Goal: Task Accomplishment & Management: Complete application form

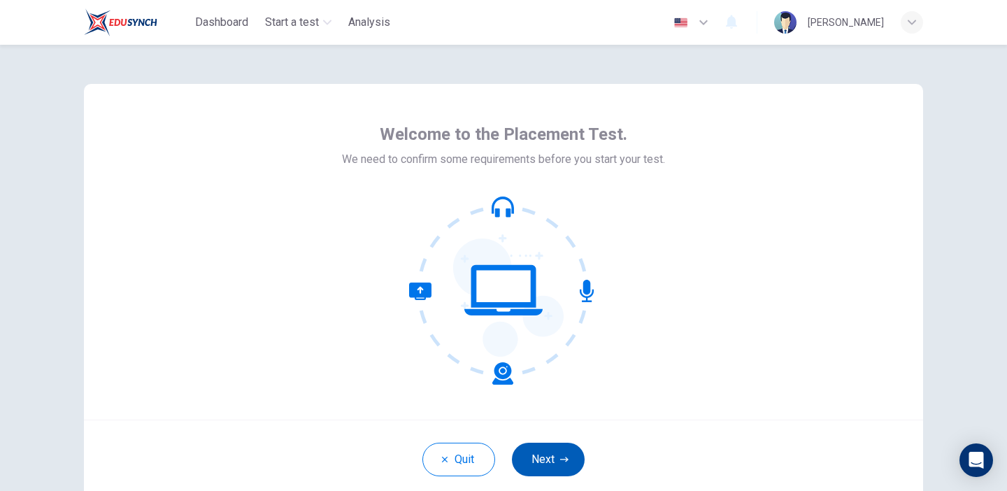
click at [530, 457] on button "Next" at bounding box center [548, 460] width 73 height 34
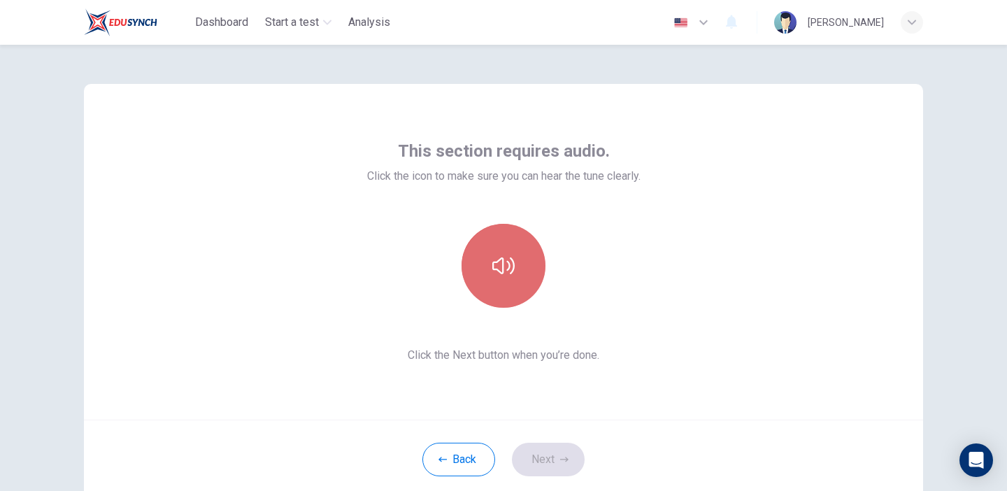
click at [482, 283] on button "button" at bounding box center [504, 266] width 84 height 84
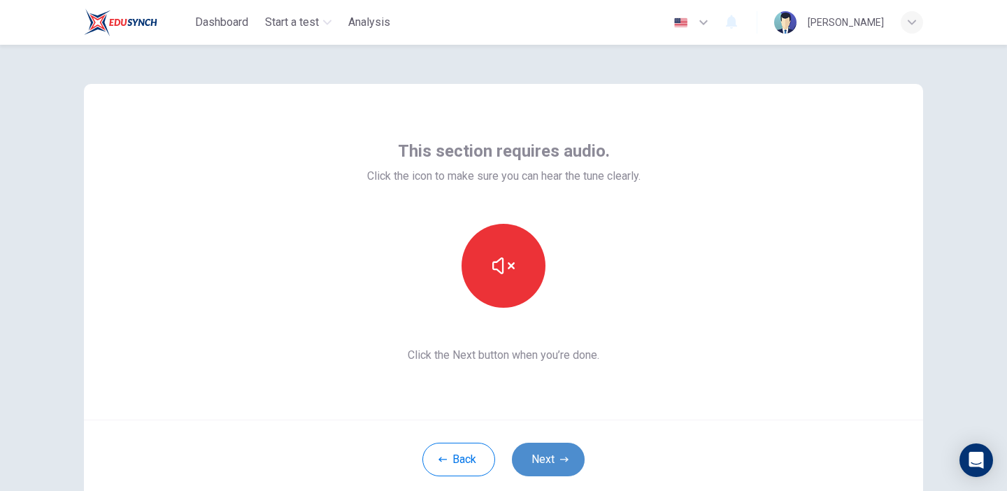
click at [539, 462] on button "Next" at bounding box center [548, 460] width 73 height 34
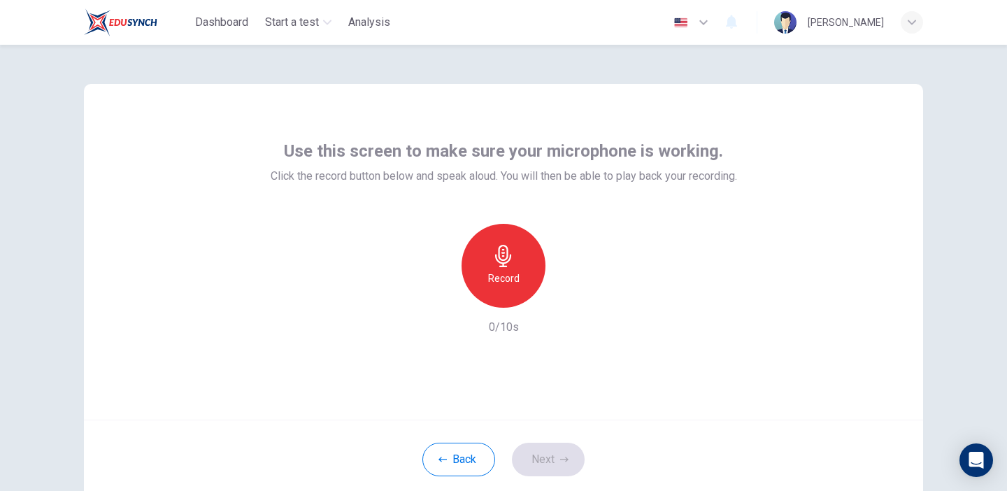
click at [493, 269] on div "Record" at bounding box center [504, 266] width 84 height 84
click at [567, 292] on icon "button" at bounding box center [568, 297] width 14 height 14
click at [567, 297] on icon "button" at bounding box center [568, 297] width 14 height 14
click at [570, 455] on button "Next" at bounding box center [548, 460] width 73 height 34
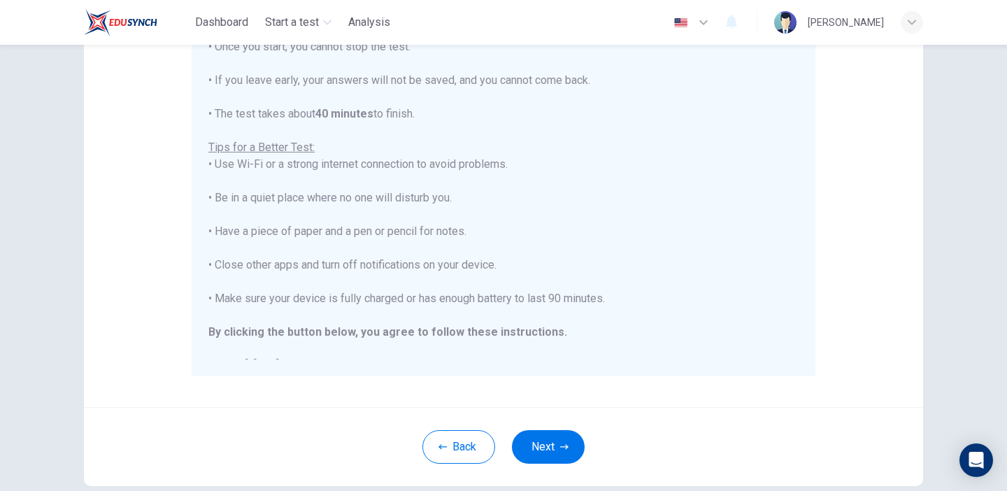
scroll to position [16, 0]
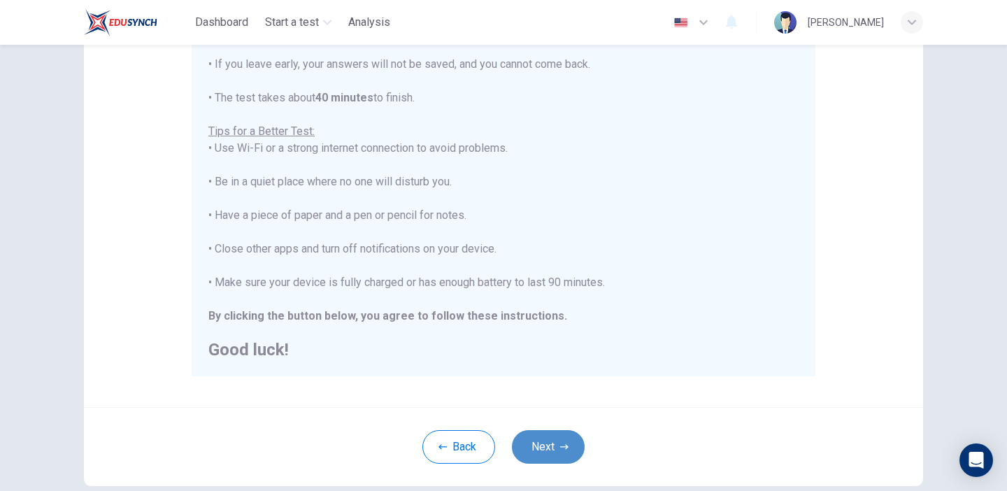
click at [548, 436] on button "Next" at bounding box center [548, 447] width 73 height 34
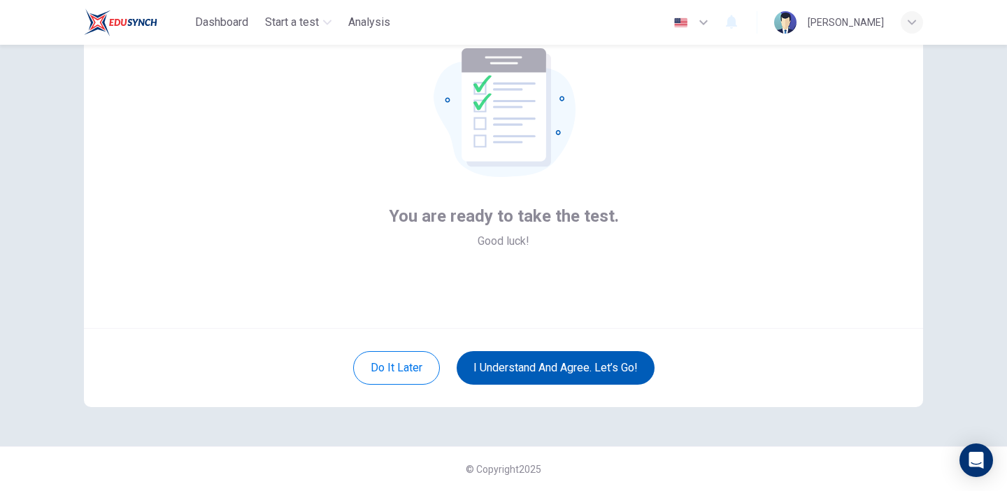
click at [530, 363] on button "I understand and agree. Let’s go!" at bounding box center [556, 368] width 198 height 34
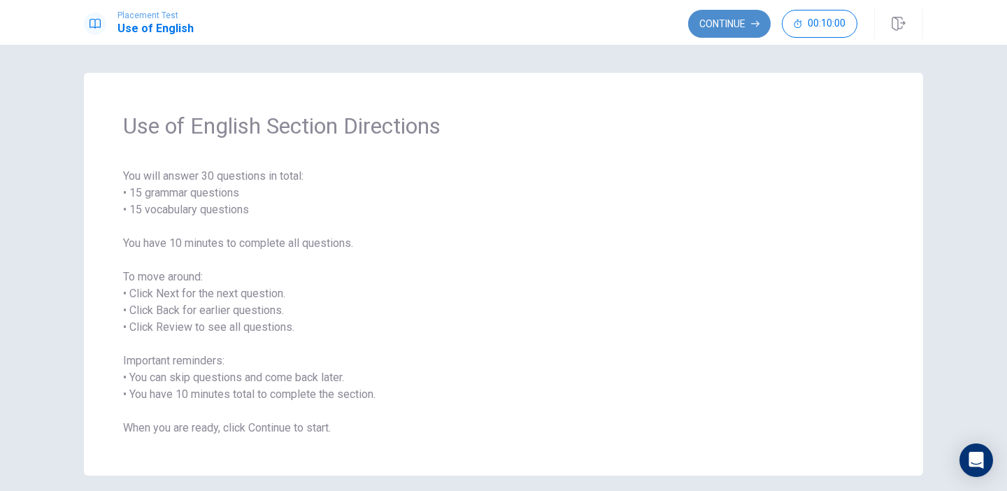
click at [708, 29] on button "Continue" at bounding box center [729, 24] width 83 height 28
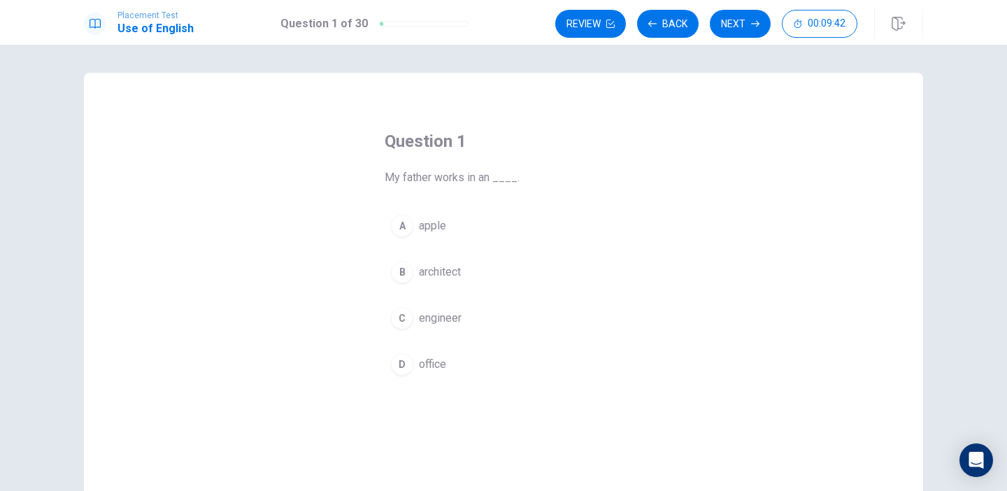
click at [405, 325] on div "C" at bounding box center [402, 318] width 22 height 22
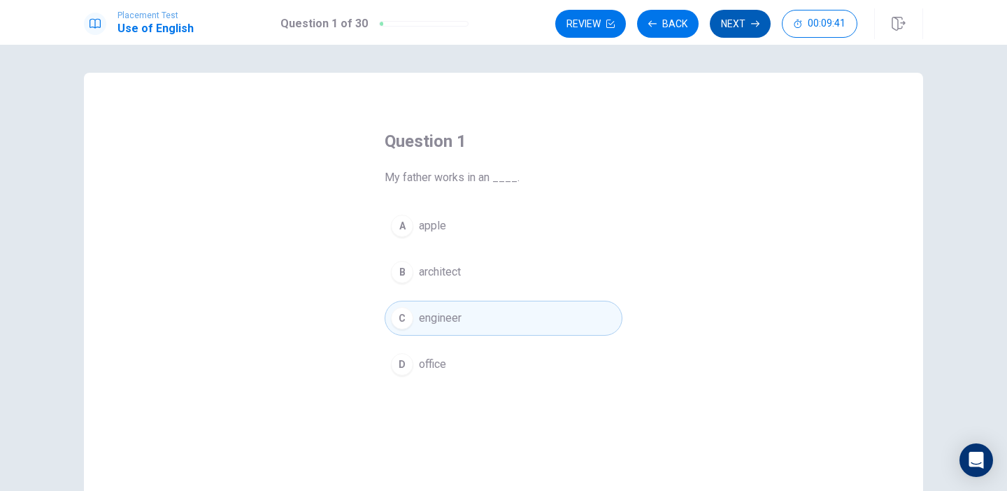
click at [723, 16] on button "Next" at bounding box center [740, 24] width 61 height 28
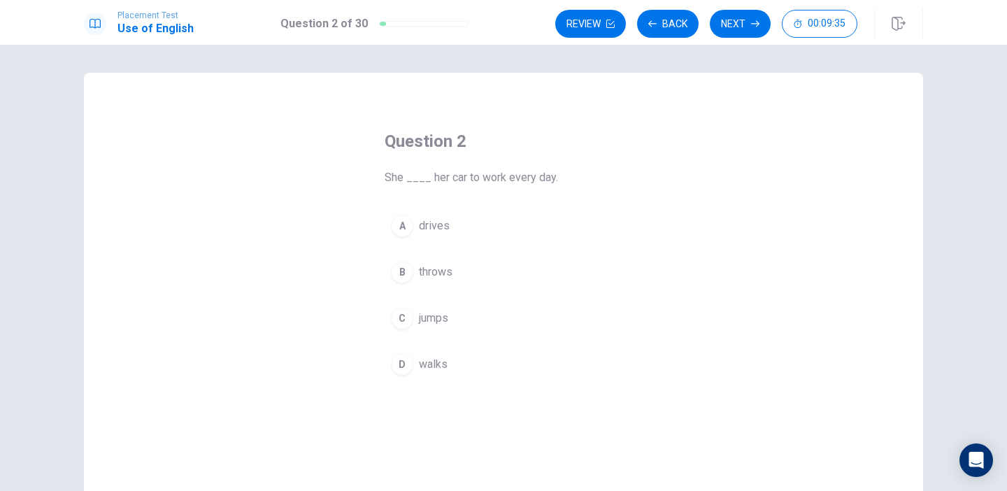
click at [406, 227] on div "A" at bounding box center [402, 226] width 22 height 22
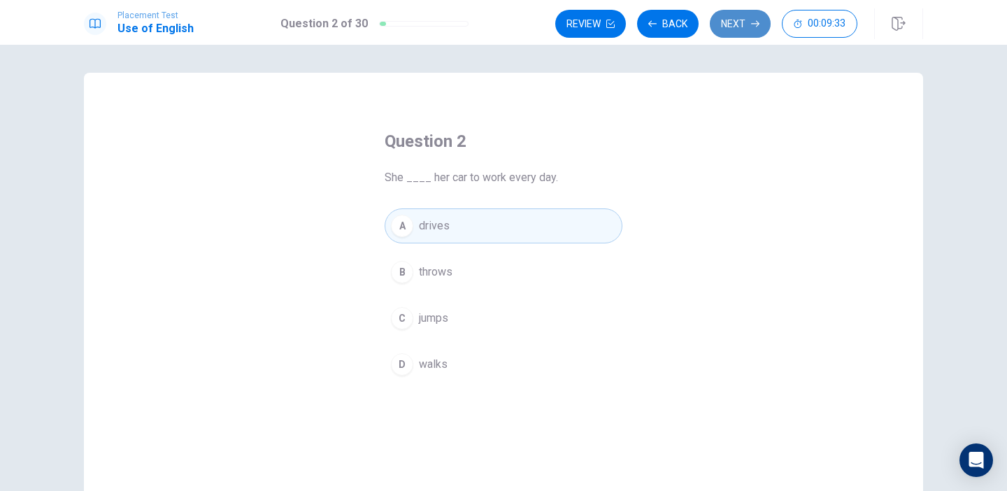
click at [714, 24] on button "Next" at bounding box center [740, 24] width 61 height 28
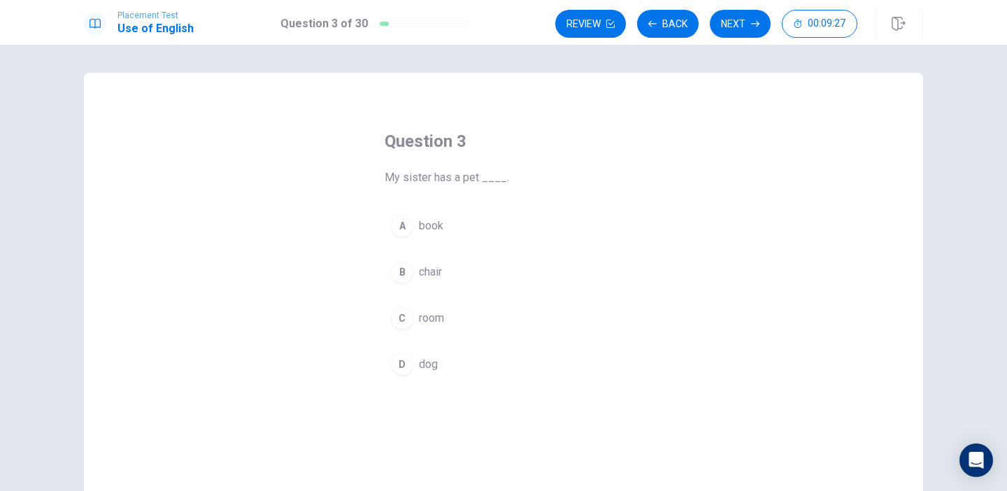
click at [402, 369] on div "D" at bounding box center [402, 364] width 22 height 22
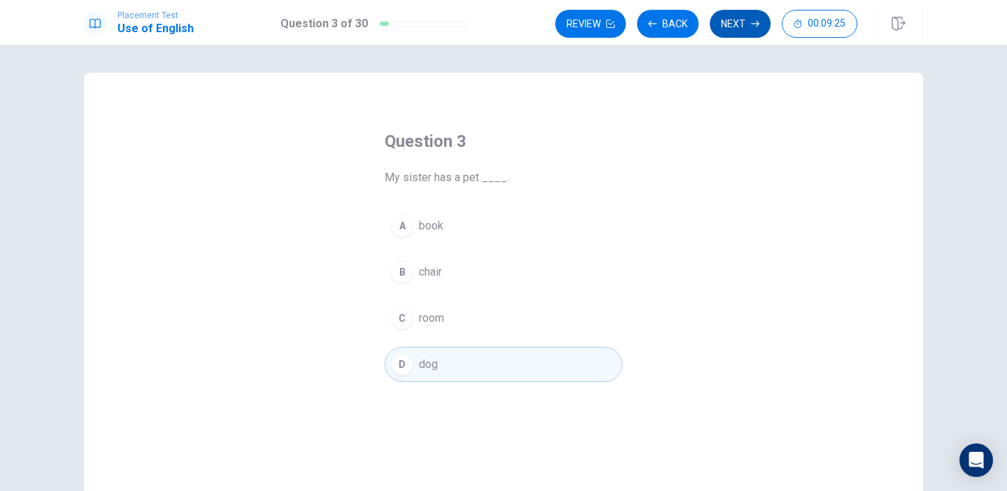
click at [723, 20] on button "Next" at bounding box center [740, 24] width 61 height 28
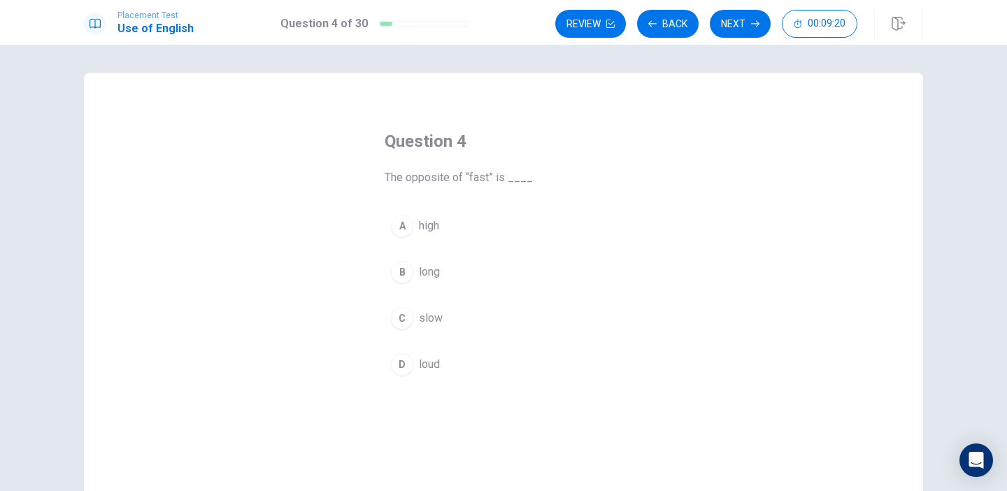
click at [396, 318] on div "C" at bounding box center [402, 318] width 22 height 22
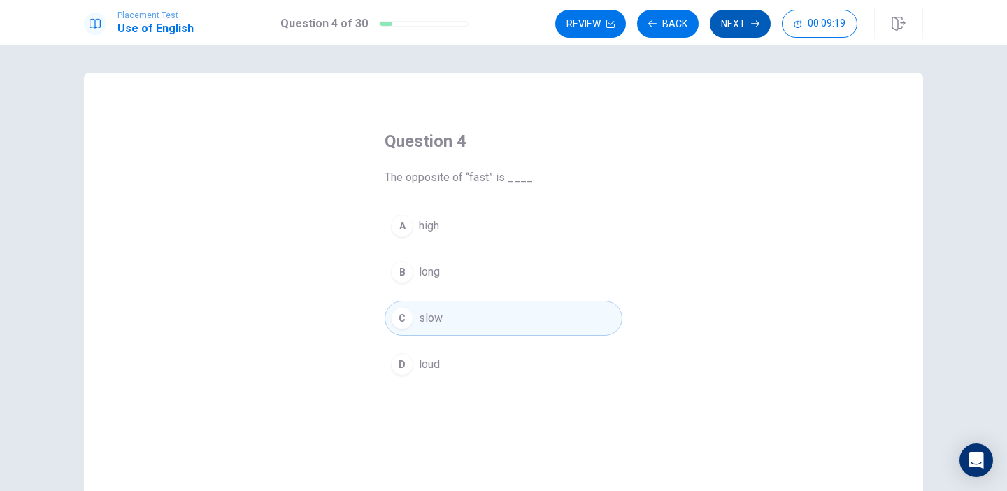
click at [729, 20] on button "Next" at bounding box center [740, 24] width 61 height 28
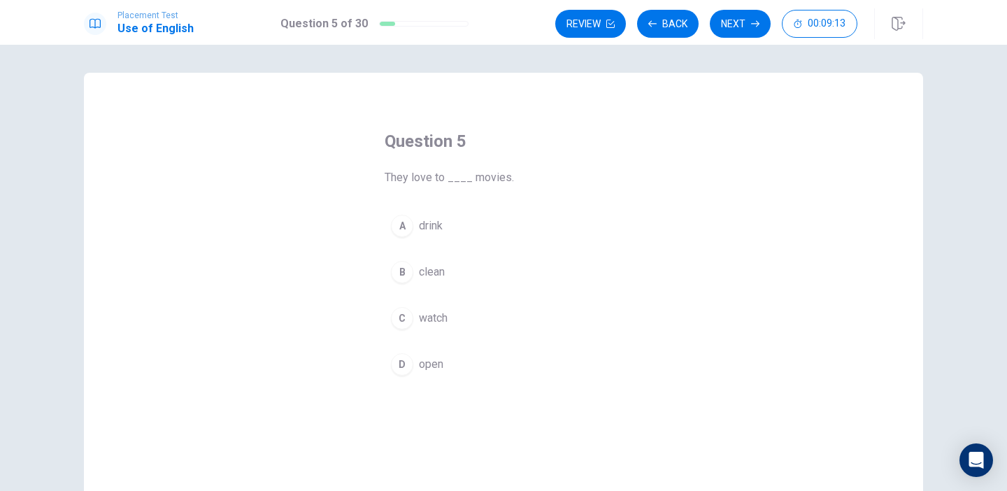
click at [413, 322] on button "C watch" at bounding box center [504, 318] width 238 height 35
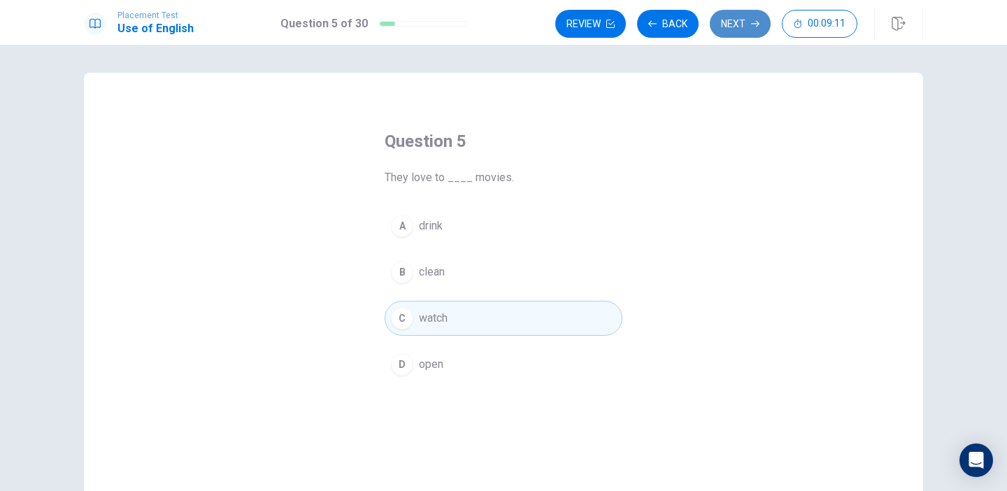
click at [723, 30] on button "Next" at bounding box center [740, 24] width 61 height 28
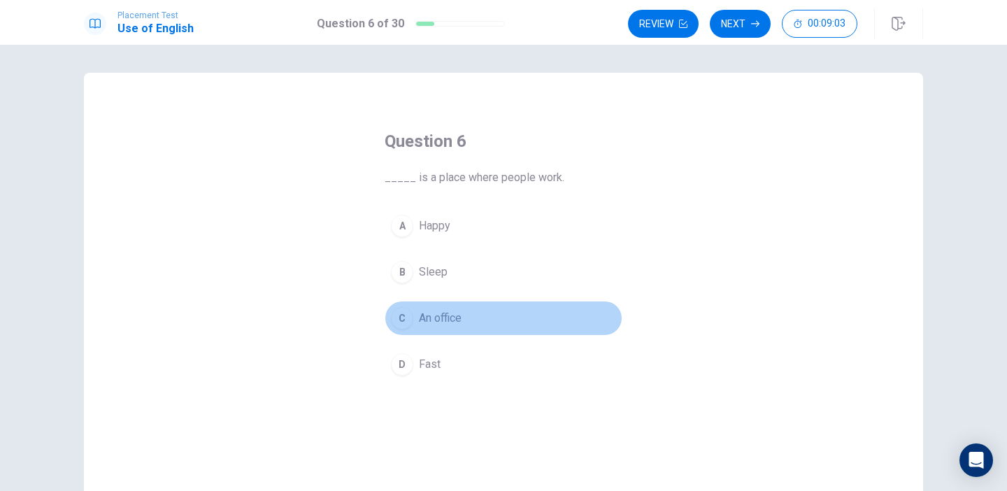
click at [407, 315] on div "C" at bounding box center [402, 318] width 22 height 22
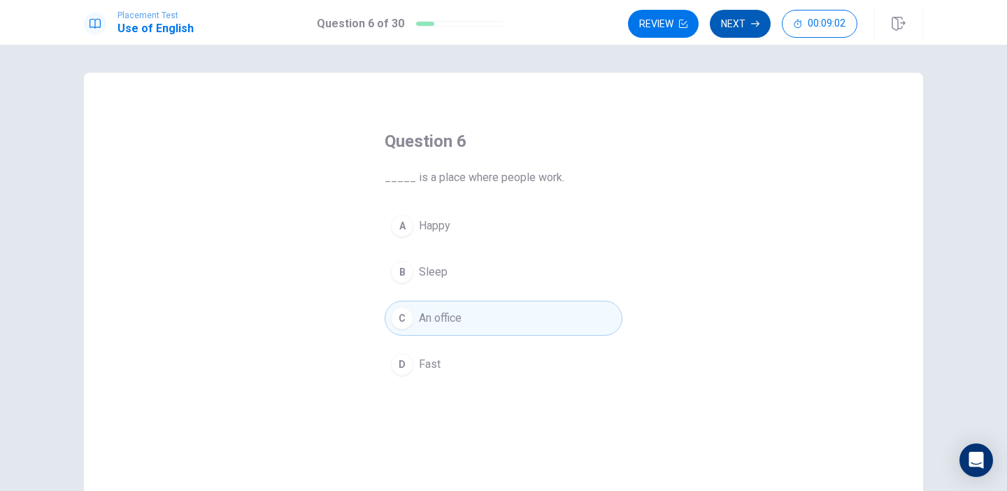
click at [723, 27] on button "Next" at bounding box center [740, 24] width 61 height 28
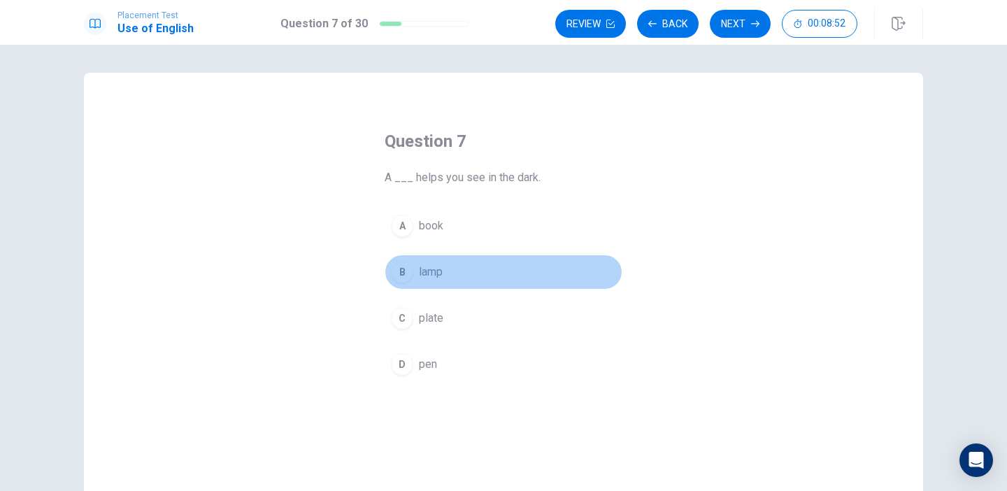
click at [426, 270] on span "lamp" at bounding box center [431, 272] width 24 height 17
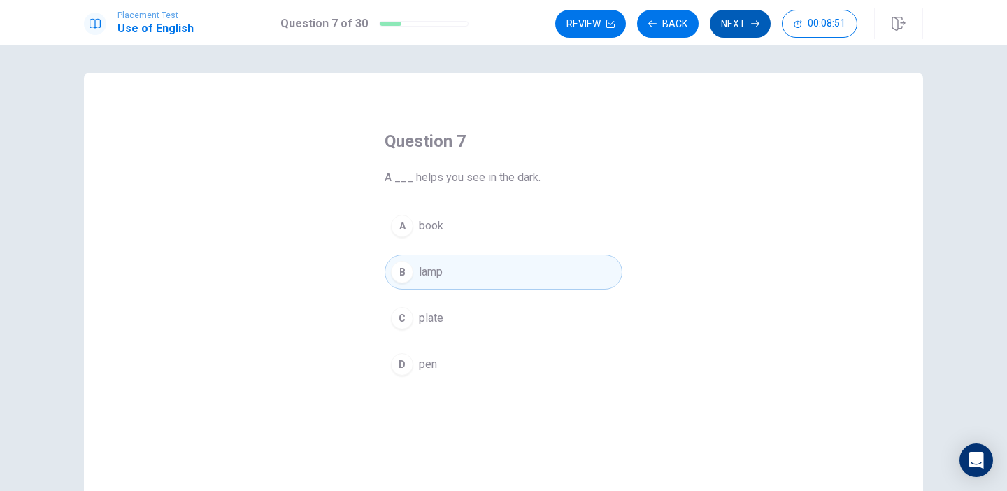
click at [720, 34] on button "Next" at bounding box center [740, 24] width 61 height 28
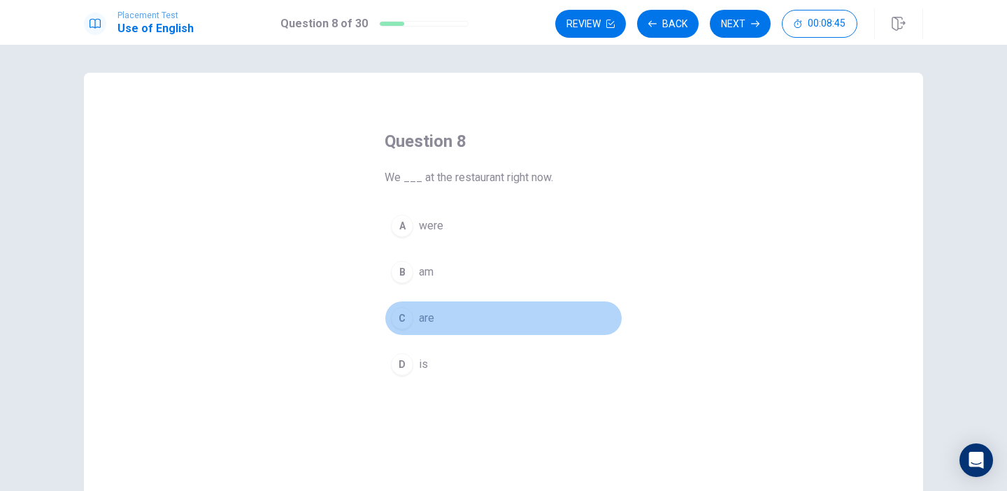
click at [397, 320] on div "C" at bounding box center [402, 318] width 22 height 22
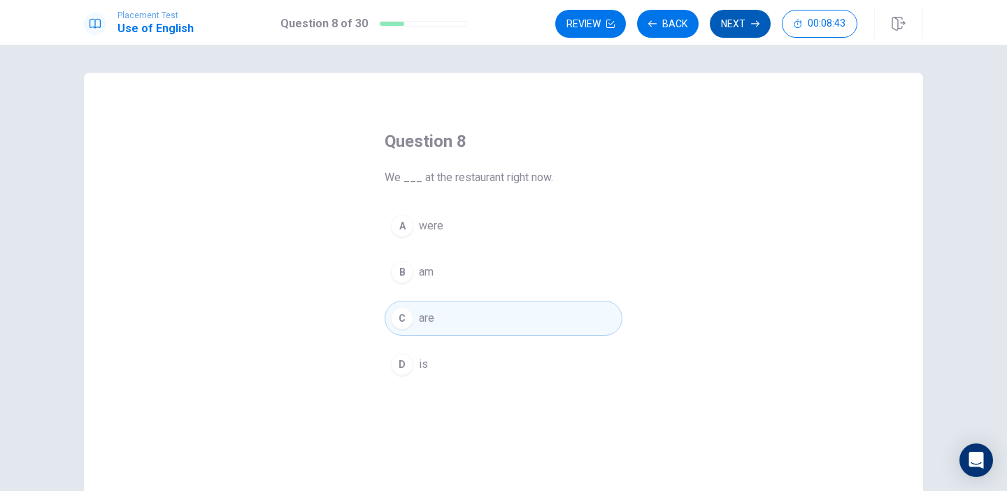
click at [730, 29] on button "Next" at bounding box center [740, 24] width 61 height 28
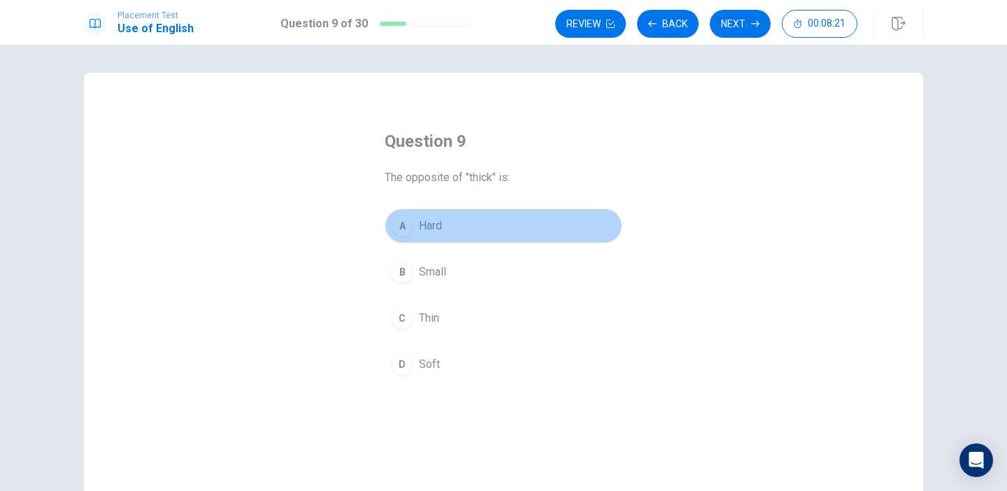
click at [401, 232] on div "A" at bounding box center [402, 226] width 22 height 22
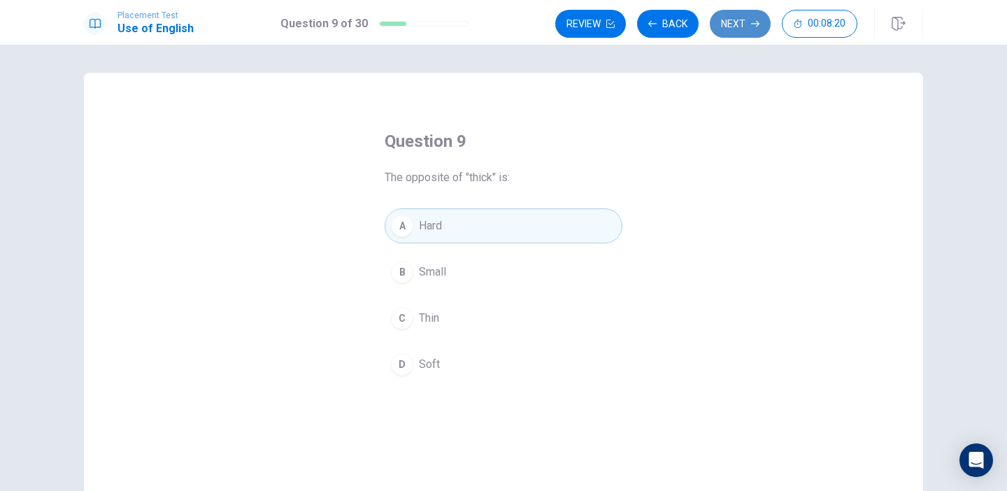
click at [715, 23] on button "Next" at bounding box center [740, 24] width 61 height 28
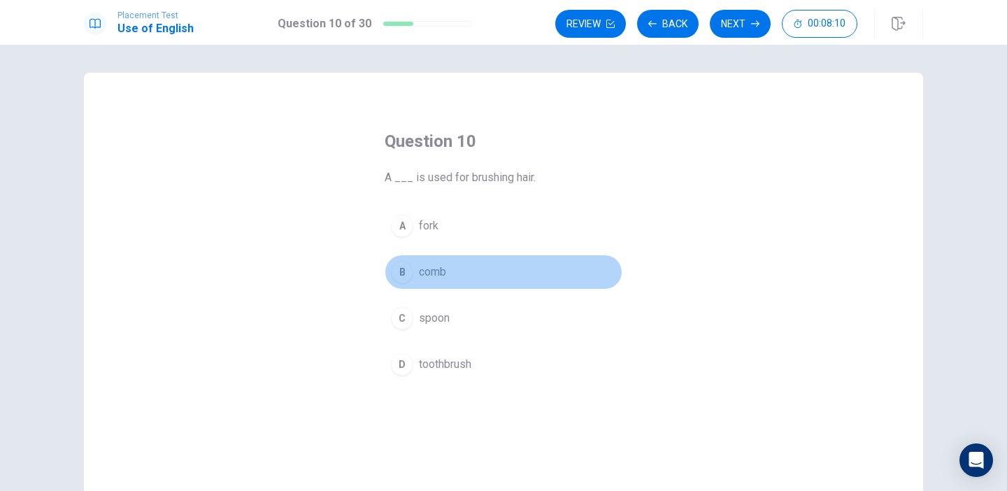
click at [402, 279] on div "B" at bounding box center [402, 272] width 22 height 22
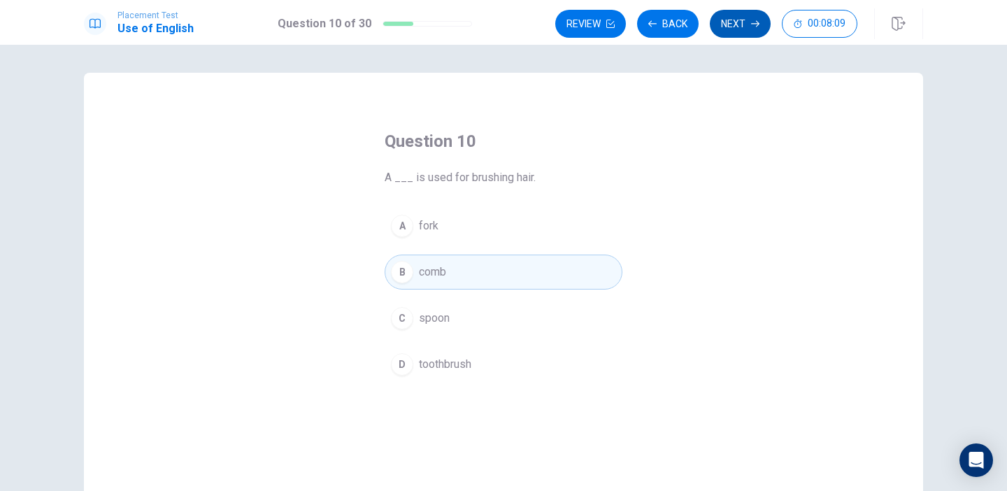
click at [719, 34] on button "Next" at bounding box center [740, 24] width 61 height 28
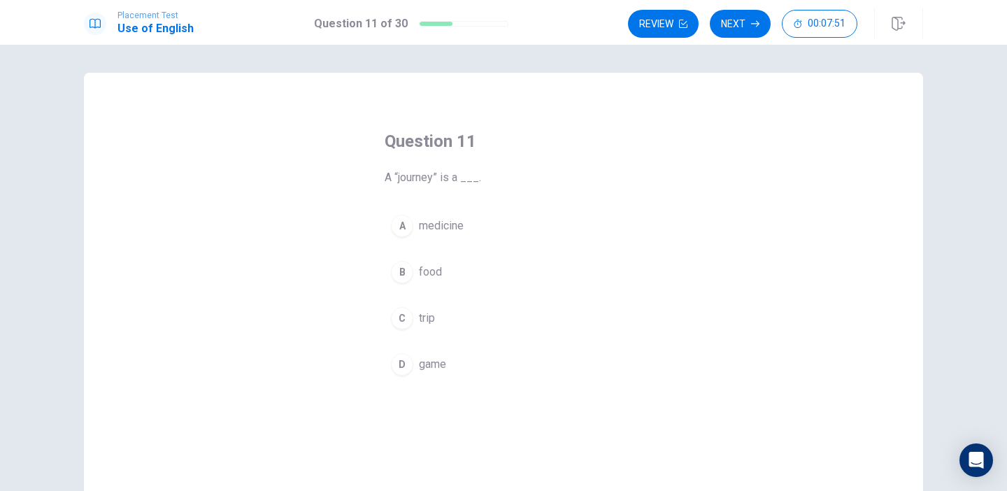
click at [462, 232] on span "medicine" at bounding box center [441, 226] width 45 height 17
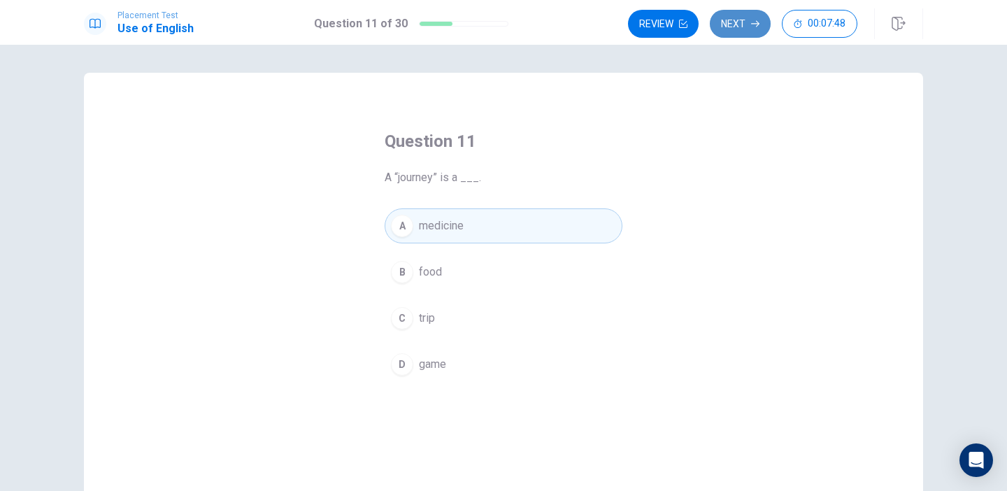
click at [731, 28] on button "Next" at bounding box center [740, 24] width 61 height 28
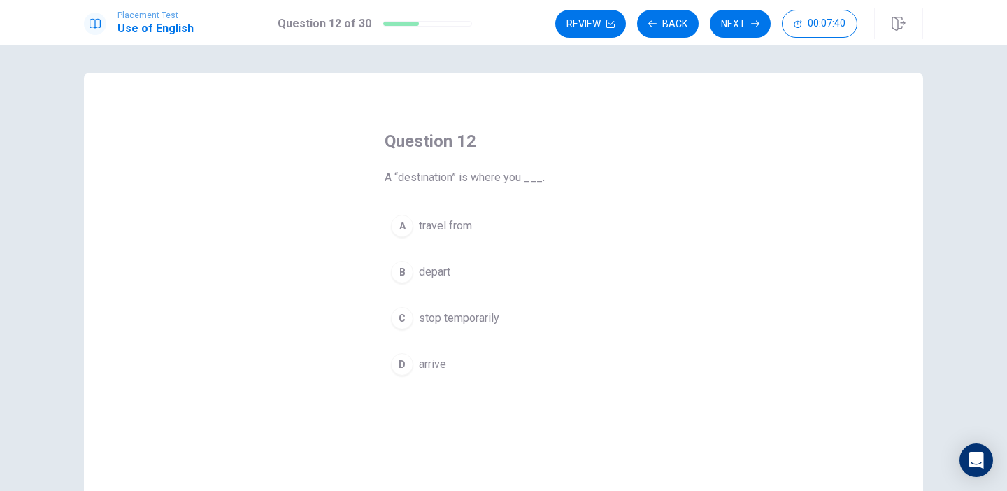
click at [429, 362] on span "arrive" at bounding box center [432, 364] width 27 height 17
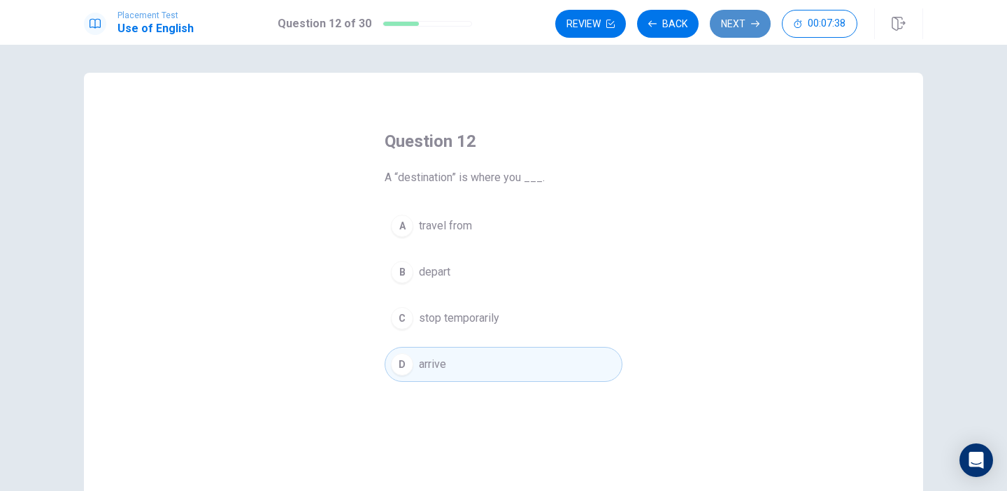
click at [734, 20] on button "Next" at bounding box center [740, 24] width 61 height 28
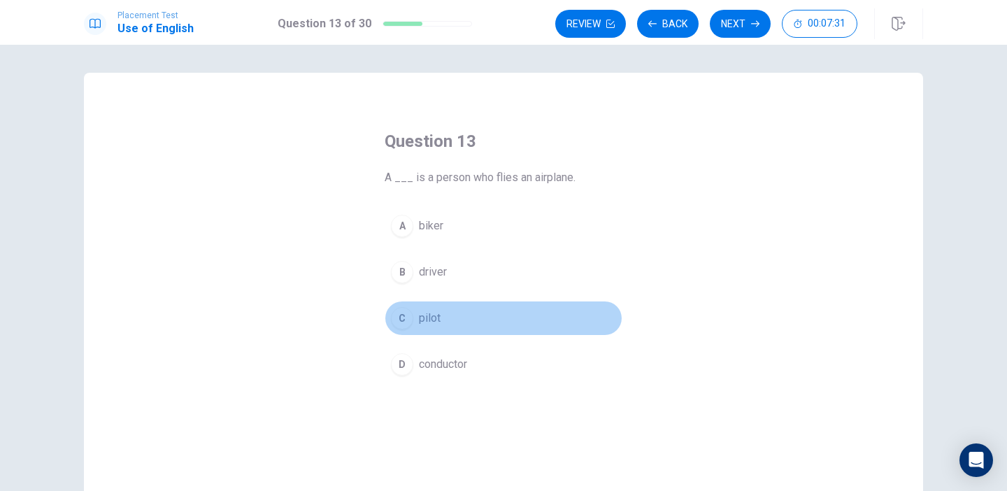
click at [424, 313] on span "pilot" at bounding box center [430, 318] width 22 height 17
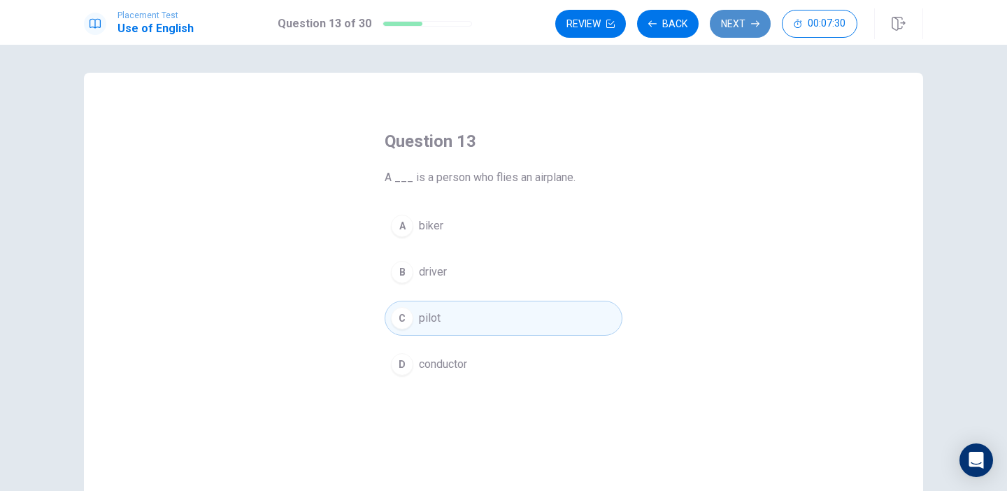
click at [729, 35] on button "Next" at bounding box center [740, 24] width 61 height 28
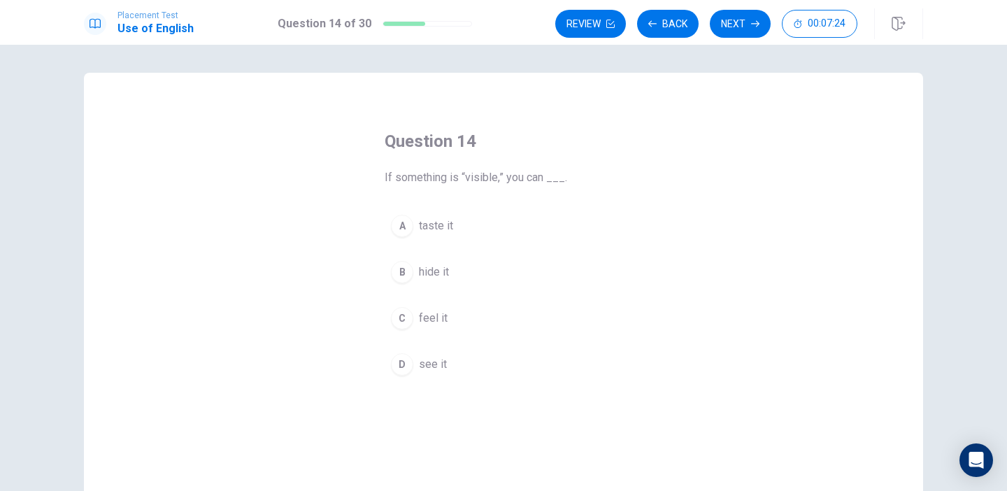
click at [435, 370] on span "see it" at bounding box center [433, 364] width 28 height 17
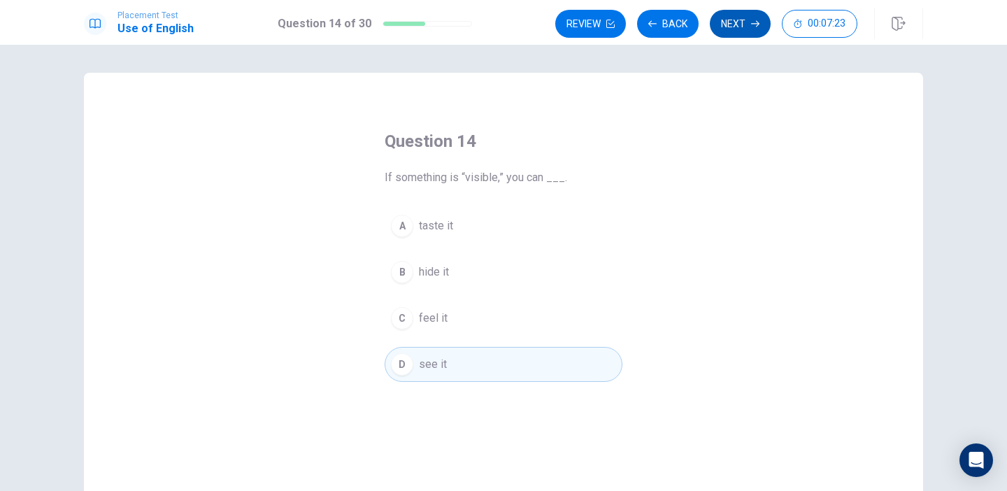
click at [721, 24] on button "Next" at bounding box center [740, 24] width 61 height 28
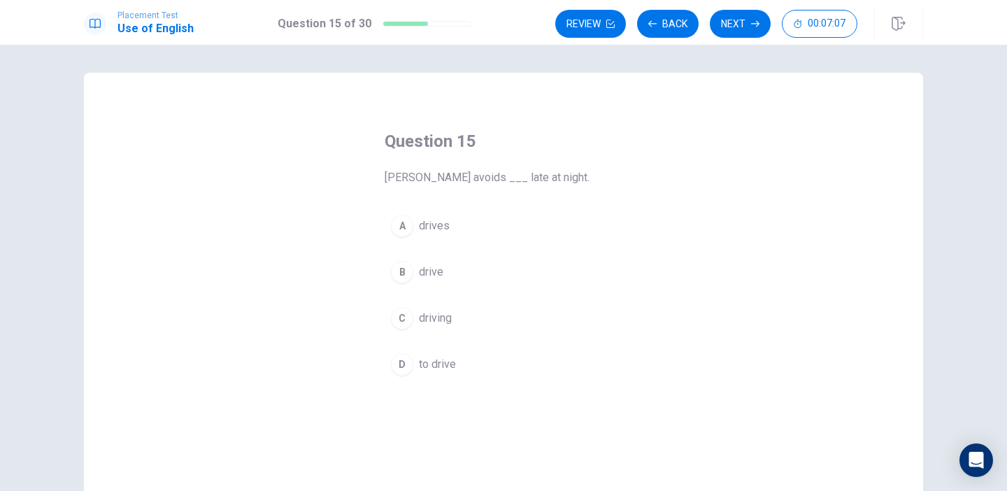
click at [455, 327] on button "C driving" at bounding box center [504, 318] width 238 height 35
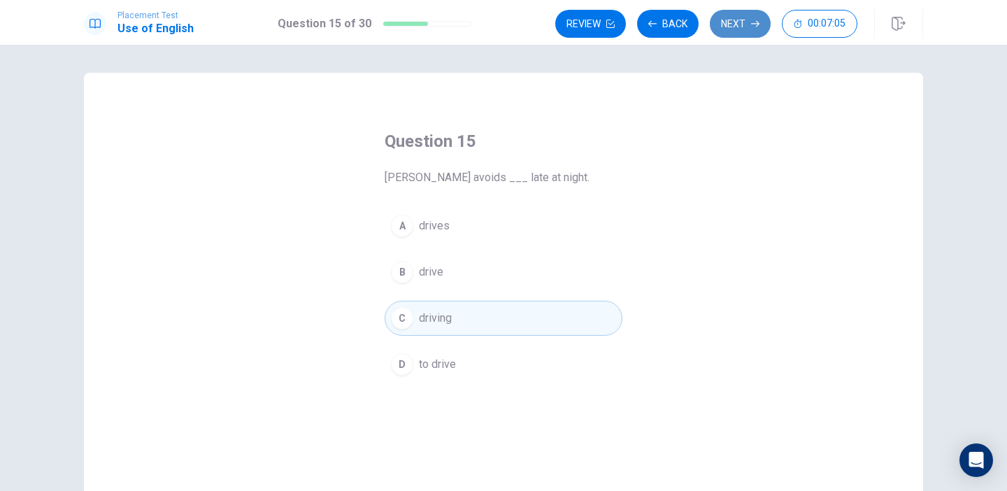
click at [734, 22] on button "Next" at bounding box center [740, 24] width 61 height 28
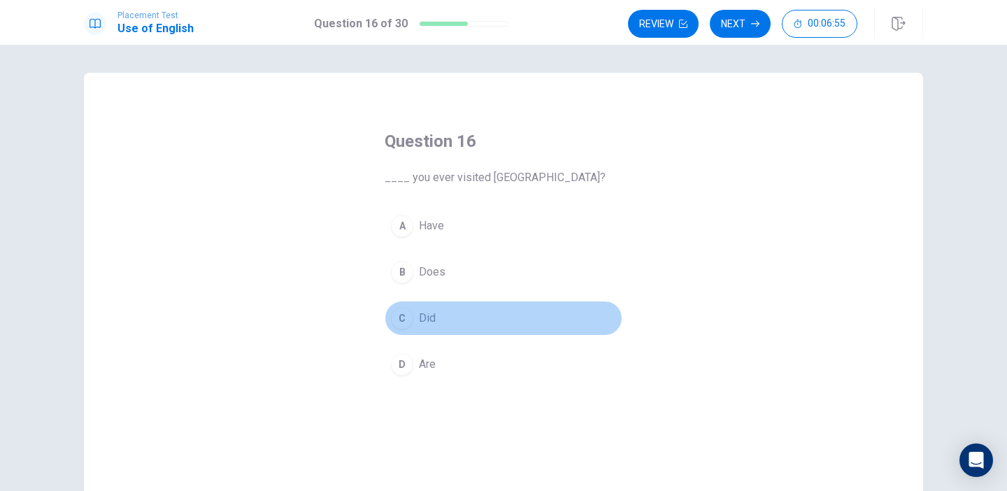
click at [474, 318] on button "C Did" at bounding box center [504, 318] width 238 height 35
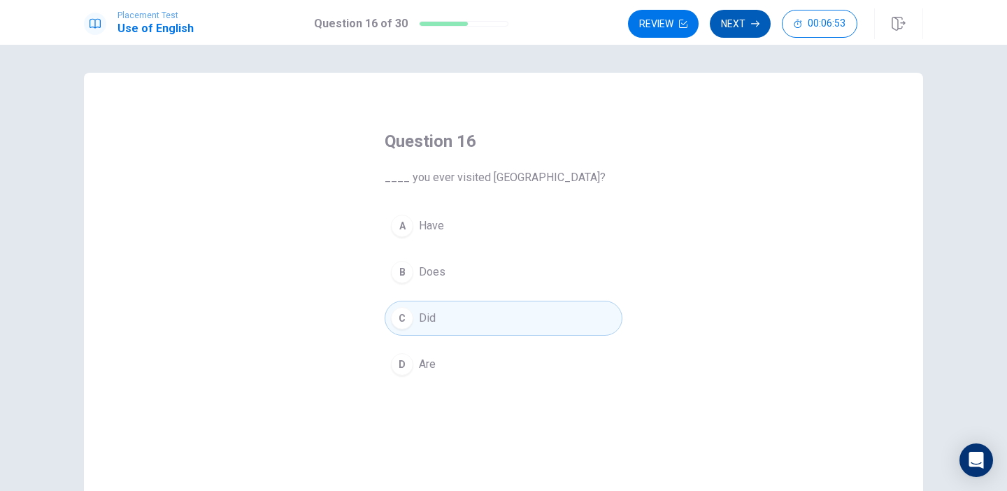
click at [727, 33] on button "Next" at bounding box center [740, 24] width 61 height 28
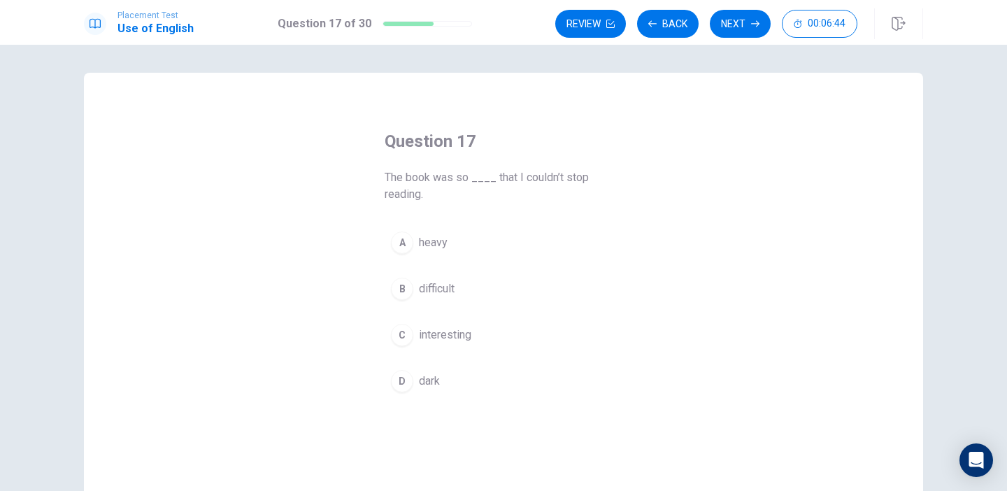
click at [508, 338] on button "C interesting" at bounding box center [504, 335] width 238 height 35
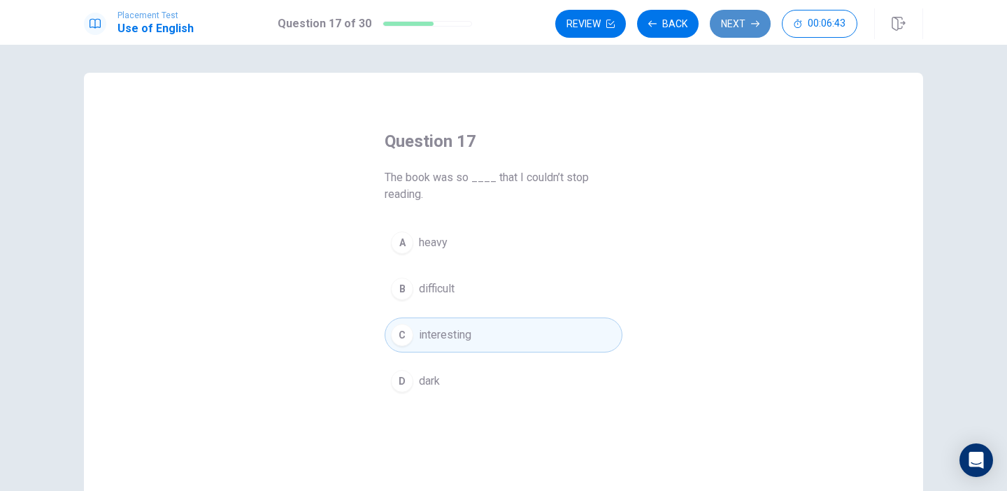
click at [723, 13] on button "Next" at bounding box center [740, 24] width 61 height 28
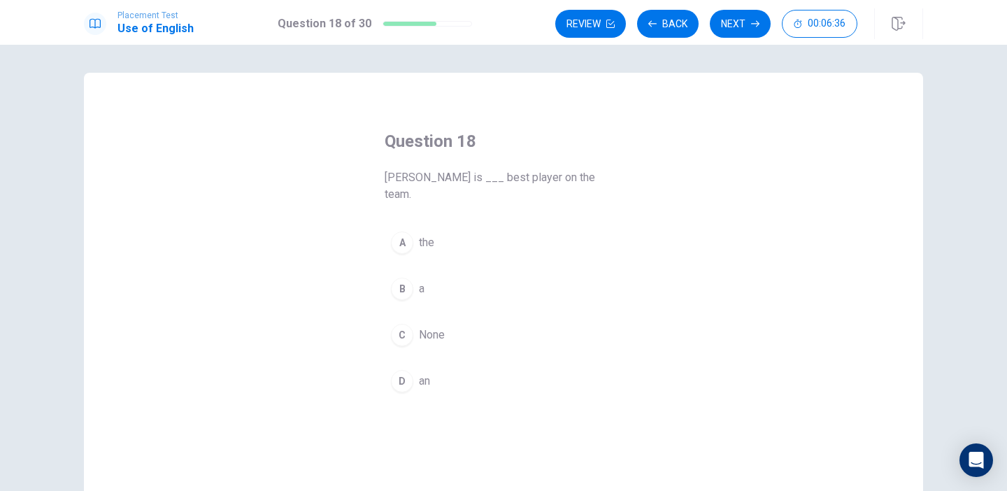
click at [436, 227] on button "A the" at bounding box center [504, 242] width 238 height 35
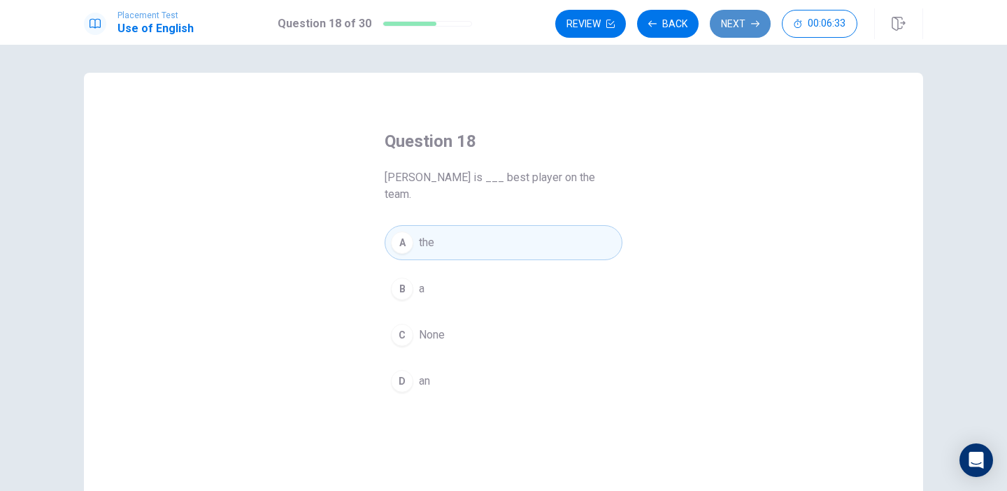
click at [739, 22] on button "Next" at bounding box center [740, 24] width 61 height 28
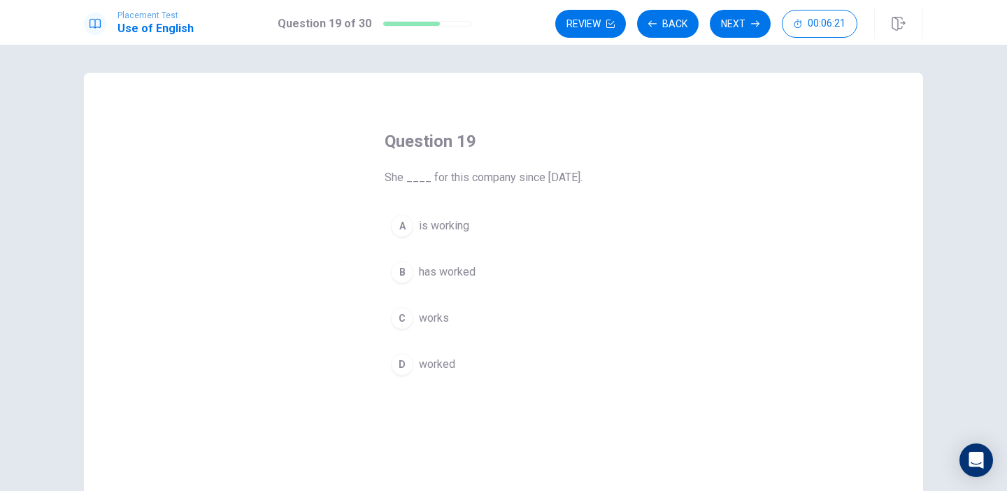
click at [457, 229] on span "is working" at bounding box center [444, 226] width 50 height 17
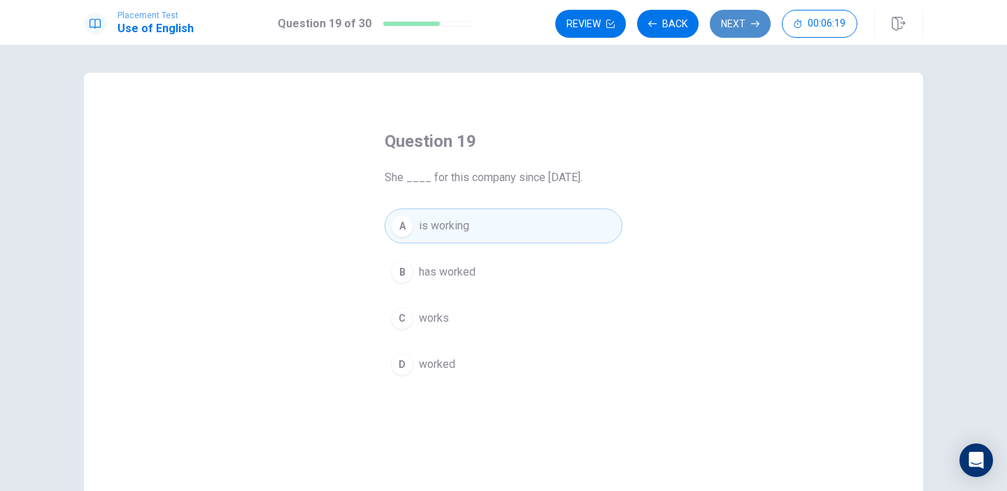
click at [730, 27] on button "Next" at bounding box center [740, 24] width 61 height 28
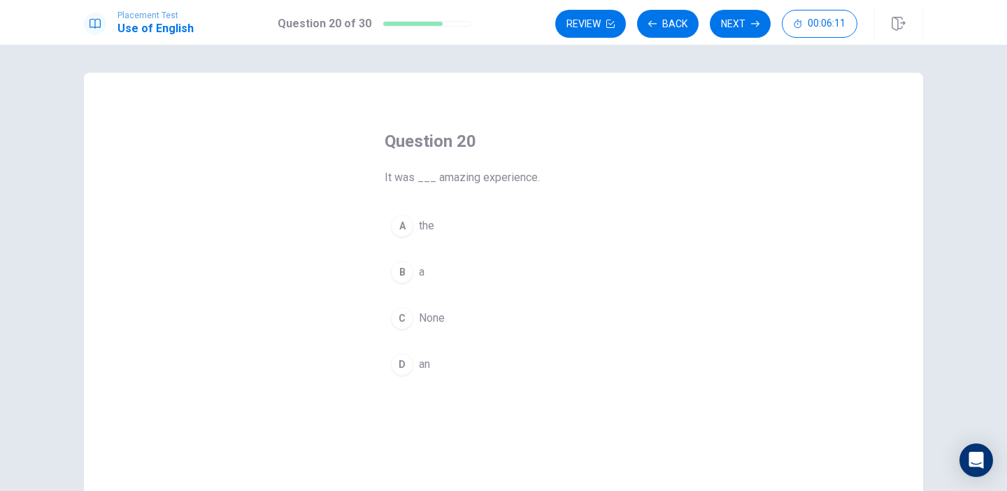
click at [489, 364] on button "D an" at bounding box center [504, 364] width 238 height 35
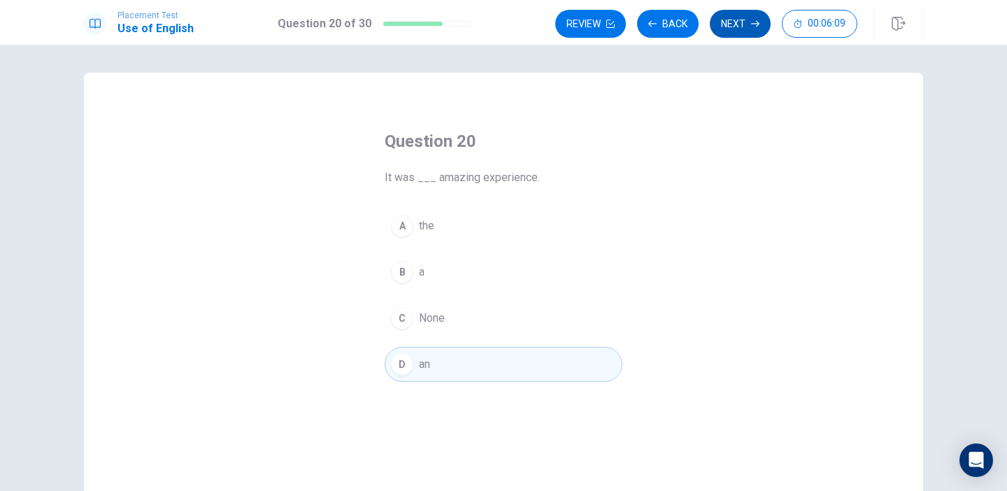
click at [729, 25] on button "Next" at bounding box center [740, 24] width 61 height 28
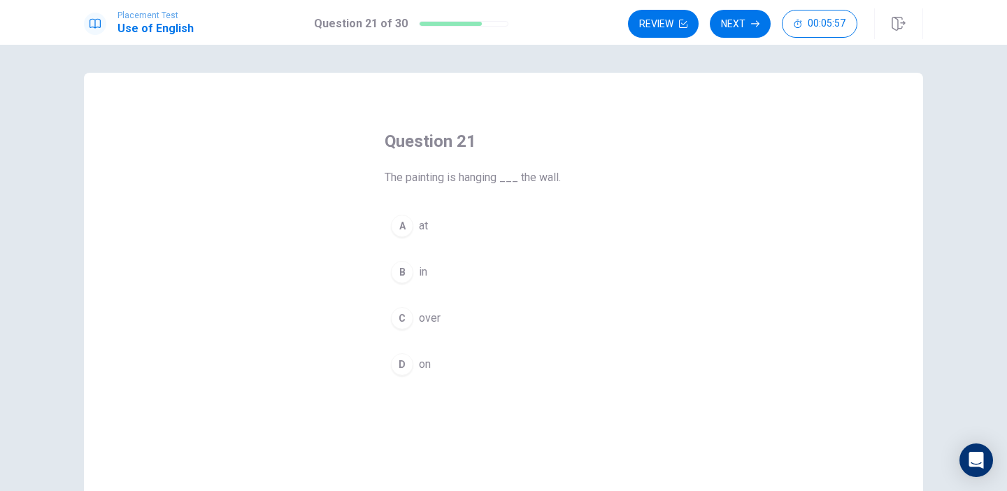
click at [469, 370] on button "D on" at bounding box center [504, 364] width 238 height 35
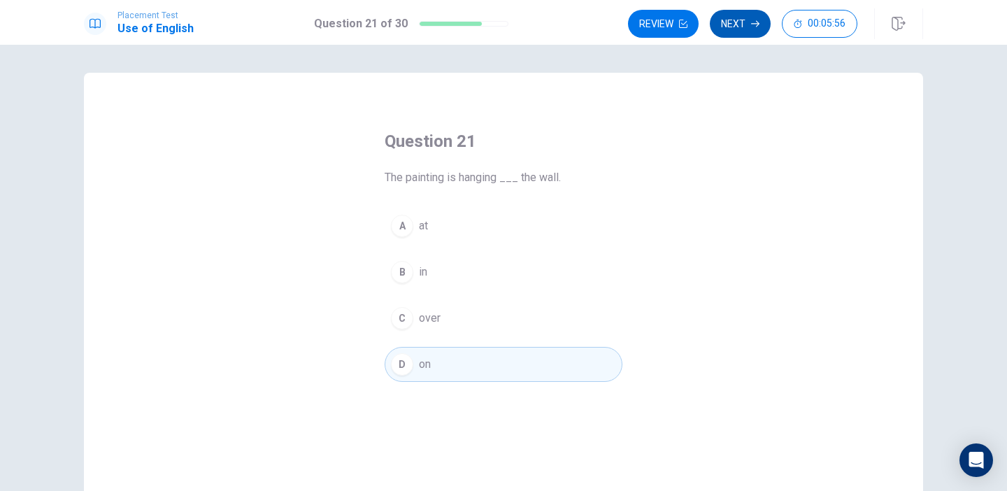
click at [737, 32] on button "Next" at bounding box center [740, 24] width 61 height 28
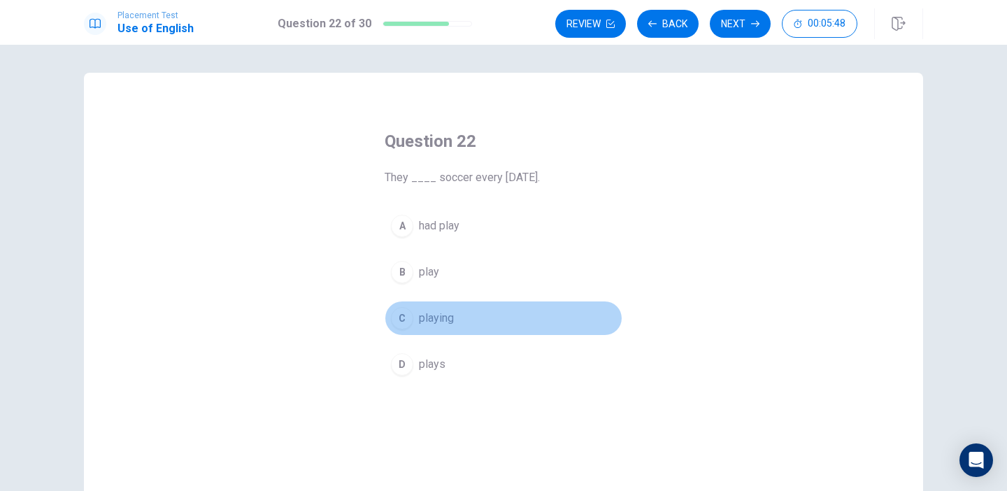
click at [494, 322] on button "C playing" at bounding box center [504, 318] width 238 height 35
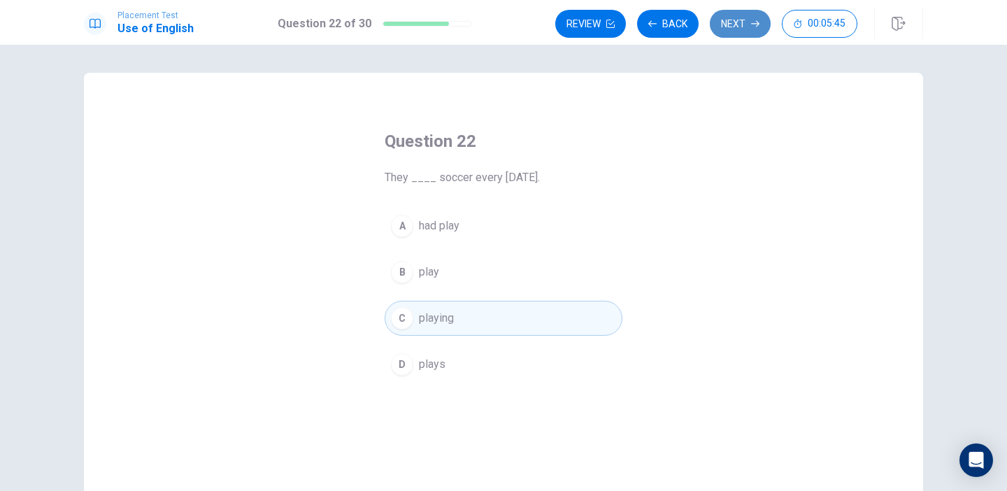
click at [718, 34] on button "Next" at bounding box center [740, 24] width 61 height 28
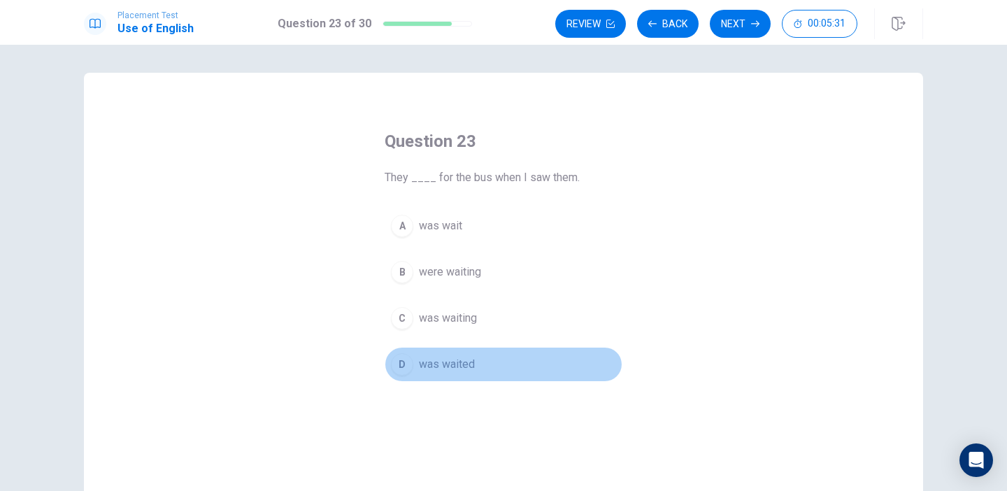
click at [510, 376] on button "D was waited" at bounding box center [504, 364] width 238 height 35
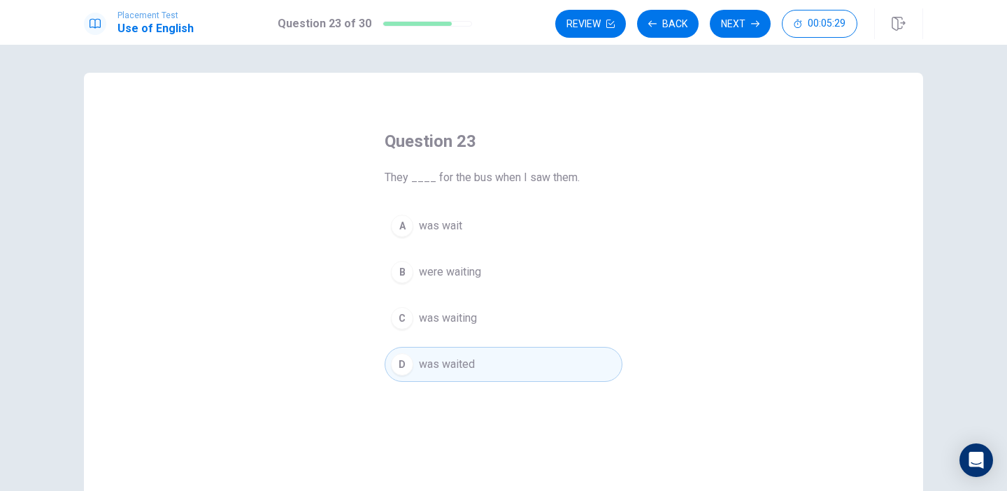
click at [539, 320] on button "C was waiting" at bounding box center [504, 318] width 238 height 35
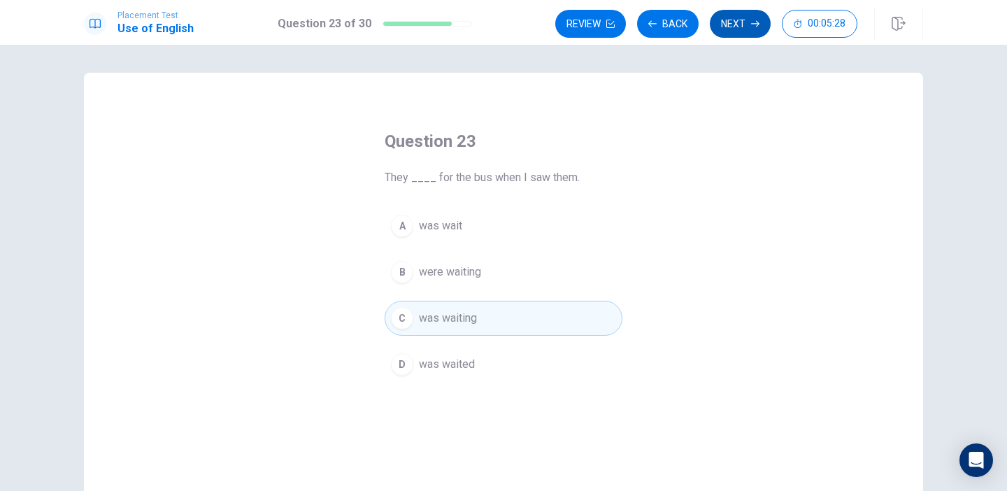
click at [734, 28] on button "Next" at bounding box center [740, 24] width 61 height 28
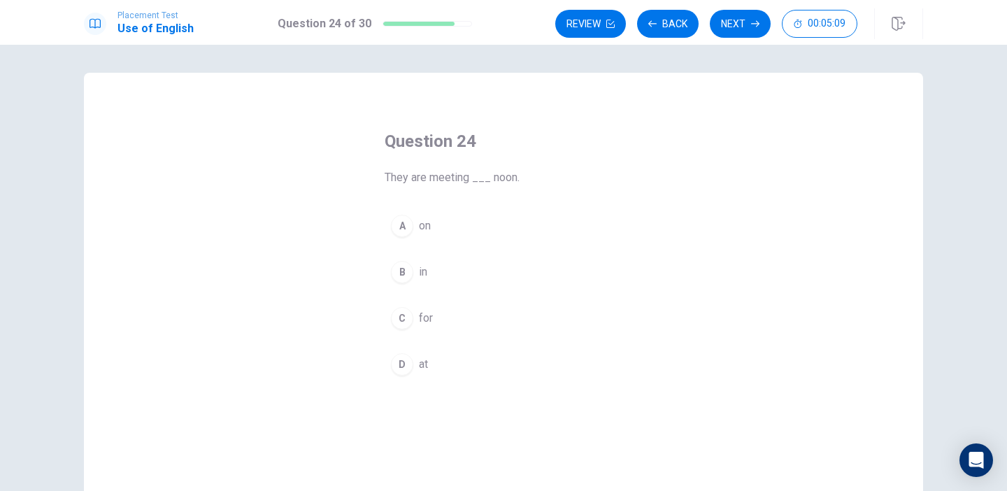
click at [467, 222] on button "A on" at bounding box center [504, 225] width 238 height 35
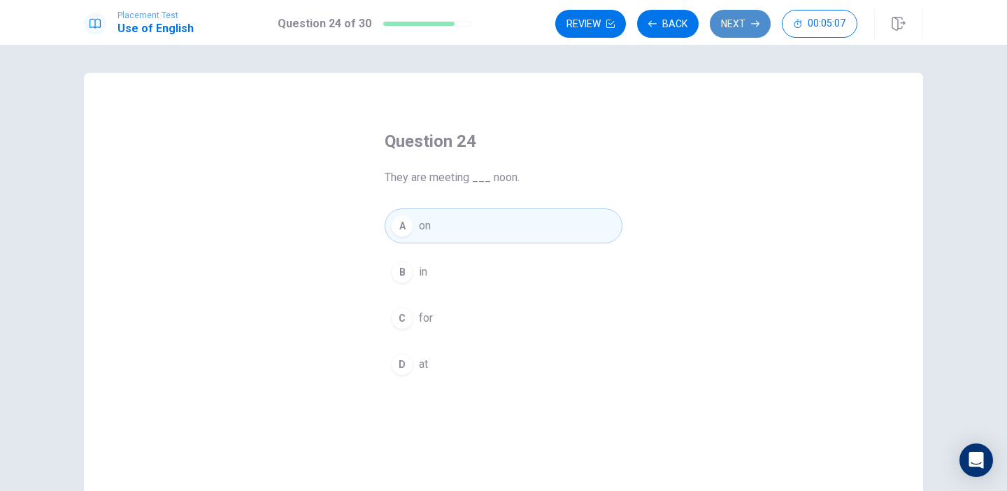
click at [730, 24] on button "Next" at bounding box center [740, 24] width 61 height 28
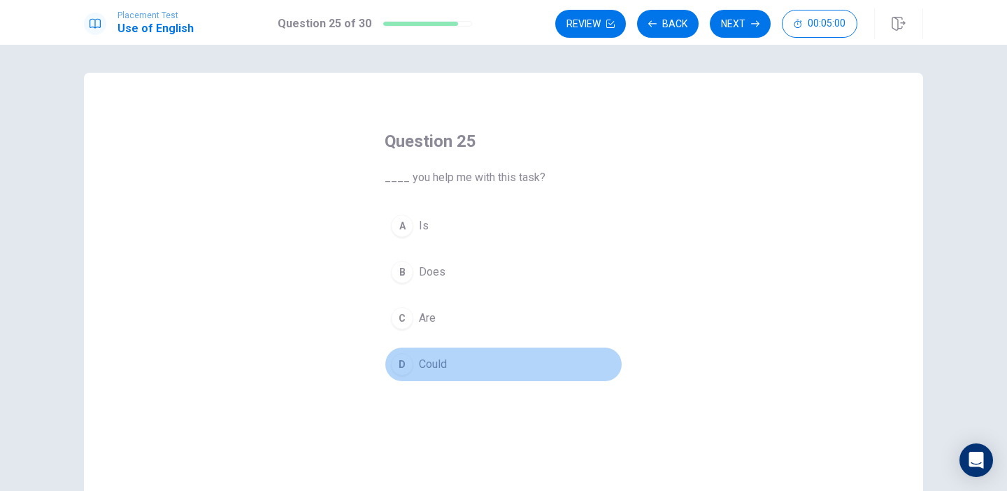
click at [464, 359] on button "D Could" at bounding box center [504, 364] width 238 height 35
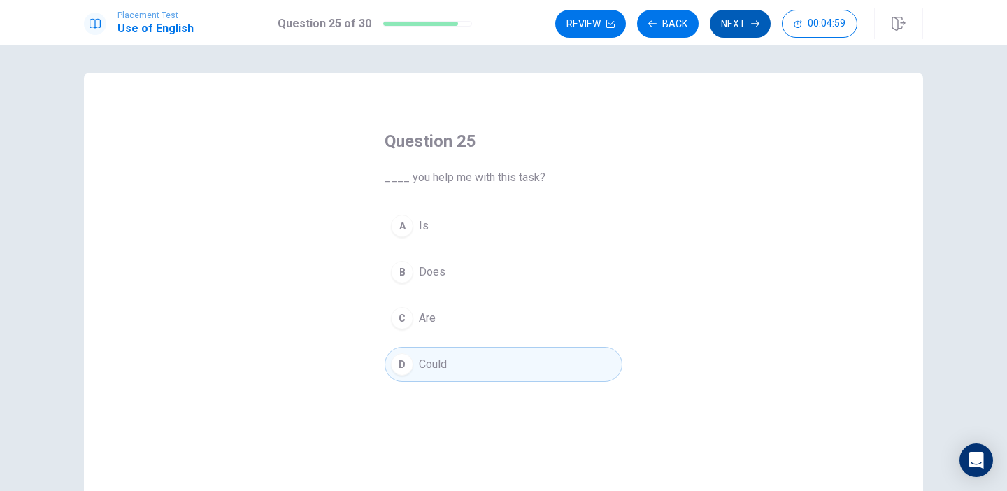
click at [718, 33] on button "Next" at bounding box center [740, 24] width 61 height 28
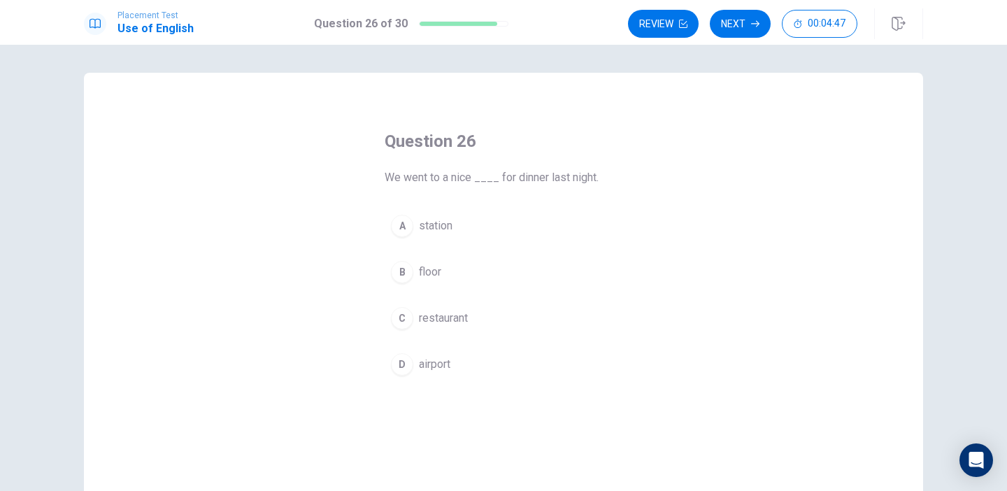
click at [515, 325] on button "C restaurant" at bounding box center [504, 318] width 238 height 35
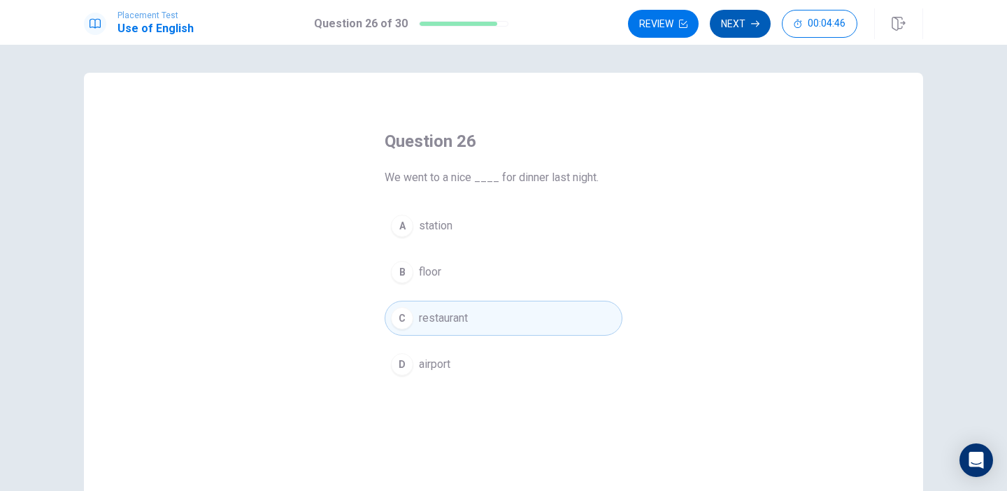
click at [746, 32] on button "Next" at bounding box center [740, 24] width 61 height 28
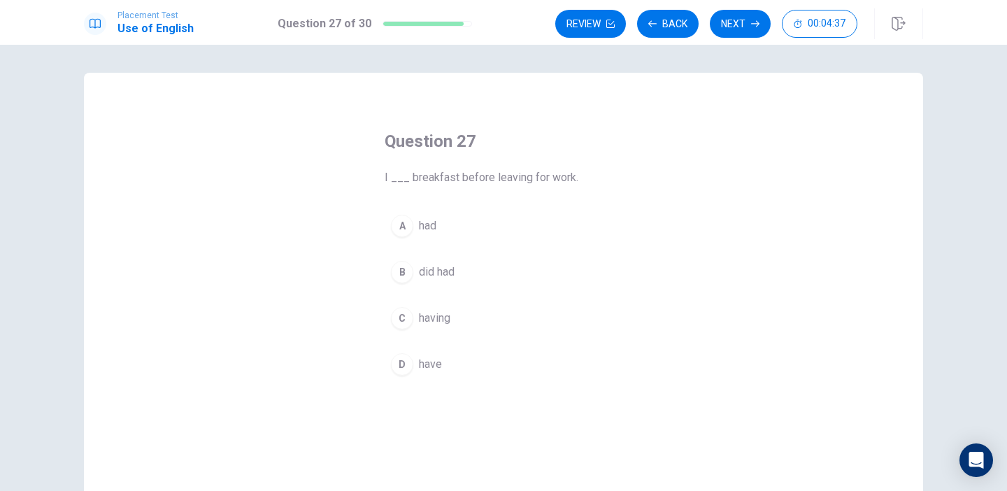
click at [469, 222] on button "A had" at bounding box center [504, 225] width 238 height 35
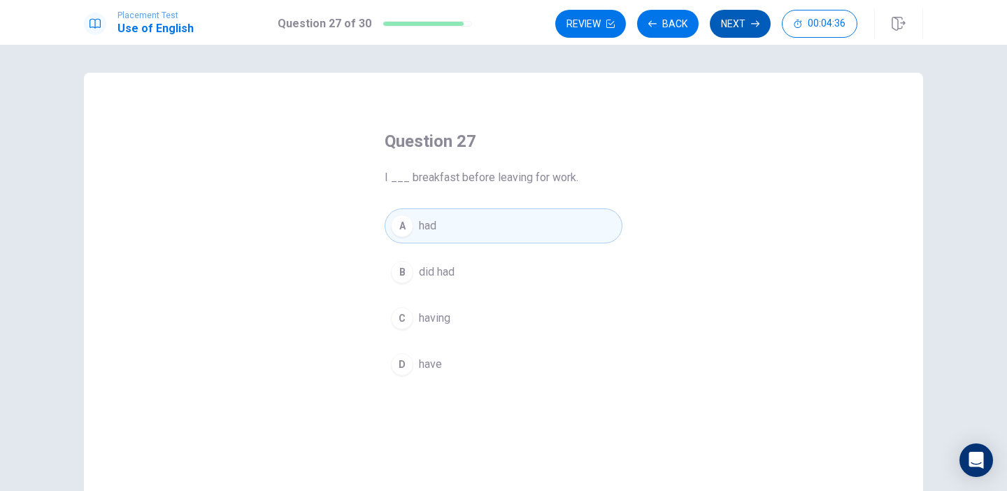
click at [720, 16] on button "Next" at bounding box center [740, 24] width 61 height 28
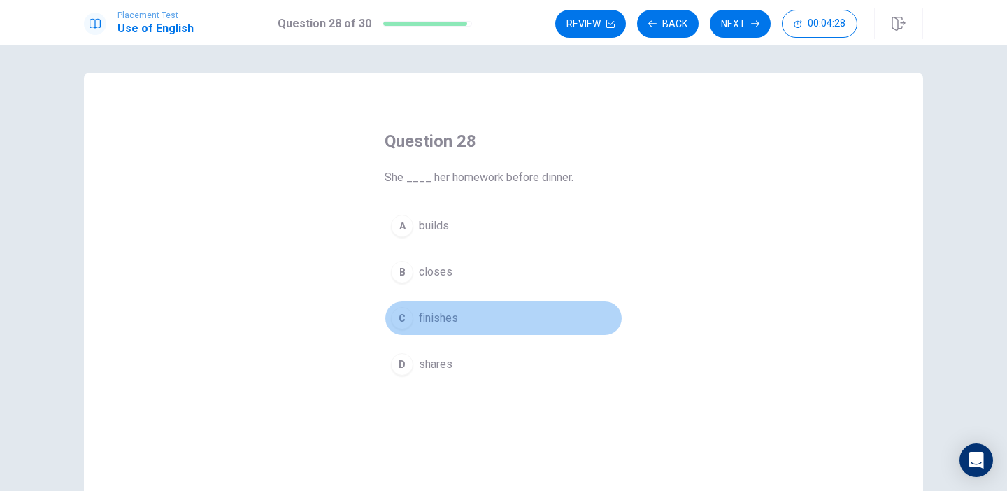
click at [502, 326] on button "C finishes" at bounding box center [504, 318] width 238 height 35
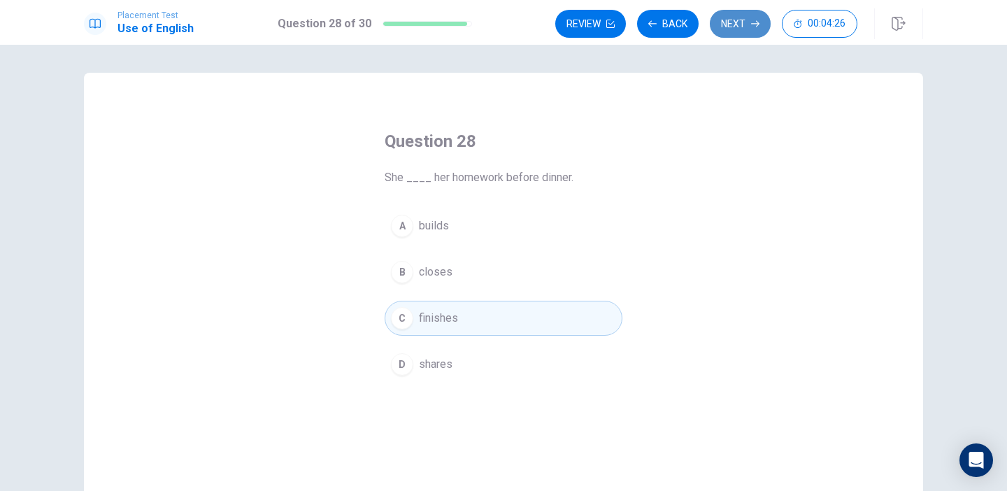
click at [730, 29] on button "Next" at bounding box center [740, 24] width 61 height 28
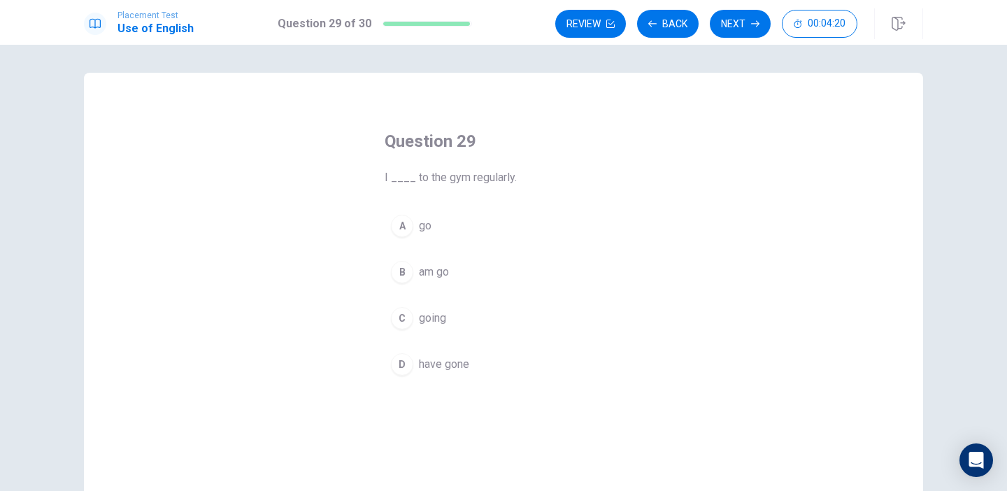
click at [460, 222] on button "A go" at bounding box center [504, 225] width 238 height 35
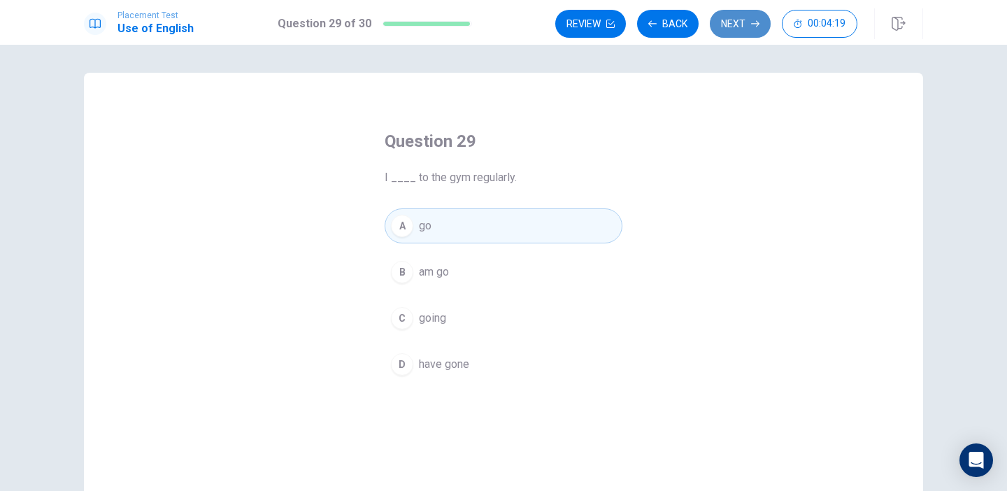
click at [725, 20] on button "Next" at bounding box center [740, 24] width 61 height 28
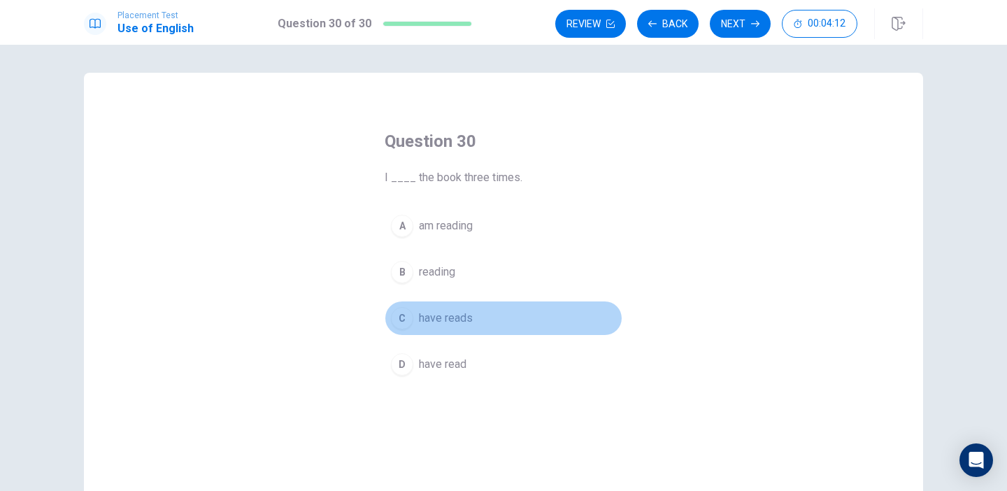
click at [487, 320] on button "C have reads" at bounding box center [504, 318] width 238 height 35
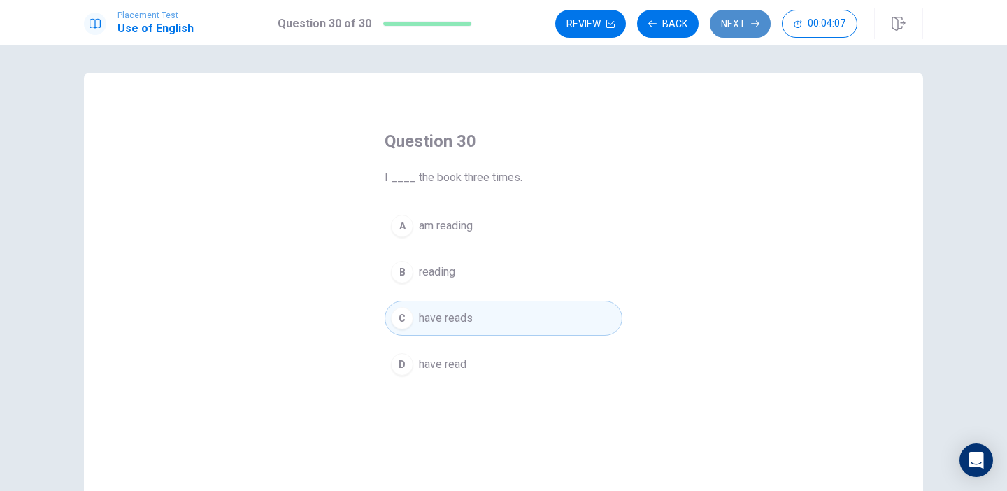
click at [727, 32] on button "Next" at bounding box center [740, 24] width 61 height 28
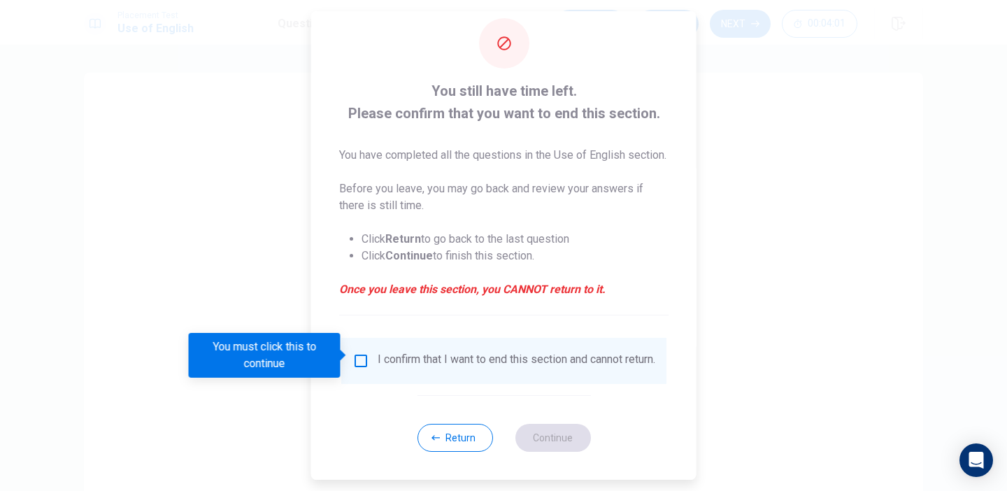
scroll to position [44, 0]
click at [362, 353] on input "You must click this to continue" at bounding box center [361, 361] width 17 height 17
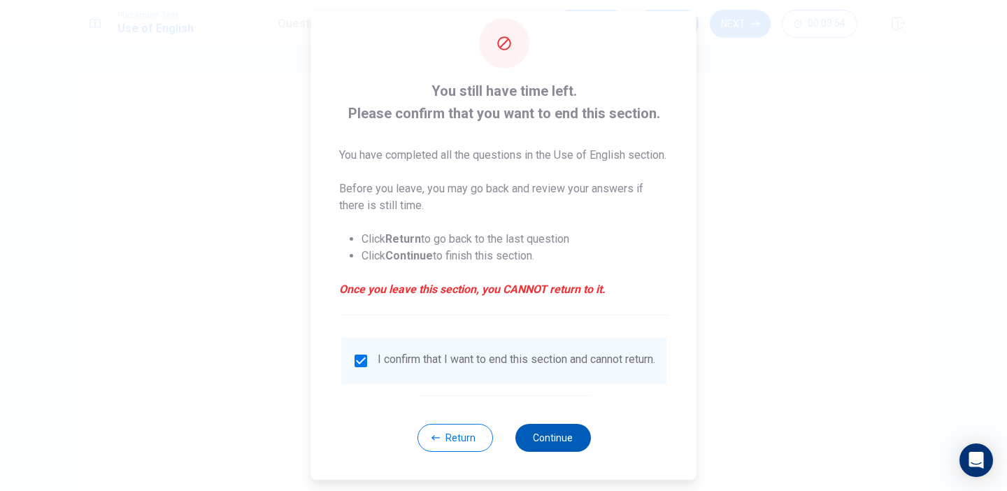
click at [554, 434] on button "Continue" at bounding box center [553, 438] width 76 height 28
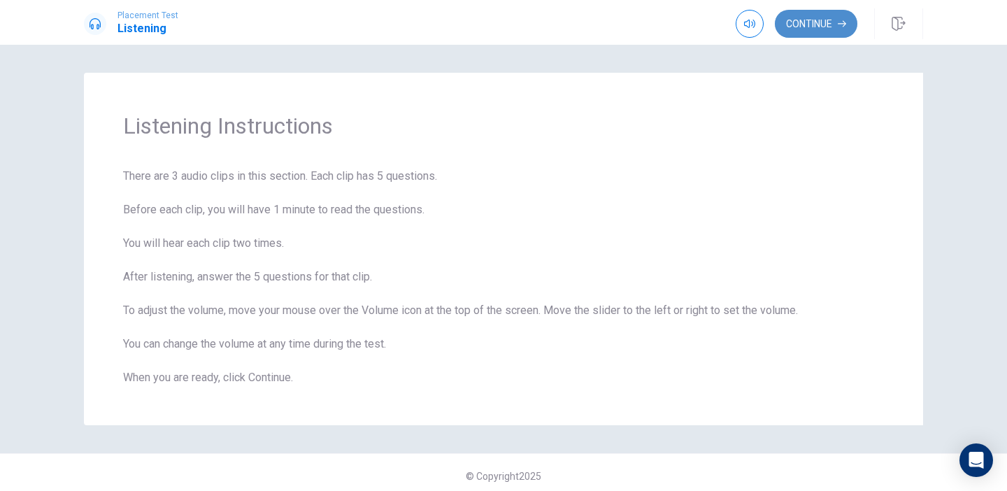
click at [802, 35] on button "Continue" at bounding box center [816, 24] width 83 height 28
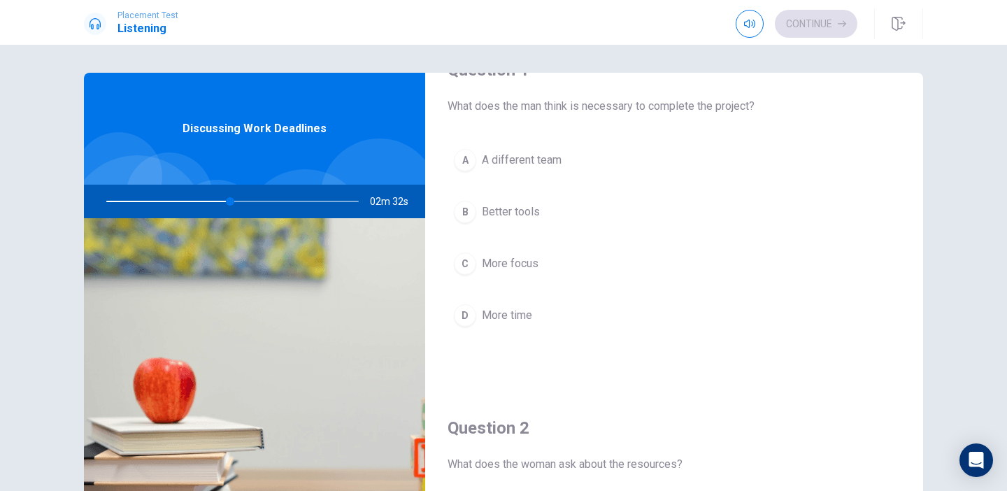
scroll to position [43, 0]
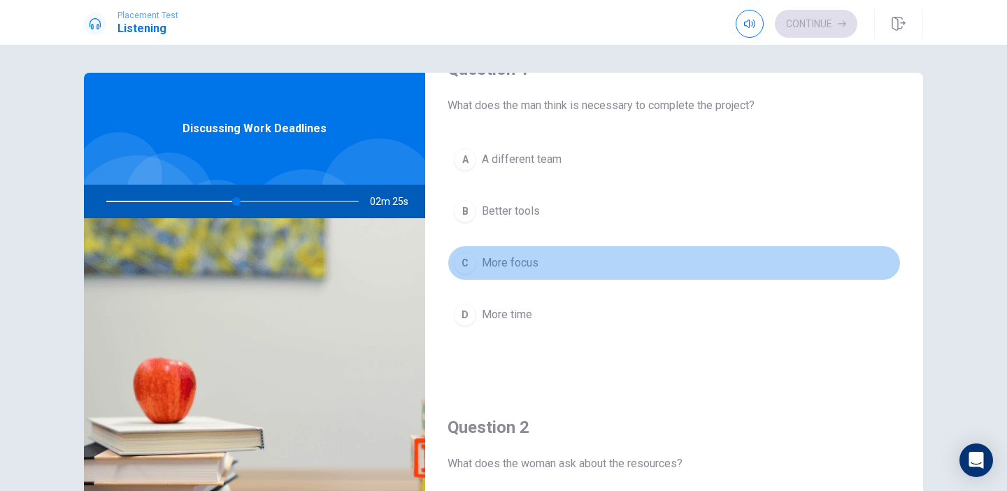
click at [546, 261] on button "C More focus" at bounding box center [674, 263] width 453 height 35
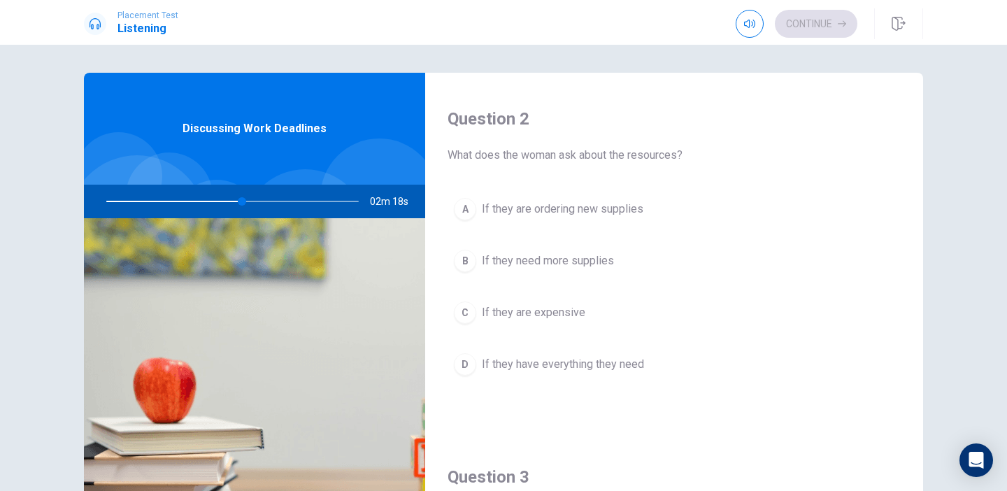
scroll to position [355, 0]
click at [513, 367] on span "If they have everything they need" at bounding box center [563, 361] width 162 height 17
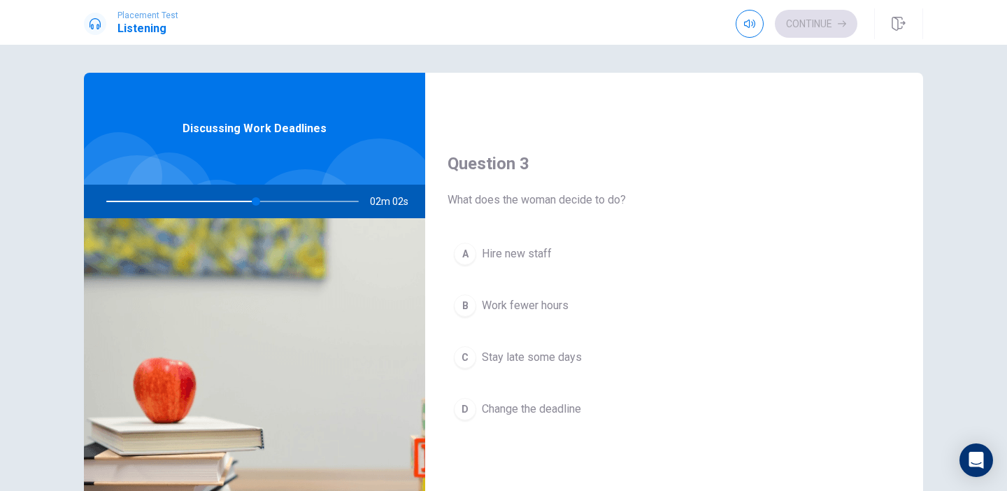
scroll to position [666, 0]
click at [627, 360] on button "C Stay late some days" at bounding box center [674, 356] width 453 height 35
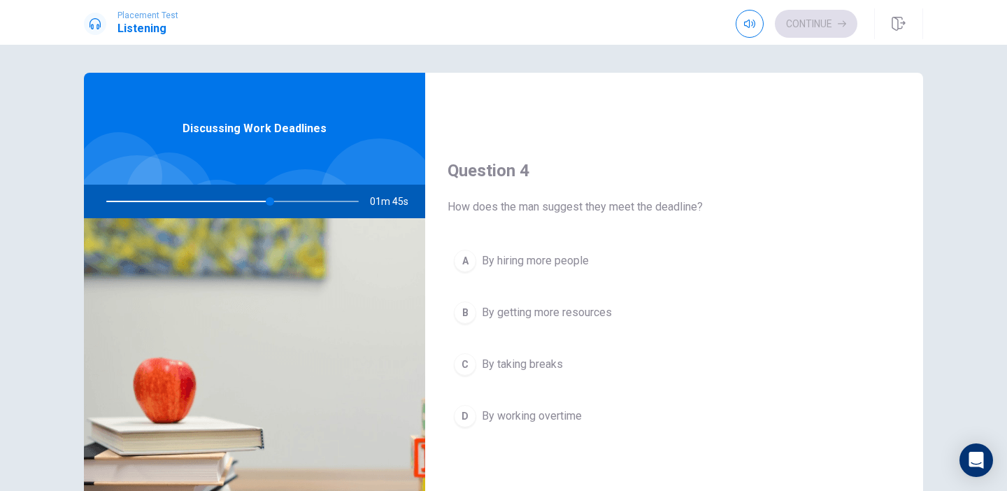
scroll to position [1020, 0]
click at [646, 411] on button "D By working overtime" at bounding box center [674, 412] width 453 height 35
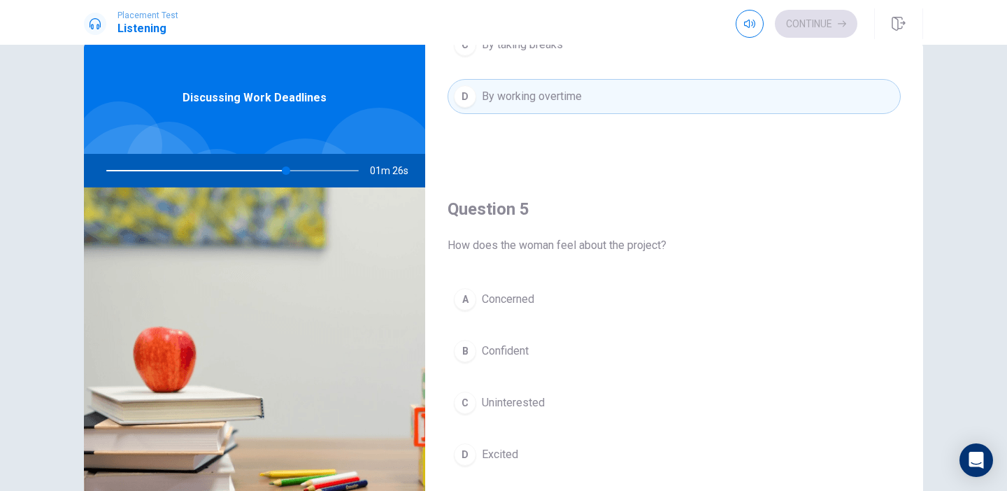
scroll to position [35, 0]
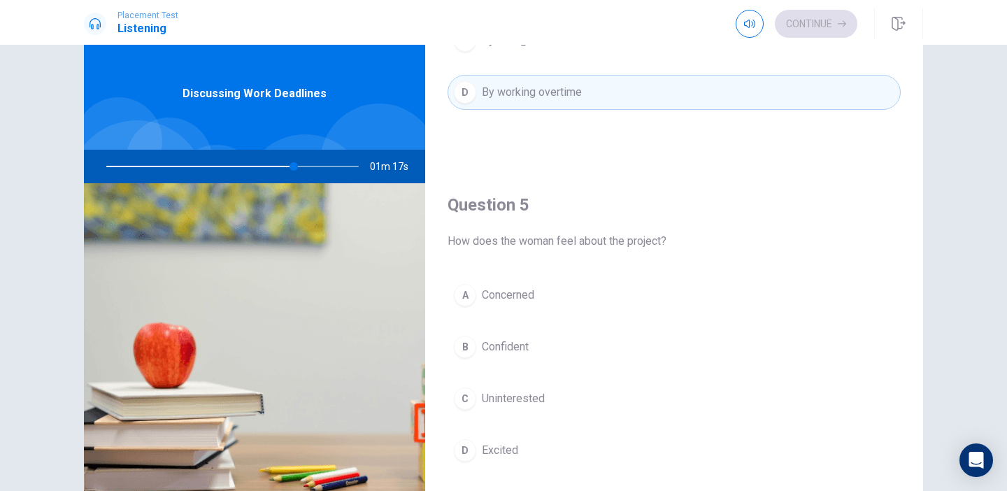
click at [644, 290] on button "A Concerned" at bounding box center [674, 295] width 453 height 35
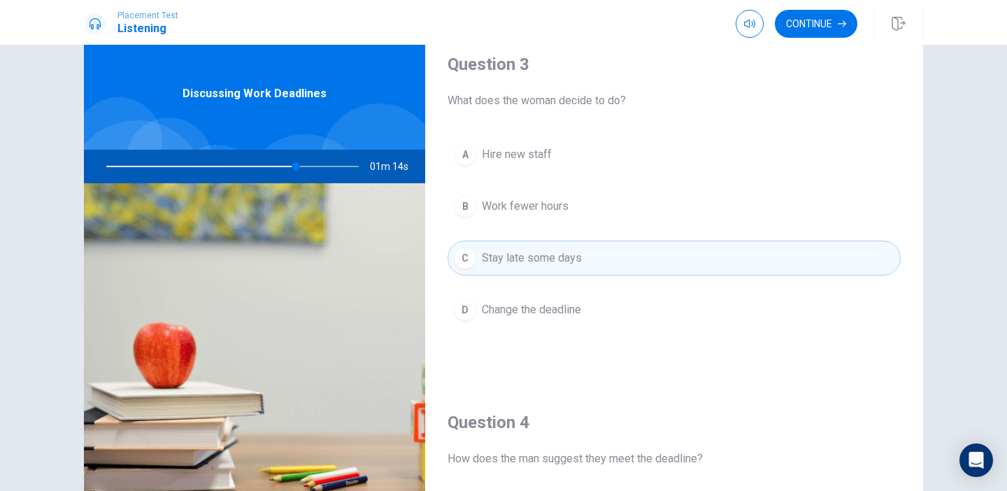
scroll to position [728, 0]
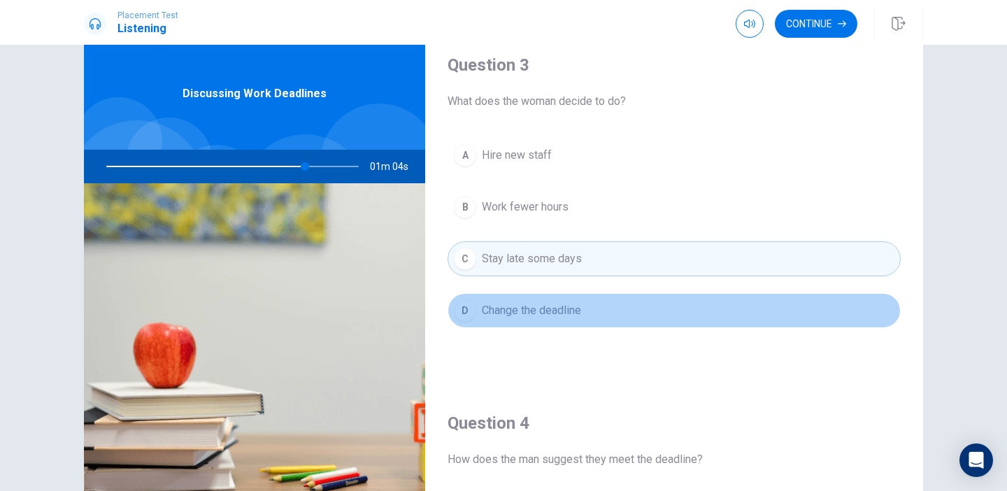
click at [513, 310] on span "Change the deadline" at bounding box center [531, 310] width 99 height 17
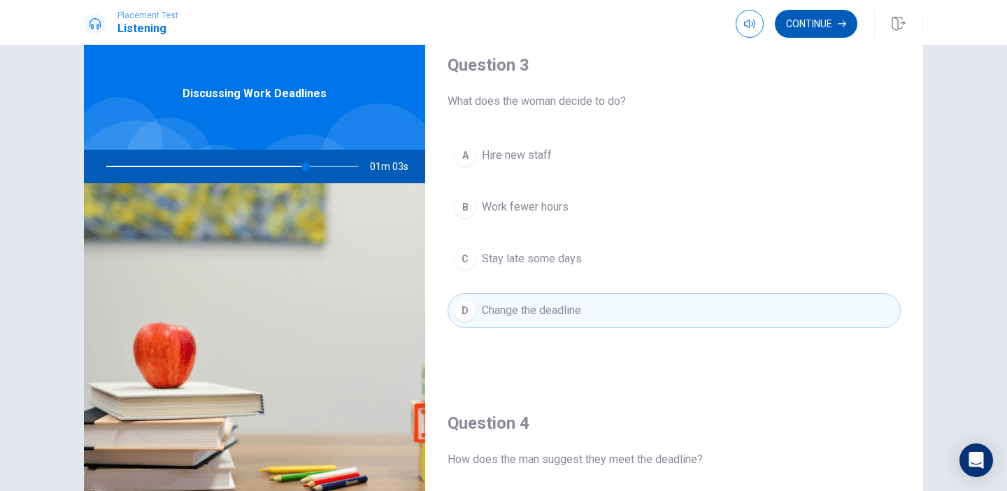
click at [816, 26] on button "Continue" at bounding box center [816, 24] width 83 height 28
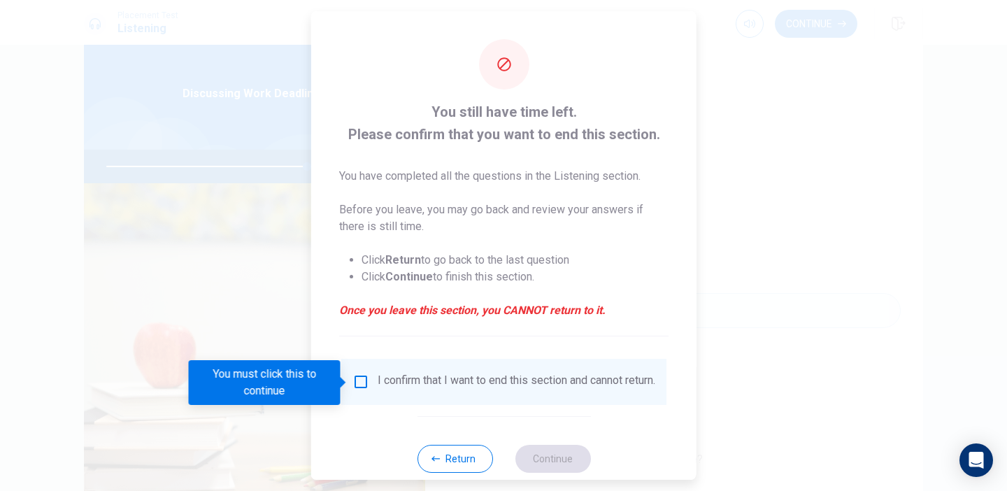
click at [371, 383] on div "I confirm that I want to end this section and cannot return." at bounding box center [504, 382] width 303 height 17
click at [354, 379] on input "You must click this to continue" at bounding box center [361, 382] width 17 height 17
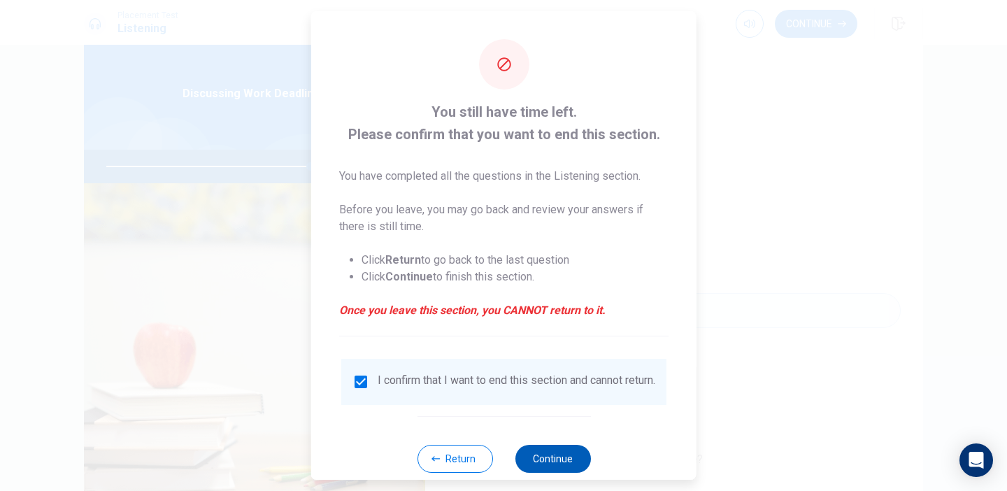
click at [534, 462] on button "Continue" at bounding box center [553, 459] width 76 height 28
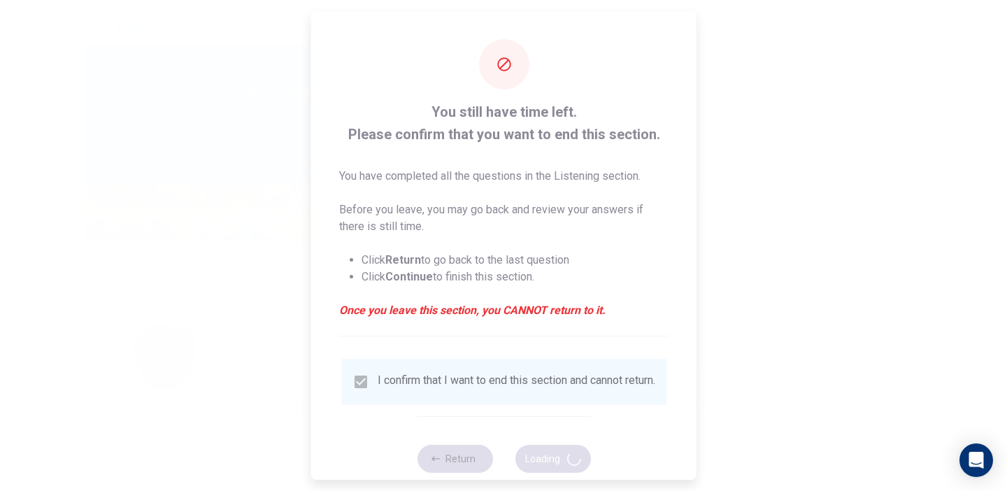
type input "82"
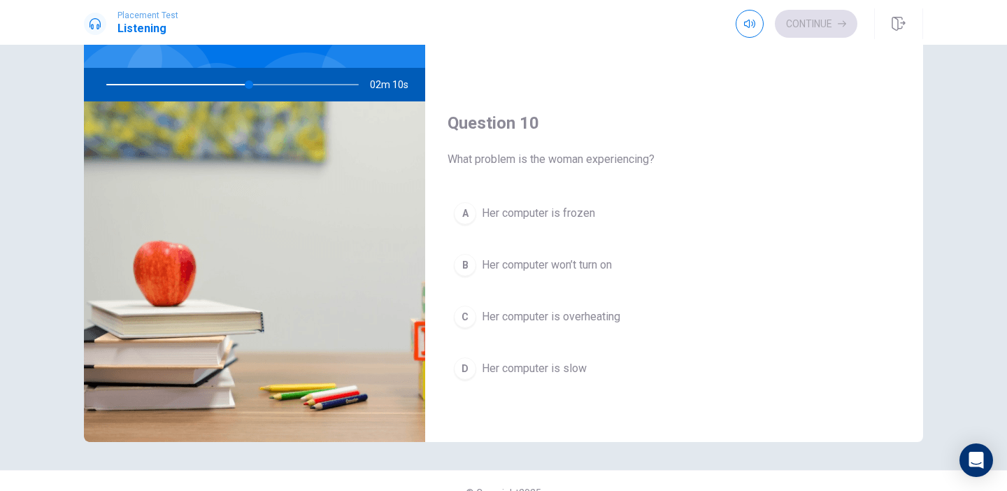
scroll to position [124, 0]
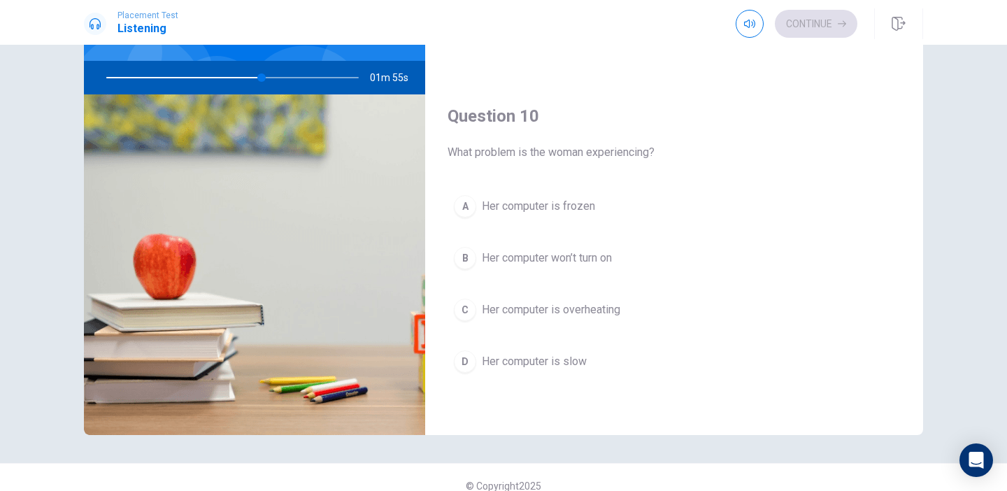
click at [513, 307] on span "Her computer is overheating" at bounding box center [551, 309] width 138 height 17
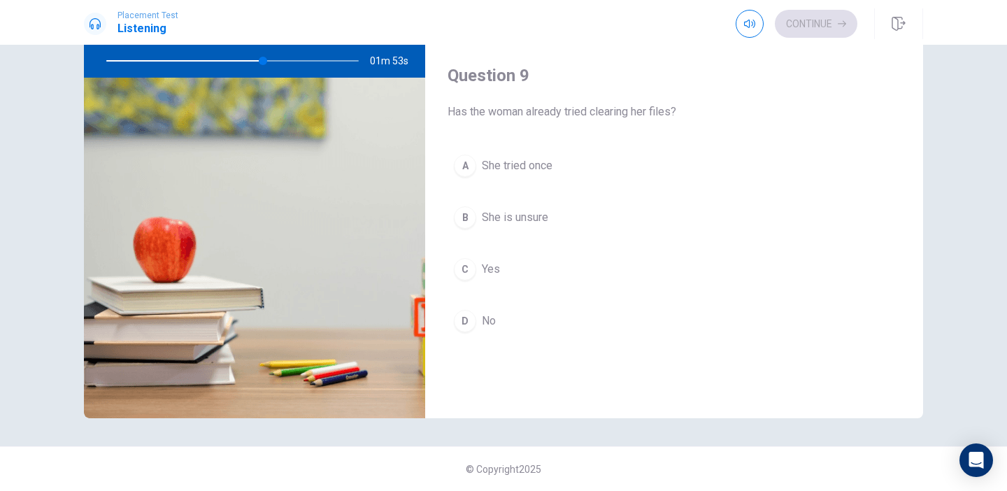
scroll to position [968, 0]
click at [497, 334] on button "D No" at bounding box center [674, 323] width 453 height 35
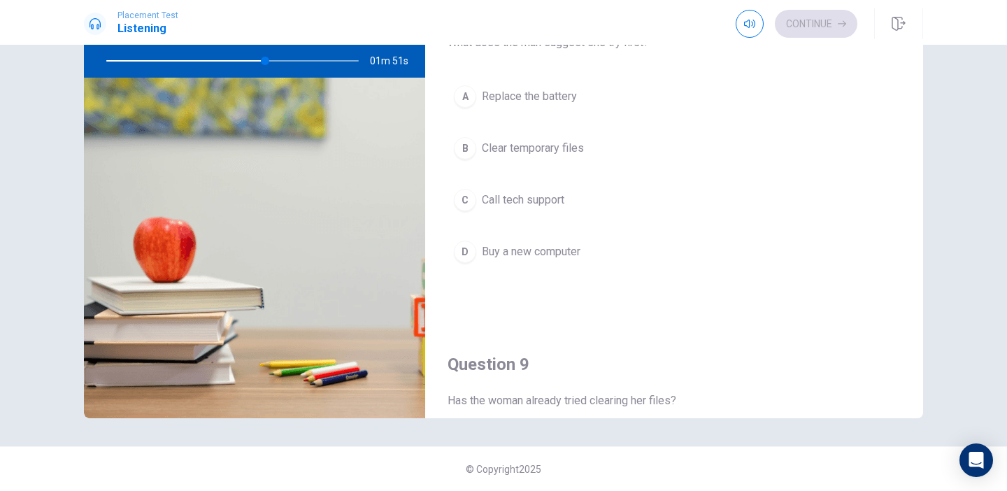
scroll to position [679, 0]
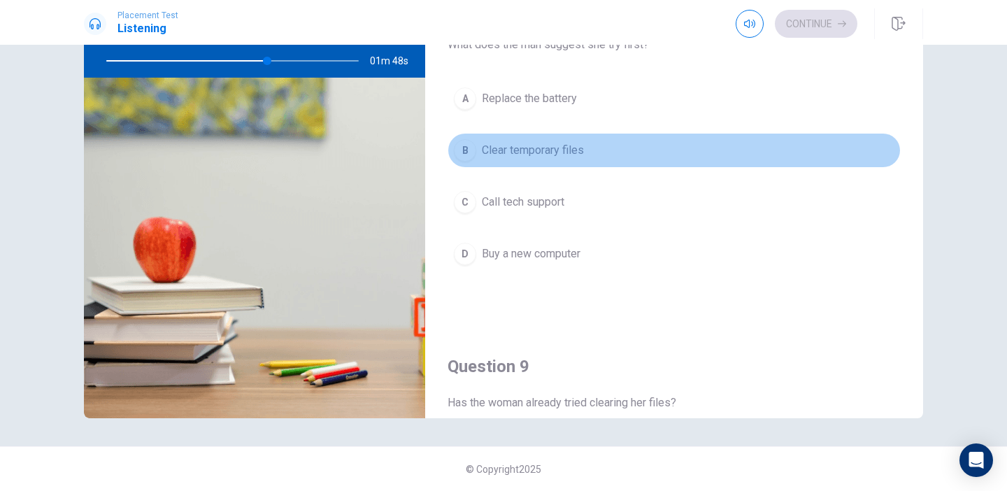
click at [515, 162] on button "B Clear temporary files" at bounding box center [674, 150] width 453 height 35
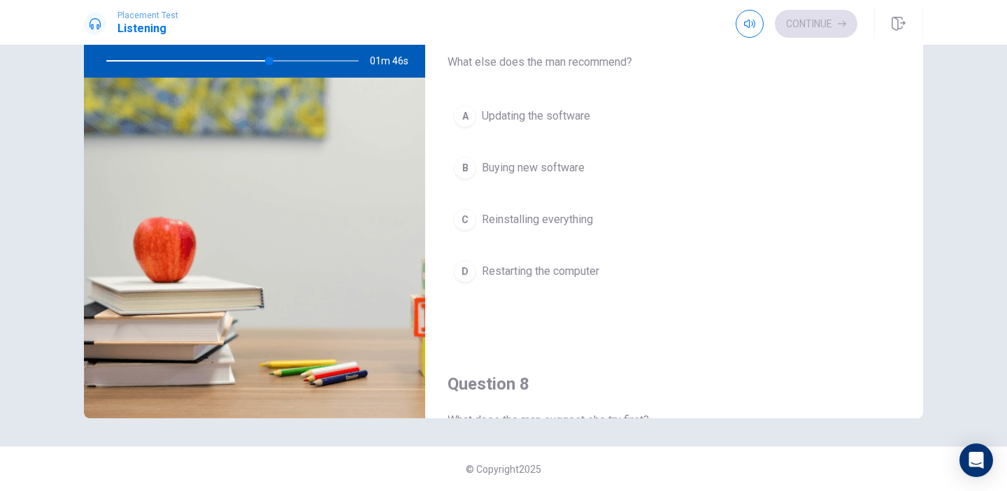
scroll to position [292, 0]
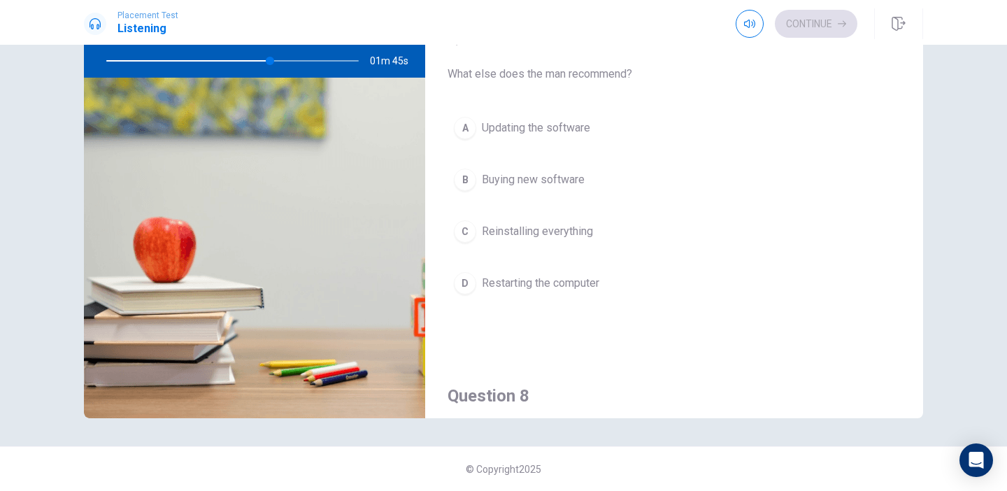
click at [518, 134] on span "Updating the software" at bounding box center [536, 128] width 108 height 17
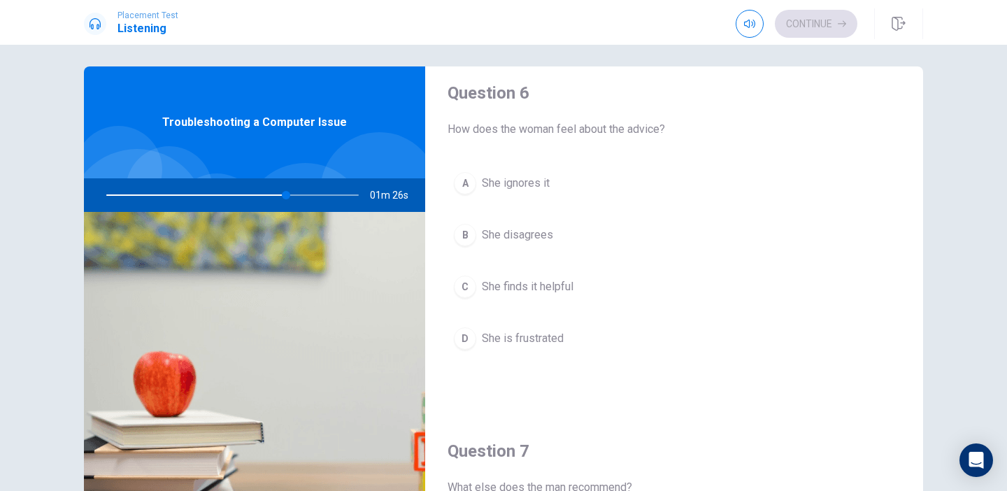
scroll to position [3, 0]
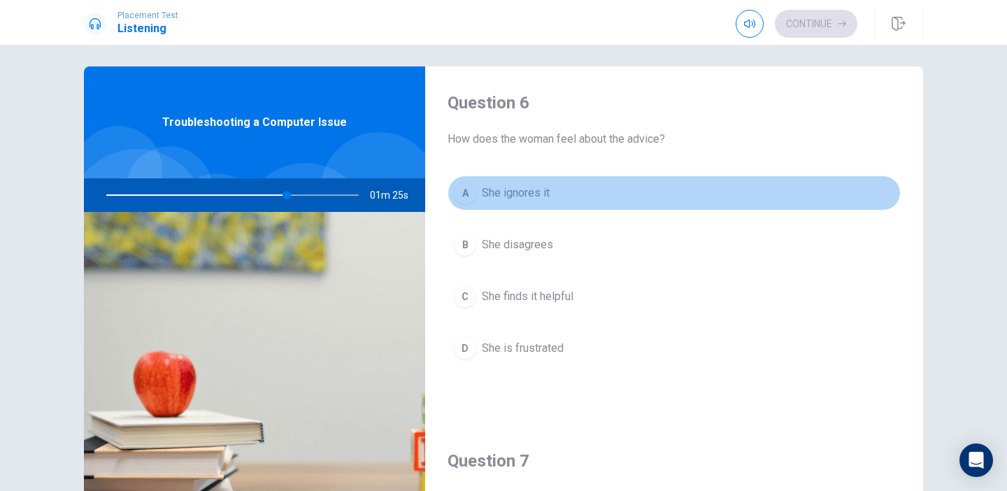
click at [469, 184] on div "A" at bounding box center [465, 193] width 22 height 22
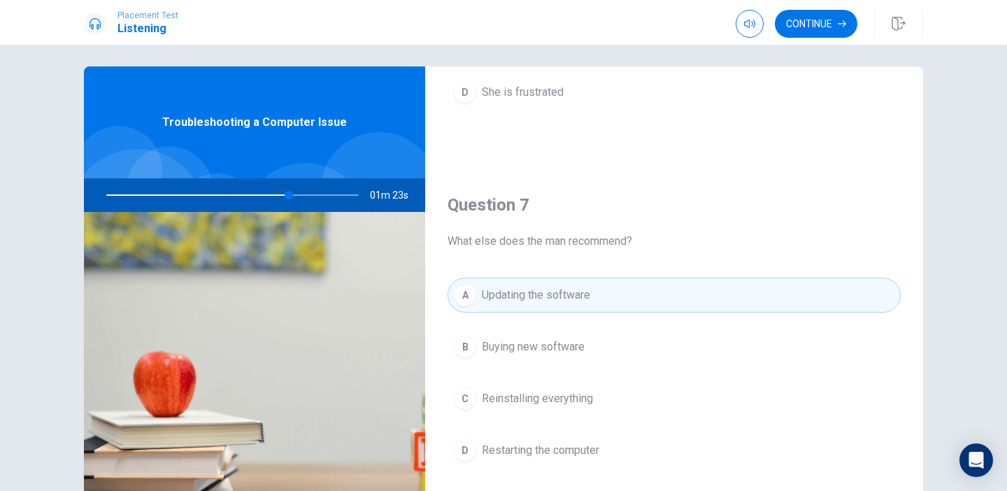
scroll to position [264, 0]
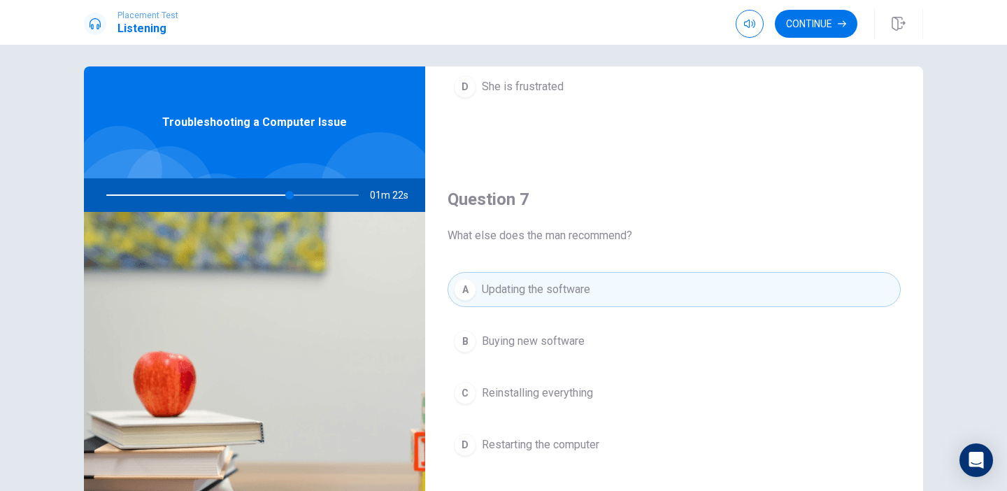
click at [497, 444] on span "Restarting the computer" at bounding box center [541, 444] width 118 height 17
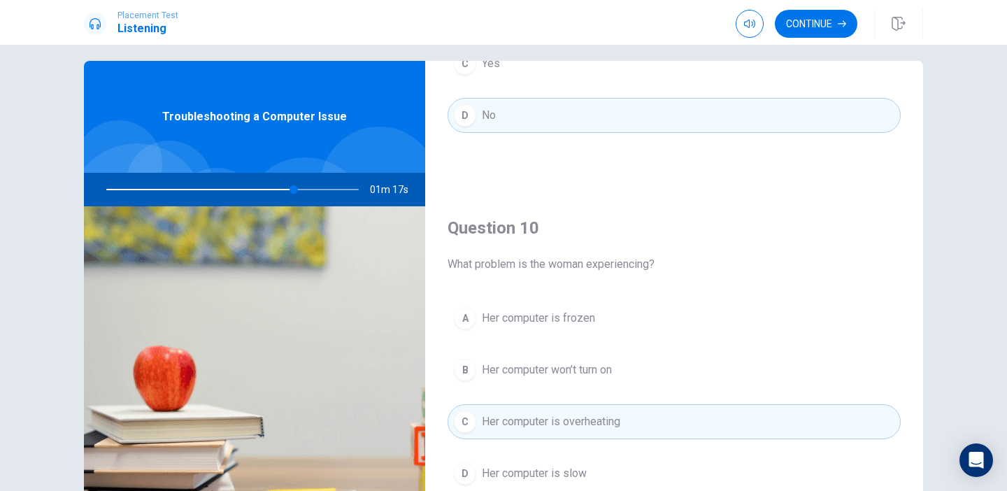
scroll to position [13, 0]
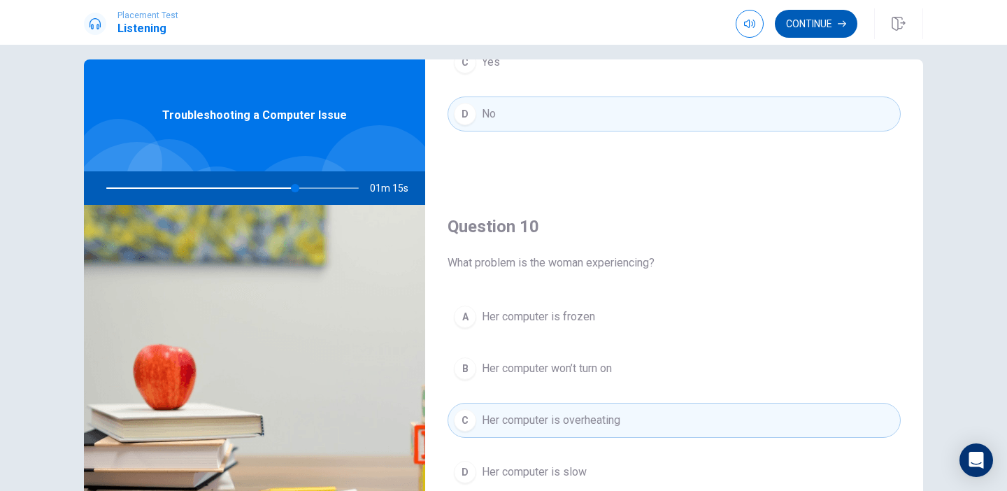
click at [817, 24] on button "Continue" at bounding box center [816, 24] width 83 height 28
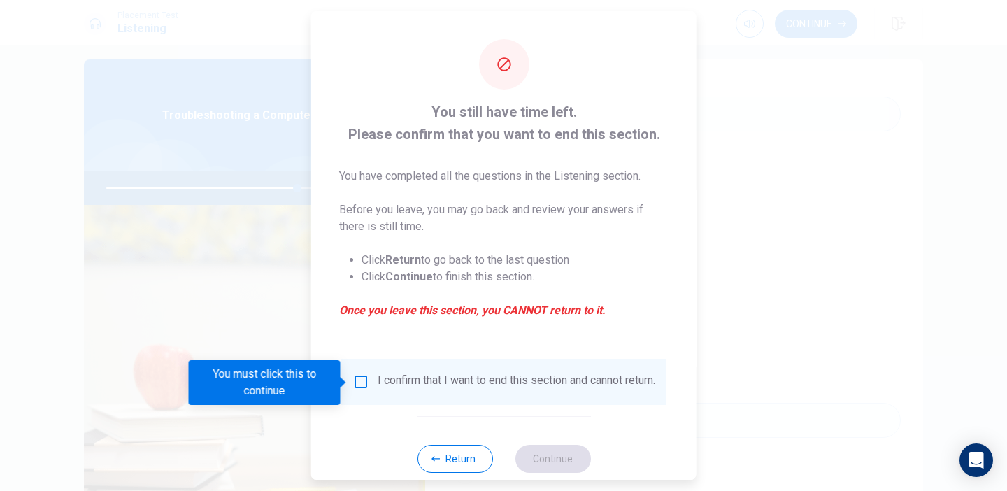
click at [362, 382] on input "You must click this to continue" at bounding box center [361, 382] width 17 height 17
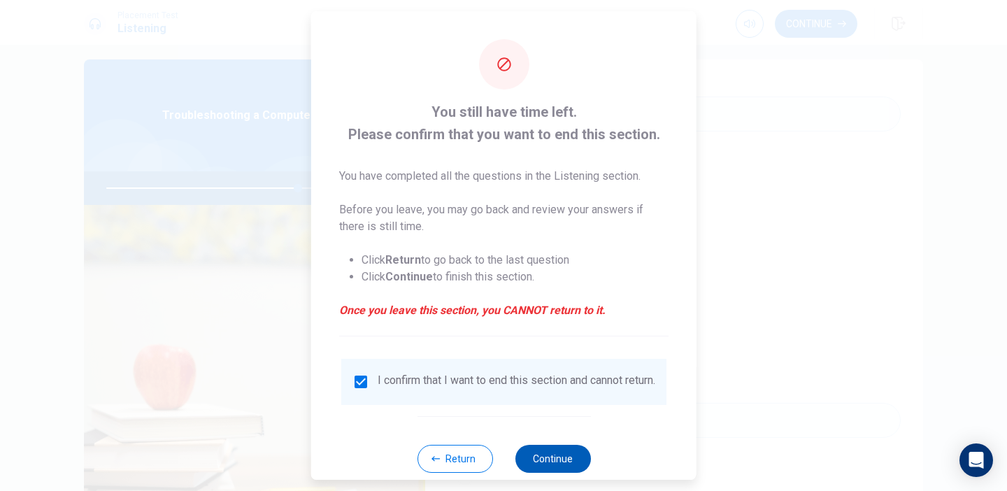
click at [550, 463] on button "Continue" at bounding box center [553, 459] width 76 height 28
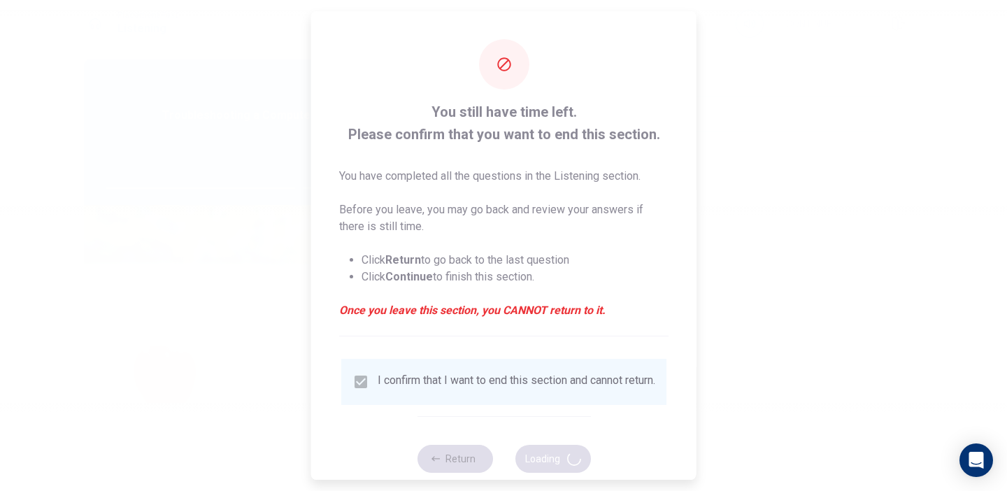
type input "77"
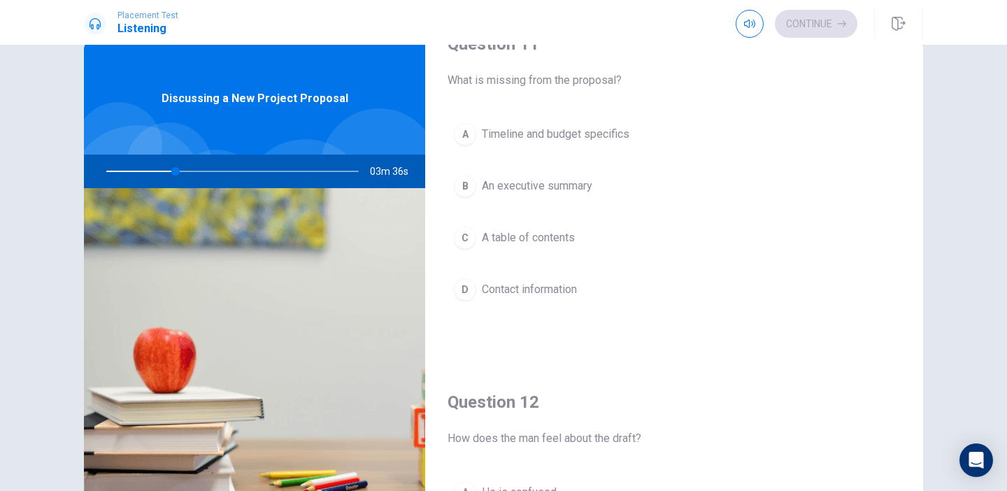
scroll to position [0, 0]
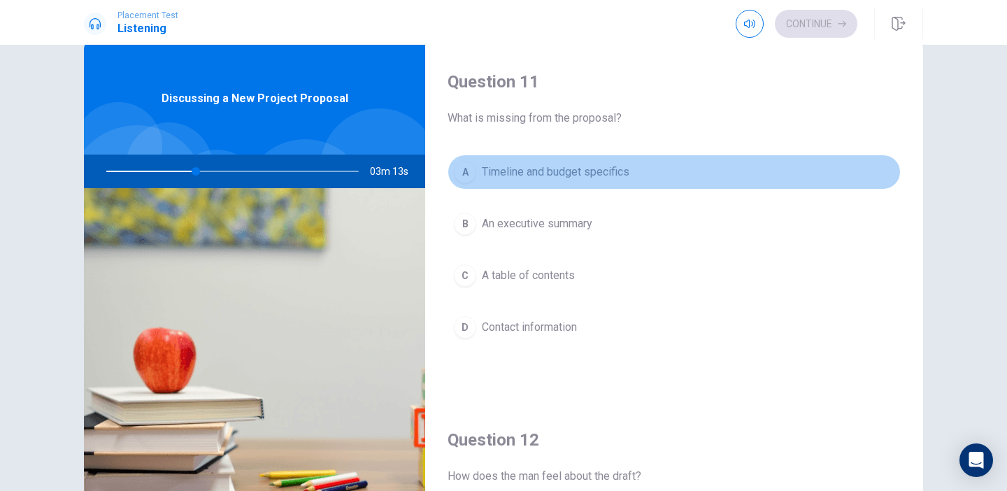
click at [634, 170] on button "A Timeline and budget specifics" at bounding box center [674, 172] width 453 height 35
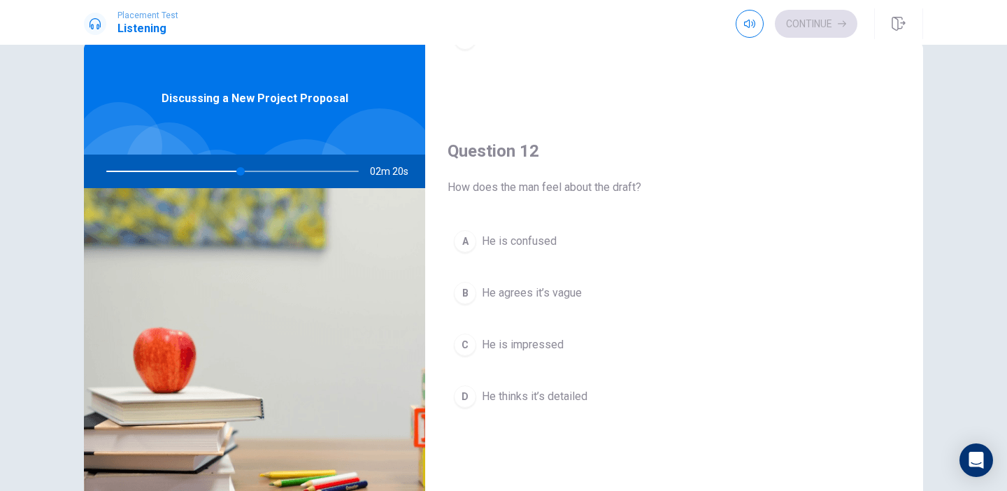
scroll to position [292, 0]
click at [526, 289] on span "He agrees it’s vague" at bounding box center [532, 290] width 100 height 17
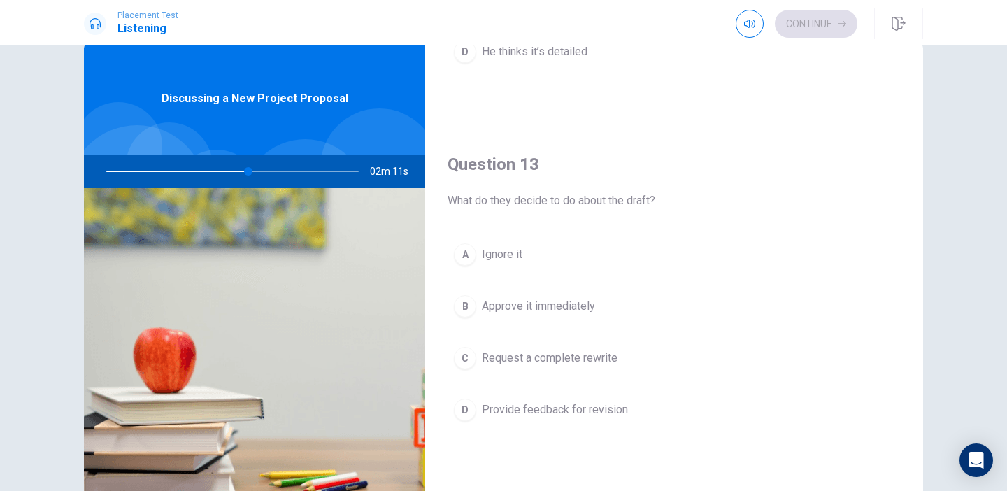
scroll to position [711, 0]
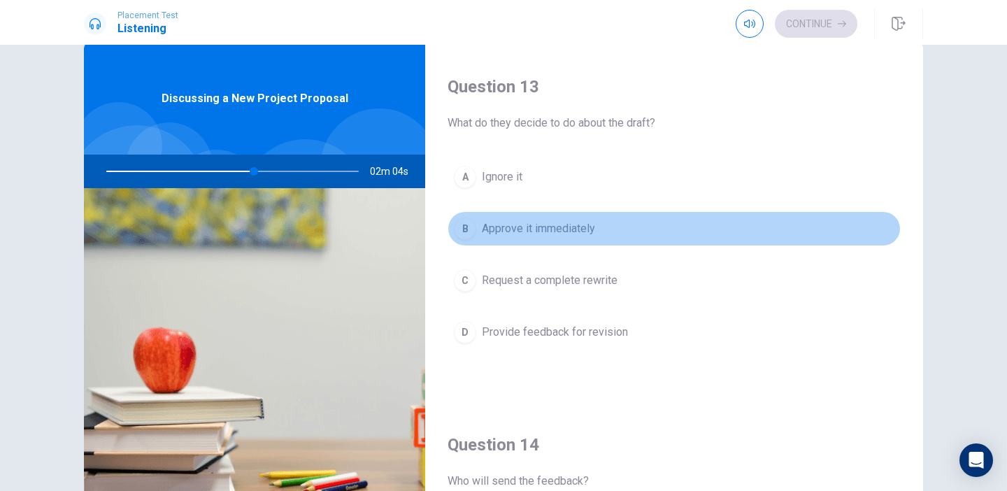
click at [538, 219] on button "B Approve it immediately" at bounding box center [674, 228] width 453 height 35
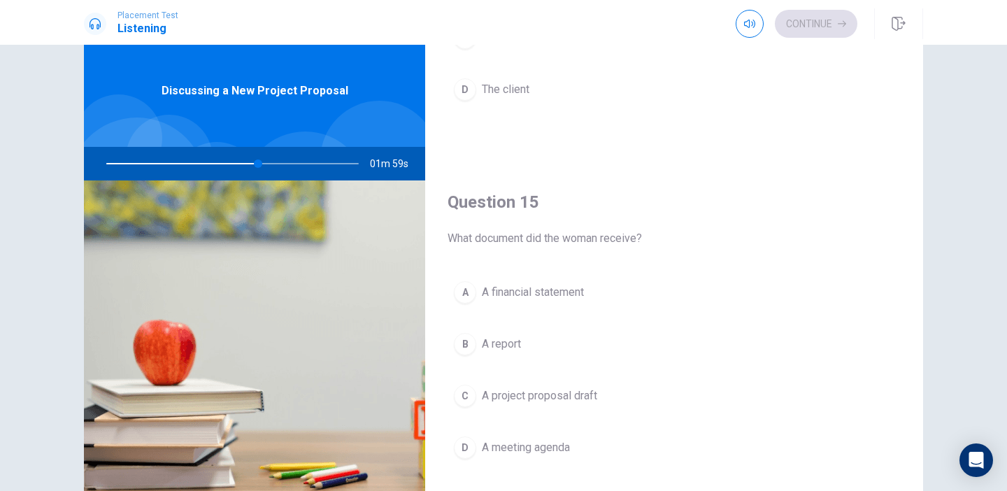
scroll to position [46, 0]
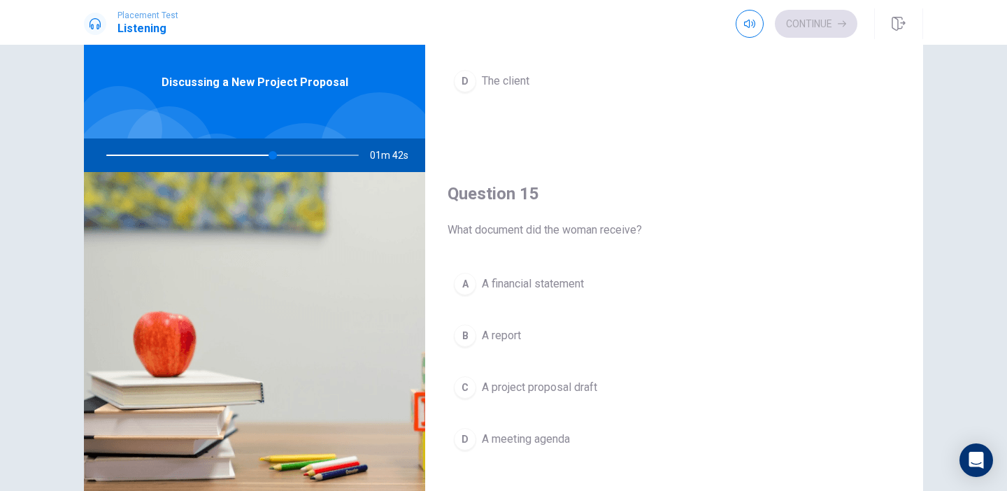
click at [642, 386] on button "C A project proposal draft" at bounding box center [674, 387] width 453 height 35
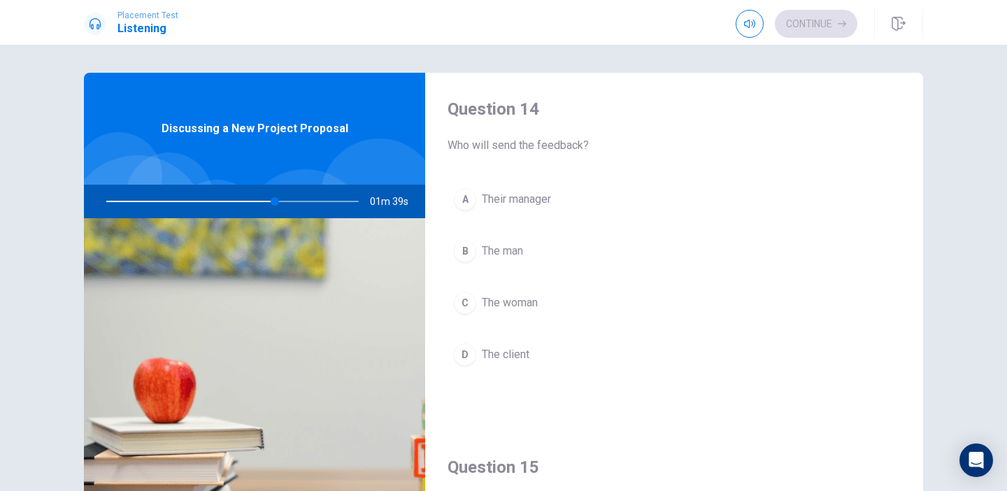
scroll to position [1067, 0]
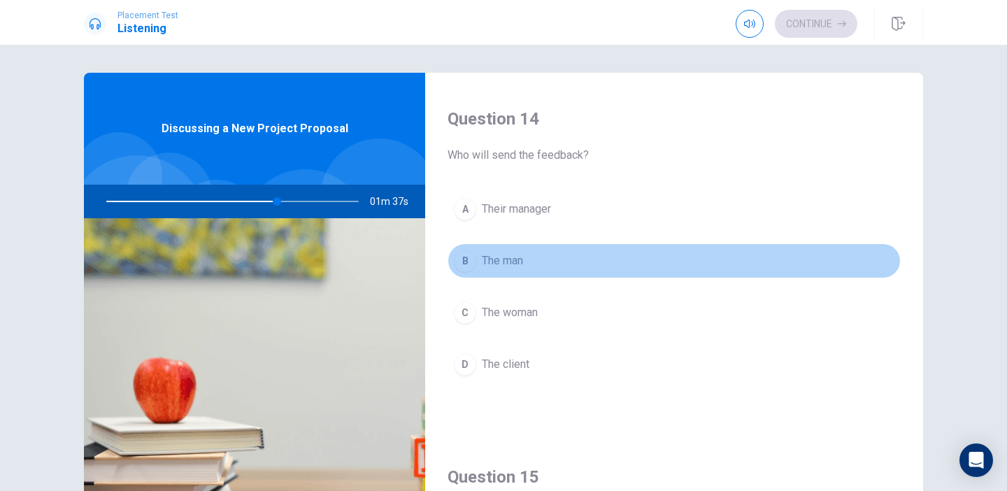
click at [578, 260] on button "B The man" at bounding box center [674, 260] width 453 height 35
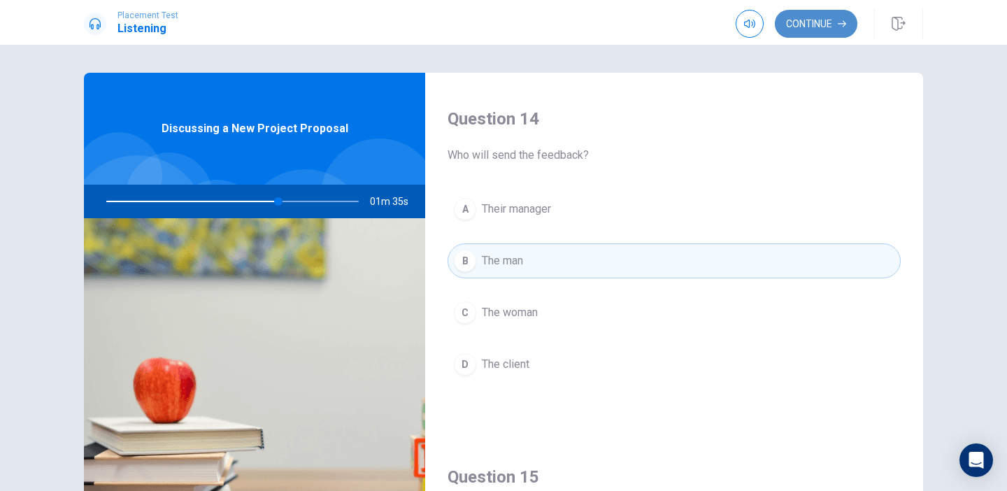
click at [808, 25] on button "Continue" at bounding box center [816, 24] width 83 height 28
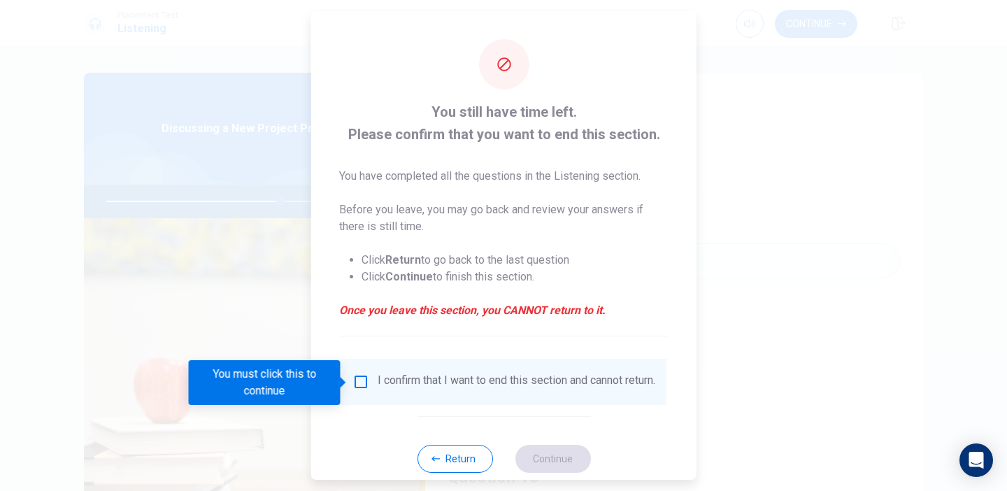
click at [362, 381] on input "You must click this to continue" at bounding box center [361, 382] width 17 height 17
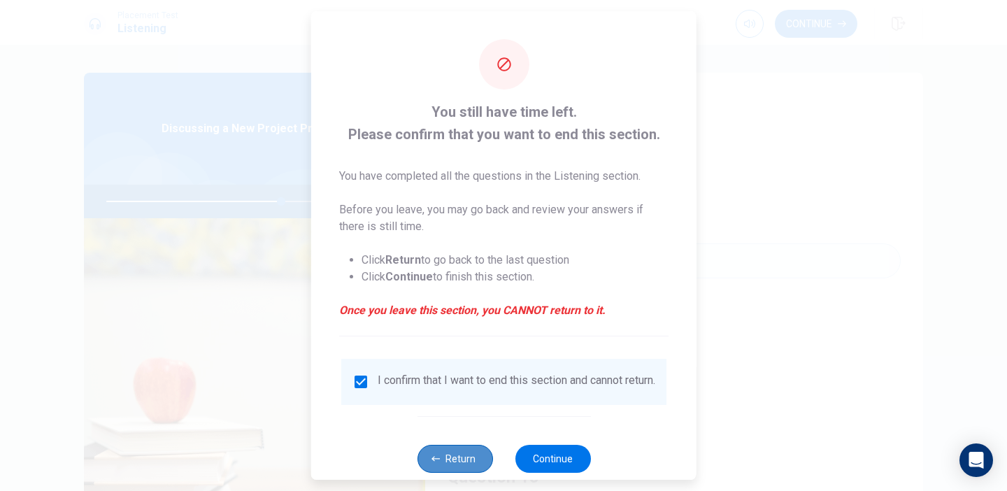
click at [463, 473] on button "Return" at bounding box center [455, 459] width 76 height 28
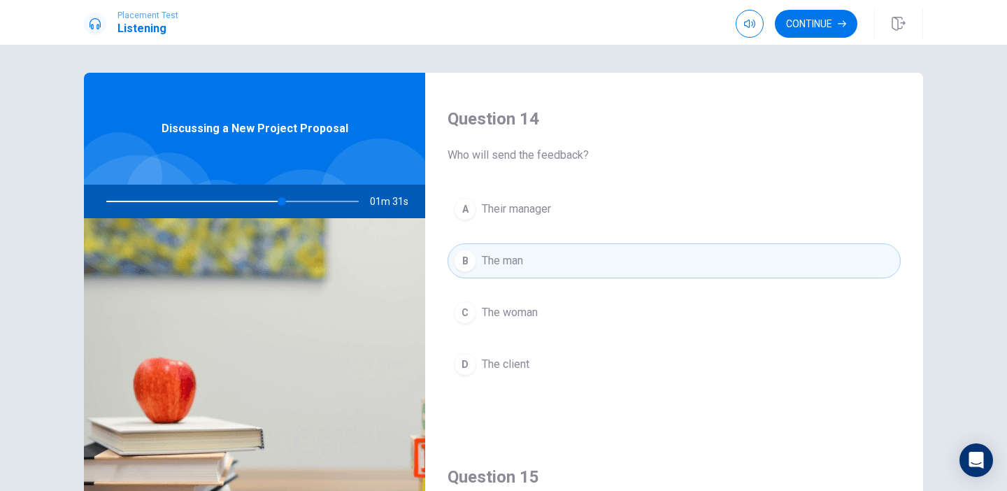
click at [551, 210] on span "Their manager" at bounding box center [516, 209] width 69 height 17
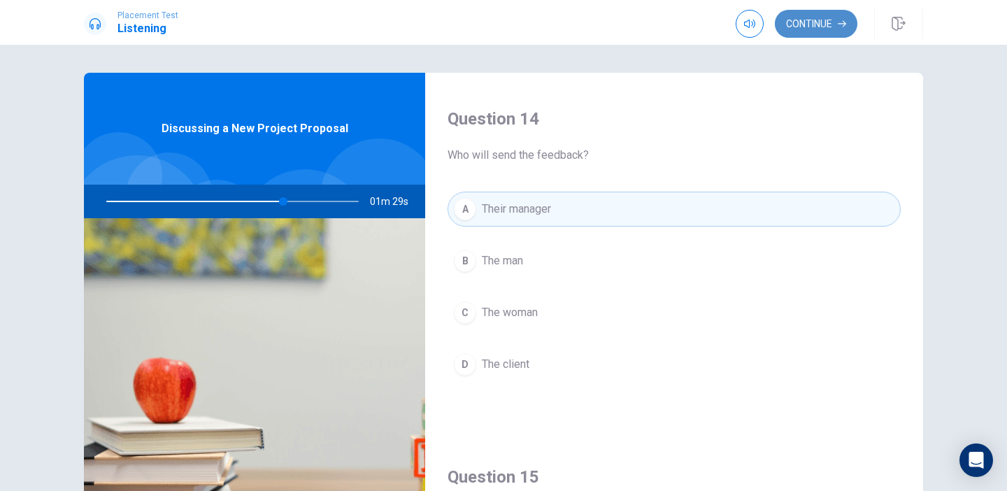
click at [826, 29] on button "Continue" at bounding box center [816, 24] width 83 height 28
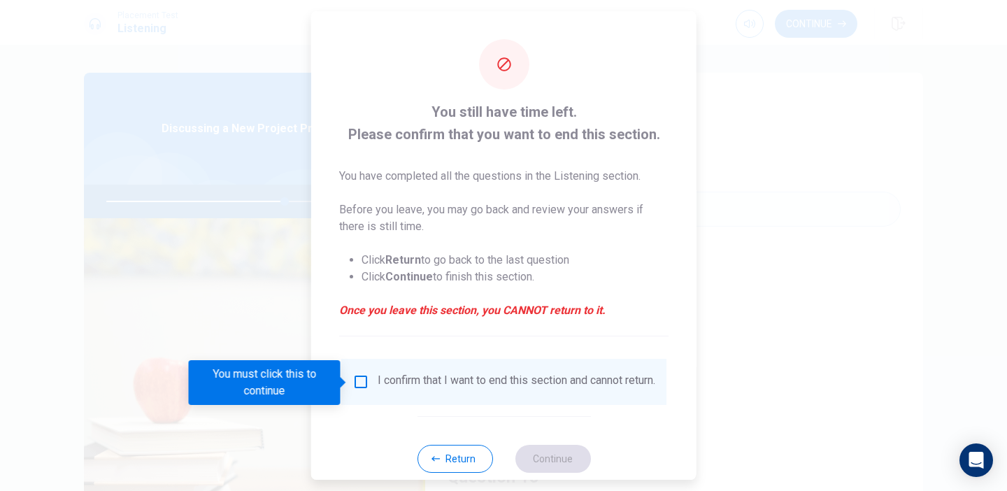
click at [359, 374] on div "I confirm that I want to end this section and cannot return." at bounding box center [503, 382] width 325 height 46
click at [359, 388] on input "You must click this to continue" at bounding box center [361, 382] width 17 height 17
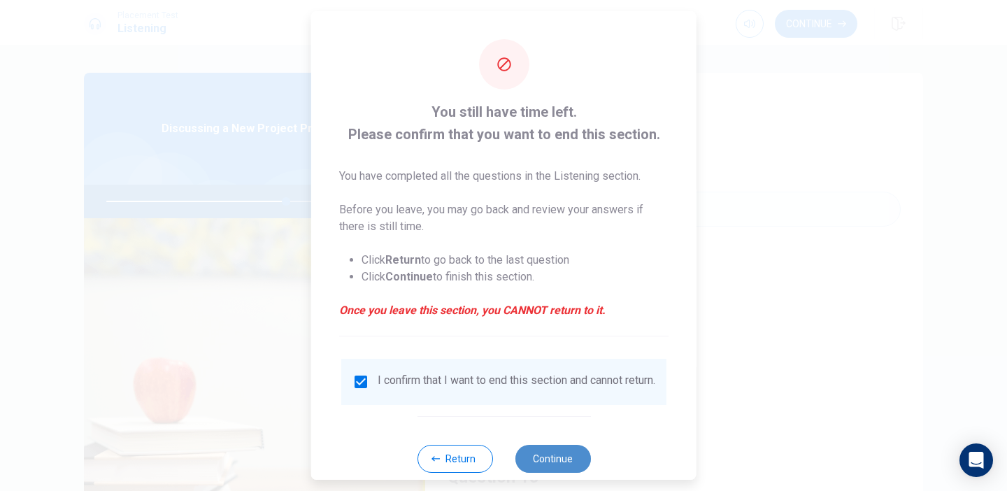
click at [564, 463] on button "Continue" at bounding box center [553, 459] width 76 height 28
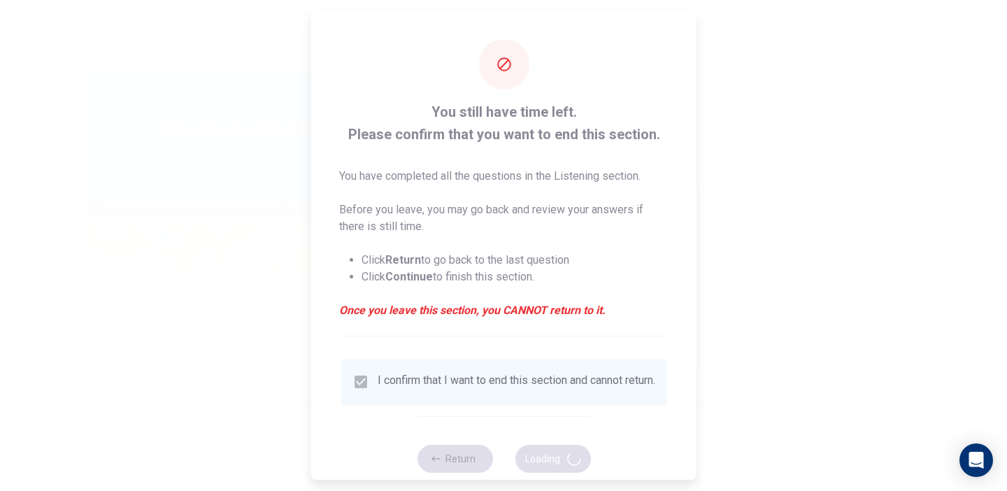
type input "72"
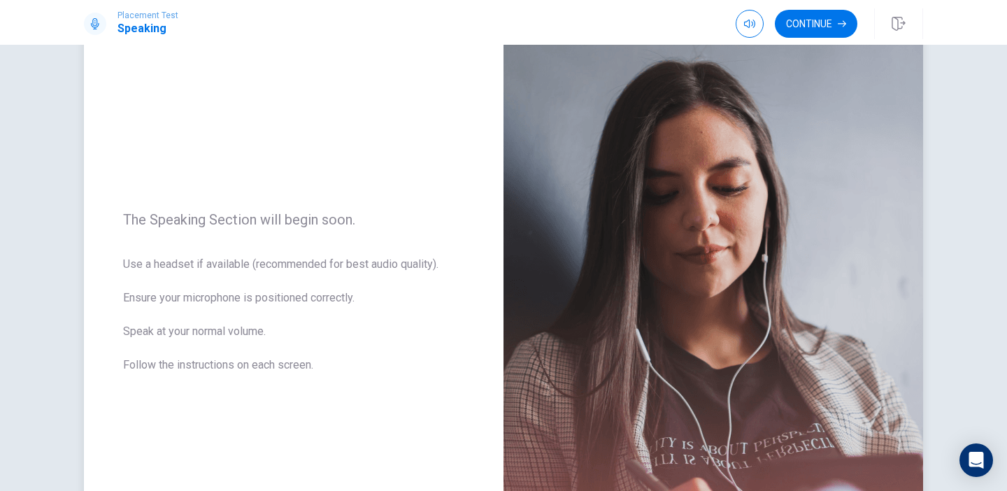
scroll to position [72, 0]
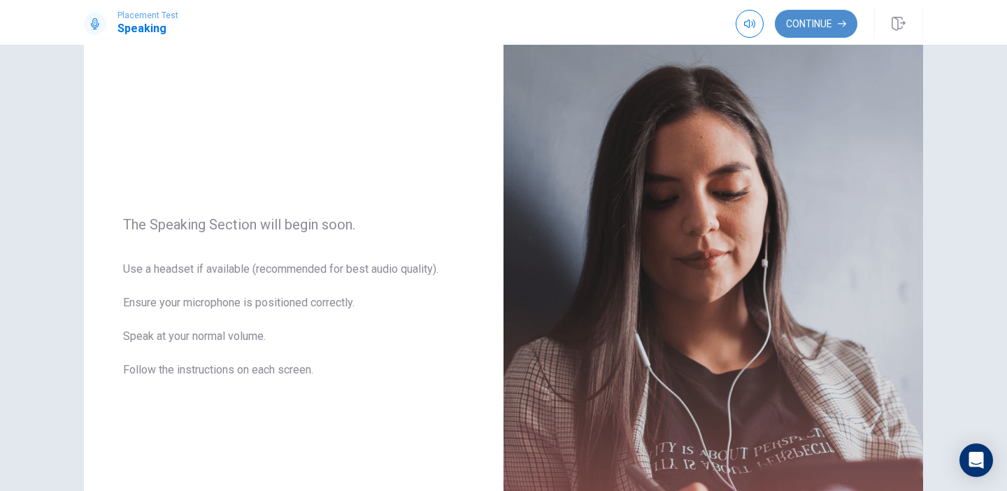
click at [786, 37] on button "Continue" at bounding box center [816, 24] width 83 height 28
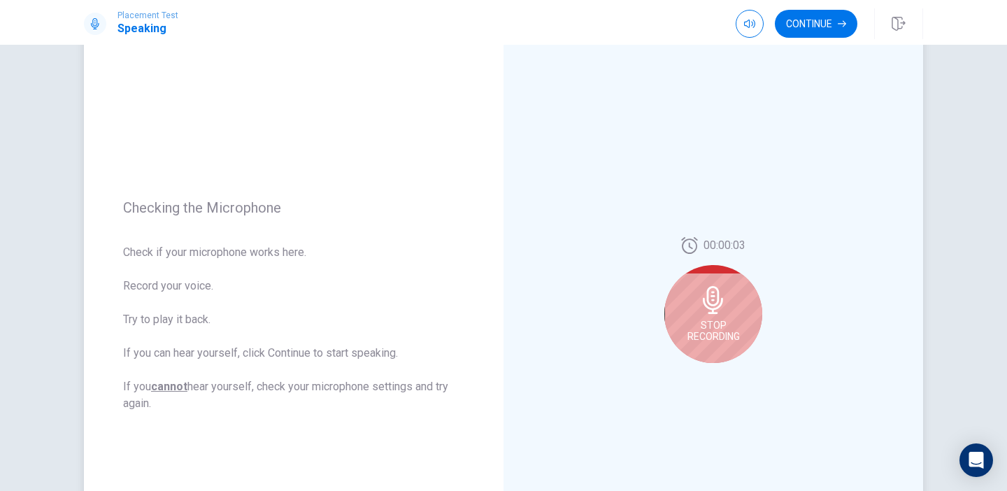
click at [732, 320] on span "Stop Recording" at bounding box center [714, 331] width 52 height 22
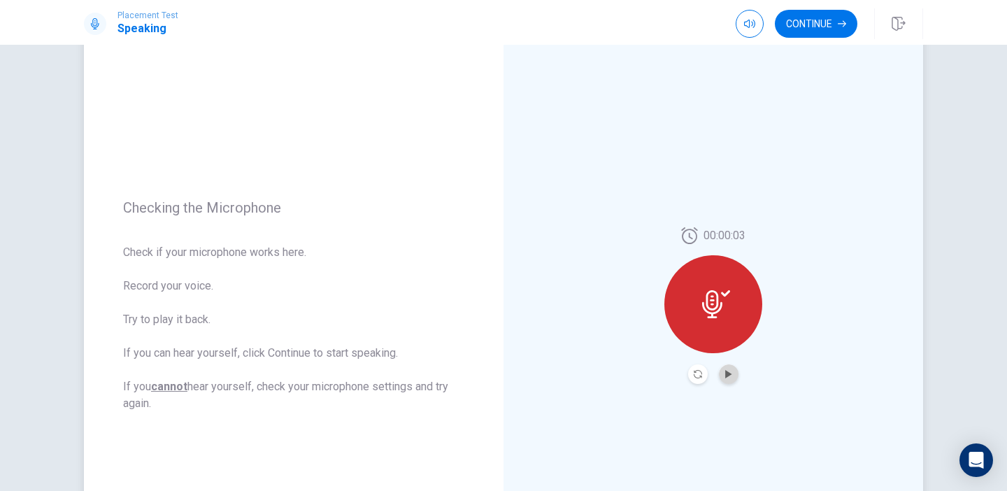
click at [734, 371] on button "Play Audio" at bounding box center [729, 374] width 20 height 20
click at [734, 371] on button "Pause Audio" at bounding box center [729, 374] width 20 height 20
click at [809, 32] on button "Continue" at bounding box center [816, 24] width 83 height 28
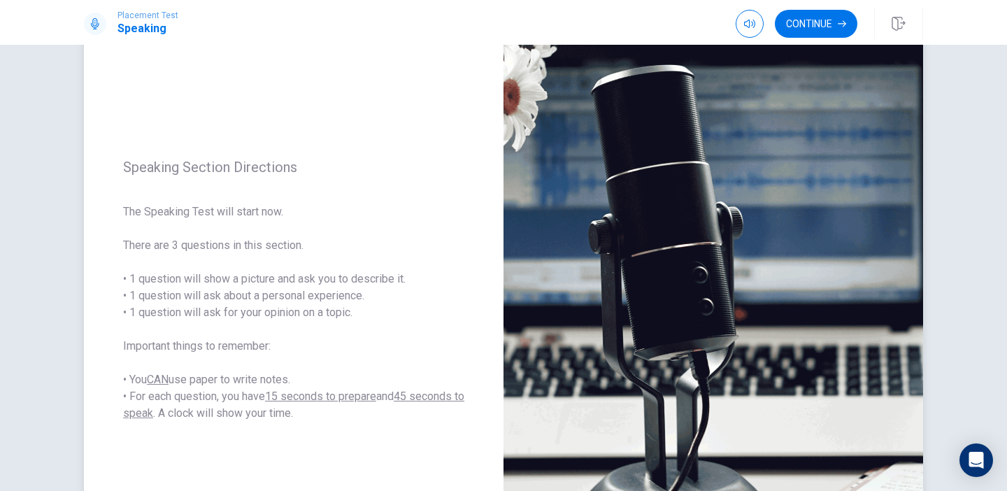
scroll to position [89, 0]
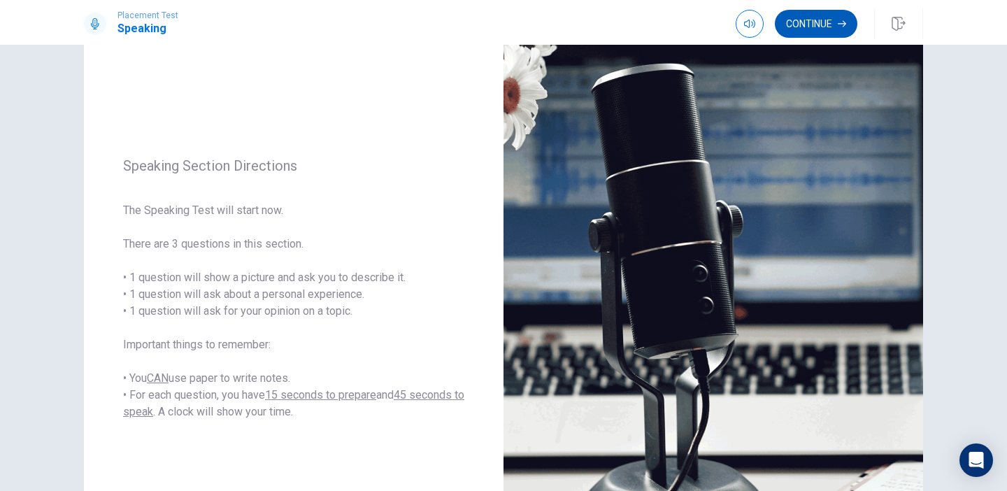
click at [820, 30] on button "Continue" at bounding box center [816, 24] width 83 height 28
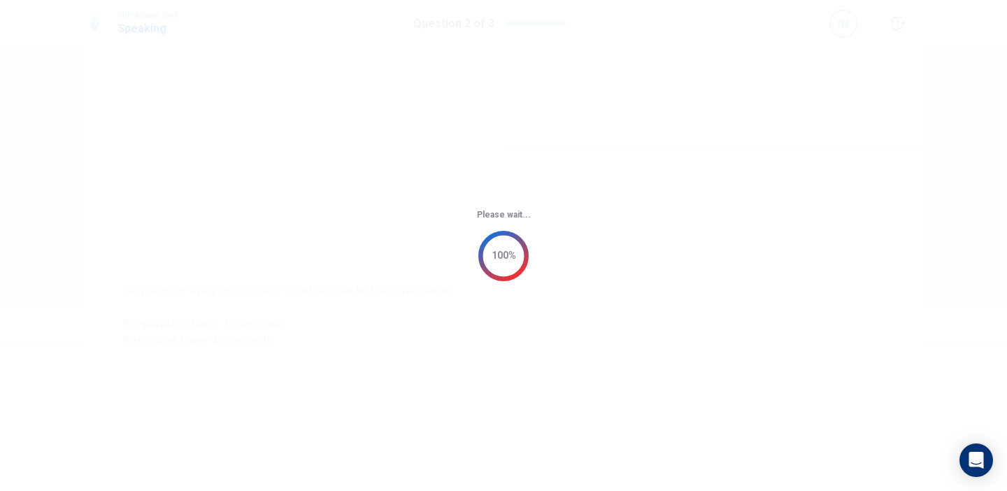
scroll to position [0, 0]
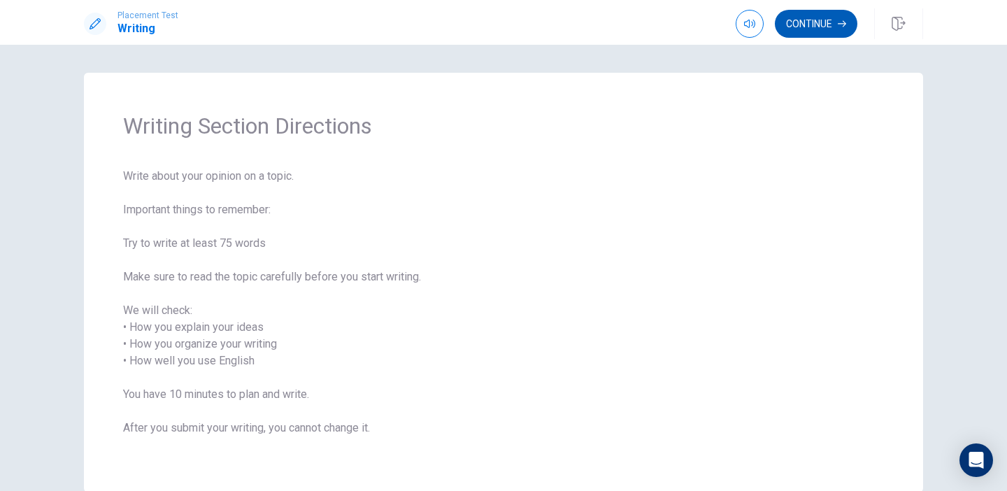
click at [824, 27] on button "Continue" at bounding box center [816, 24] width 83 height 28
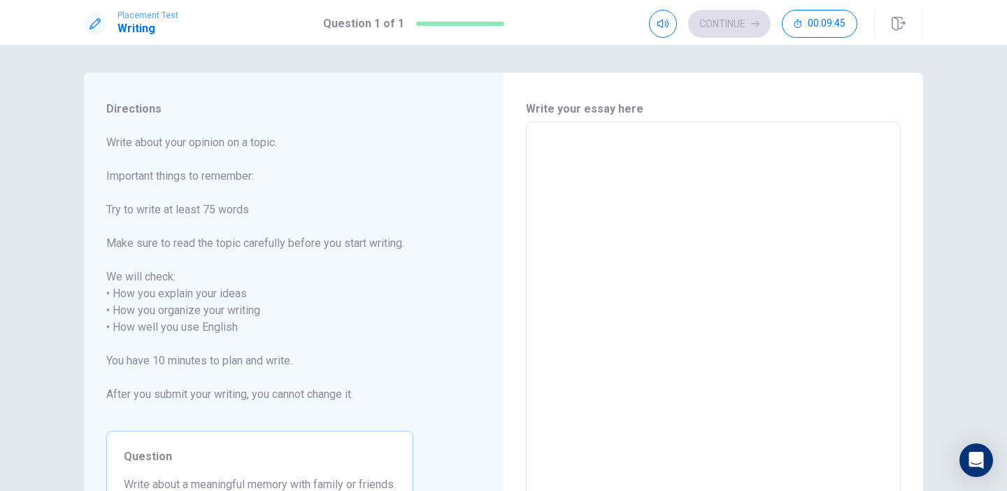
click at [578, 140] on textarea at bounding box center [713, 319] width 355 height 371
type textarea "w"
type textarea "x"
type textarea "wh"
type textarea "x"
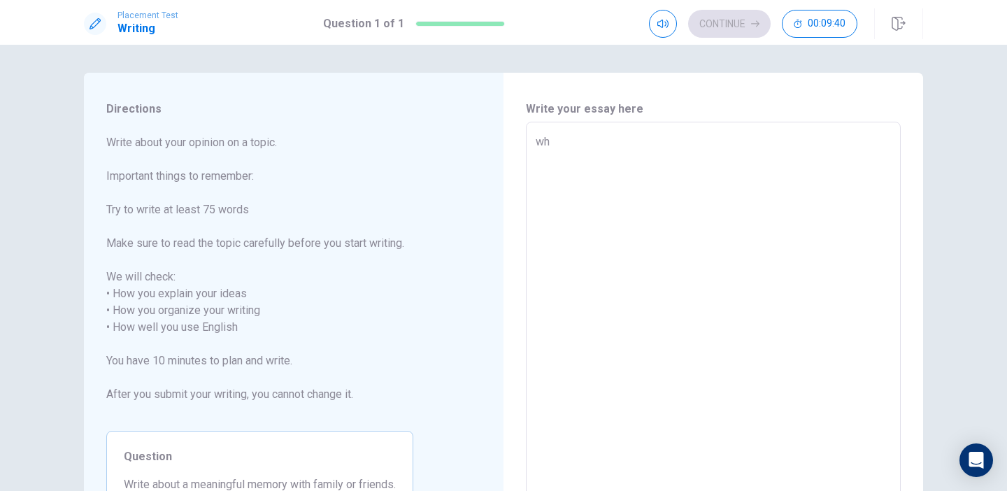
type textarea "whe"
type textarea "x"
type textarea "when"
type textarea "x"
type textarea "whene"
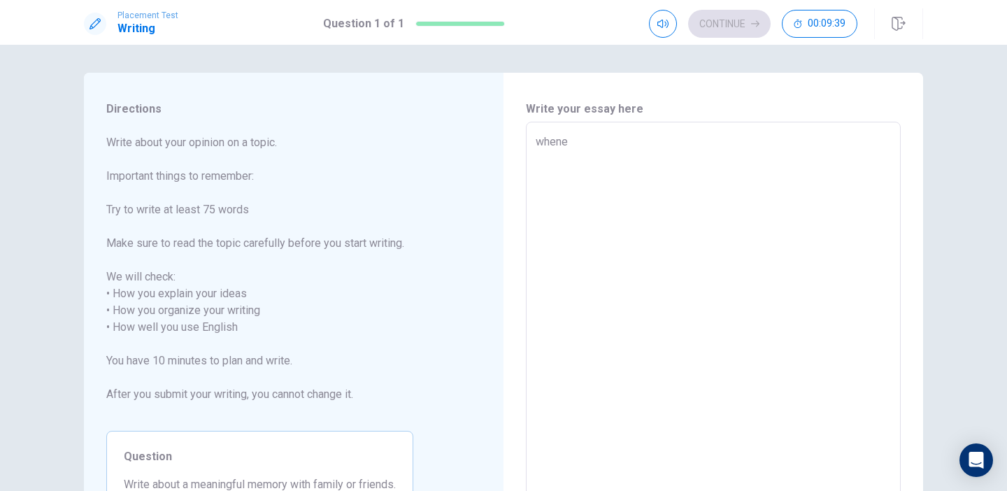
type textarea "x"
type textarea "whene"
type textarea "x"
type textarea "whene i"
type textarea "x"
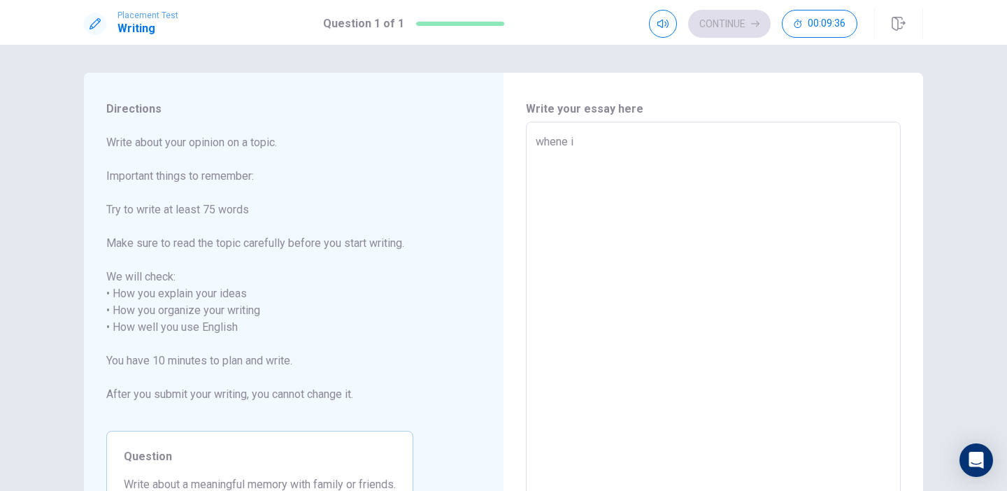
type textarea "whene"
type textarea "x"
type textarea "whene"
type textarea "x"
type textarea "when"
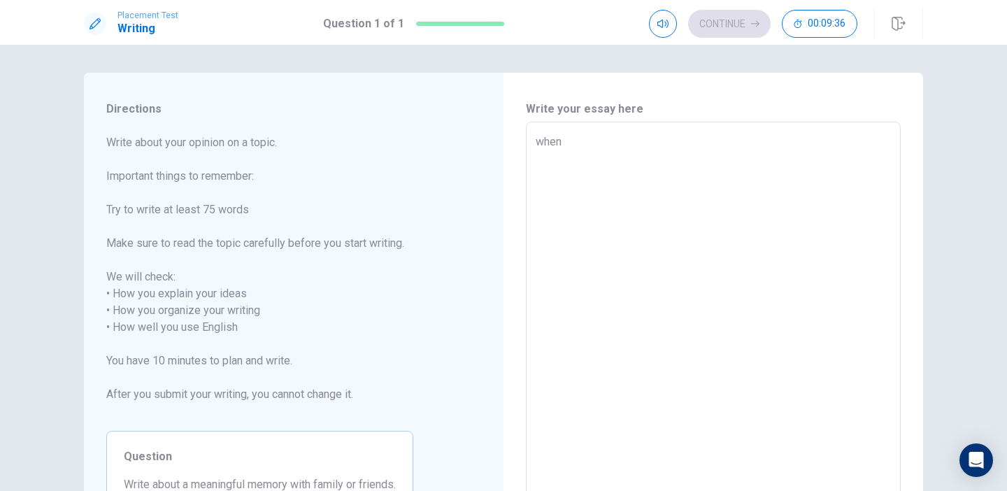
type textarea "x"
type textarea "whe"
type textarea "x"
type textarea "wh"
type textarea "x"
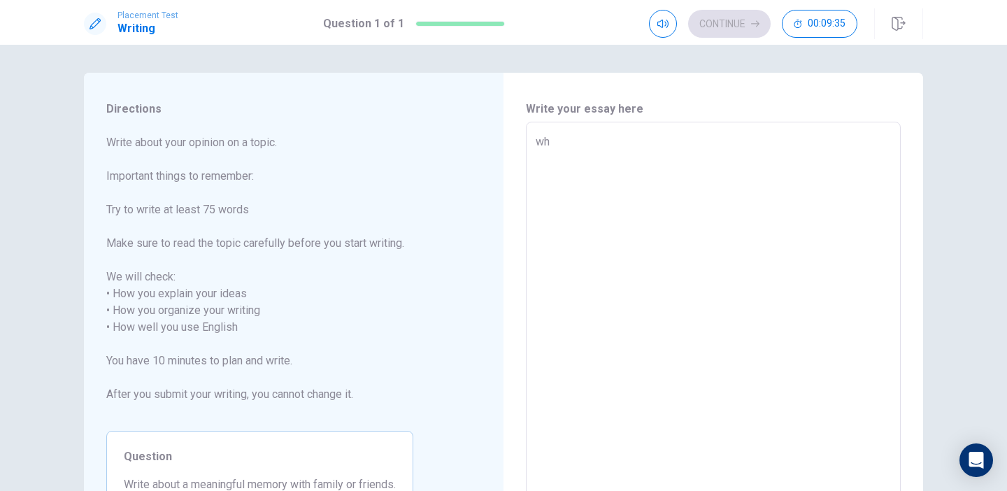
type textarea "w"
type textarea "x"
type textarea "t"
type textarea "x"
type textarea "th"
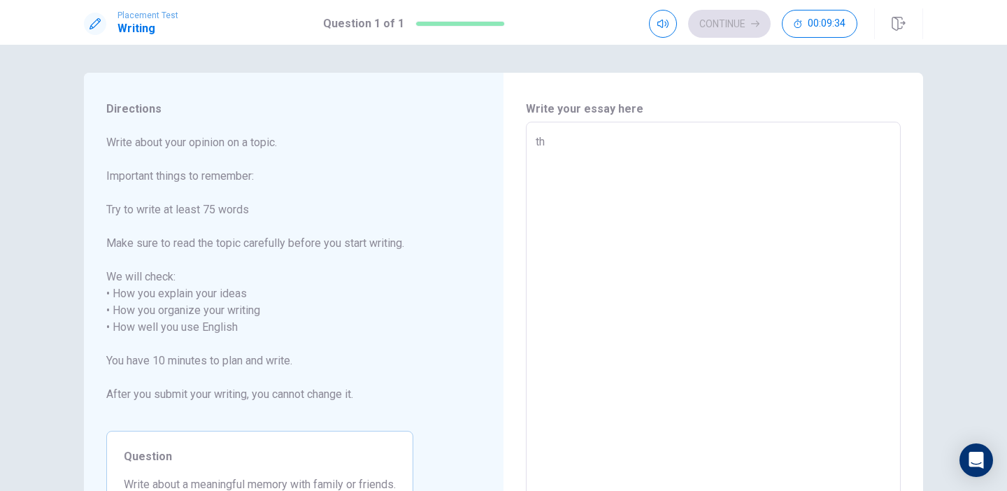
type textarea "x"
type textarea "the"
type textarea "x"
type textarea "the"
type textarea "x"
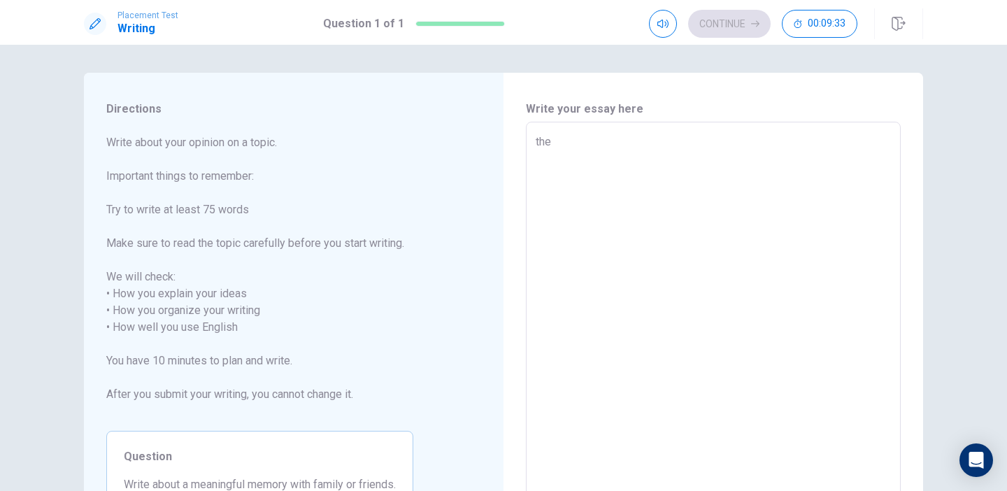
type textarea "the f"
type textarea "x"
type textarea "the fi"
type textarea "x"
type textarea "the fir"
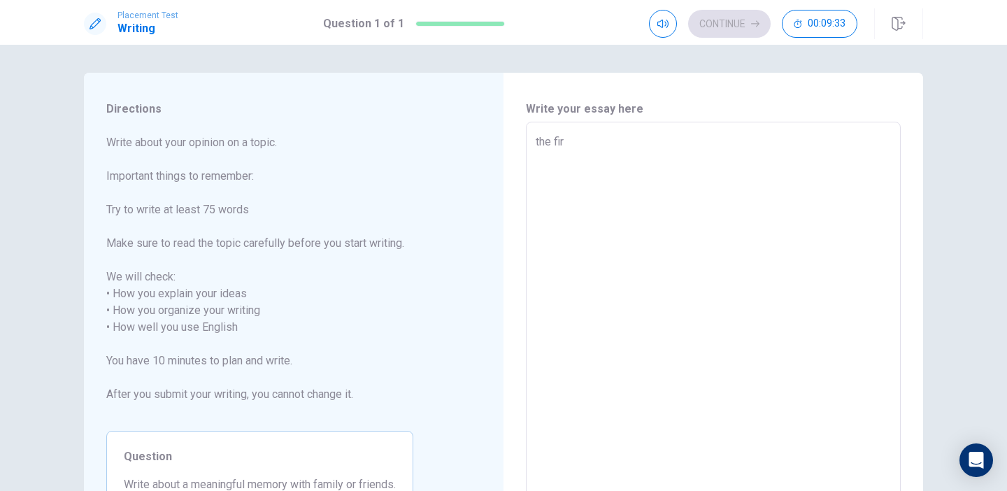
type textarea "x"
type textarea "the firs"
type textarea "x"
type textarea "the first"
type textarea "x"
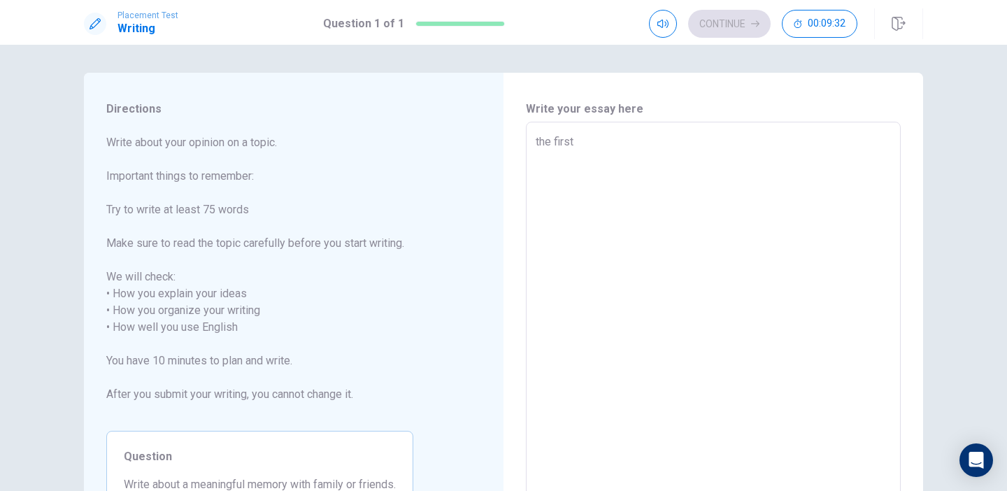
type textarea "the first"
type textarea "x"
type textarea "the first d"
type textarea "x"
type textarea "the first da"
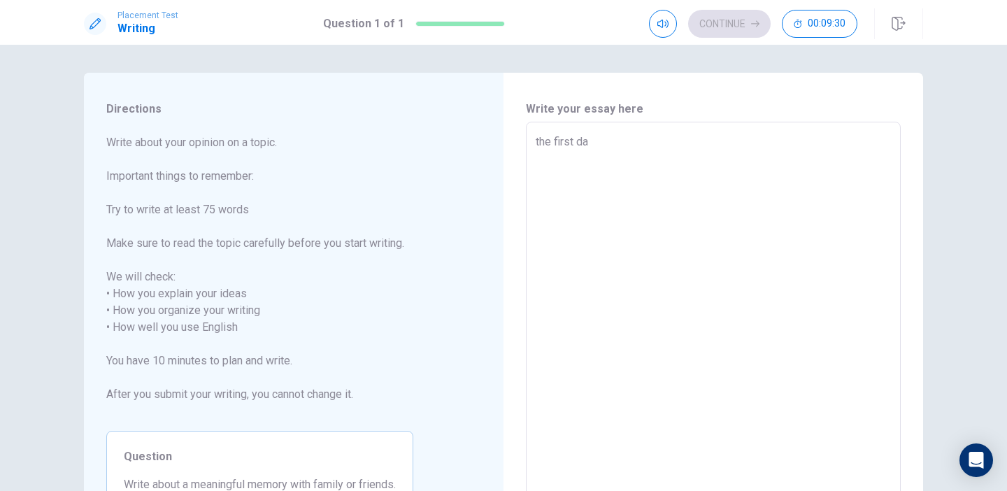
type textarea "x"
type textarea "the first day"
type textarea "x"
type textarea "the first day"
type textarea "x"
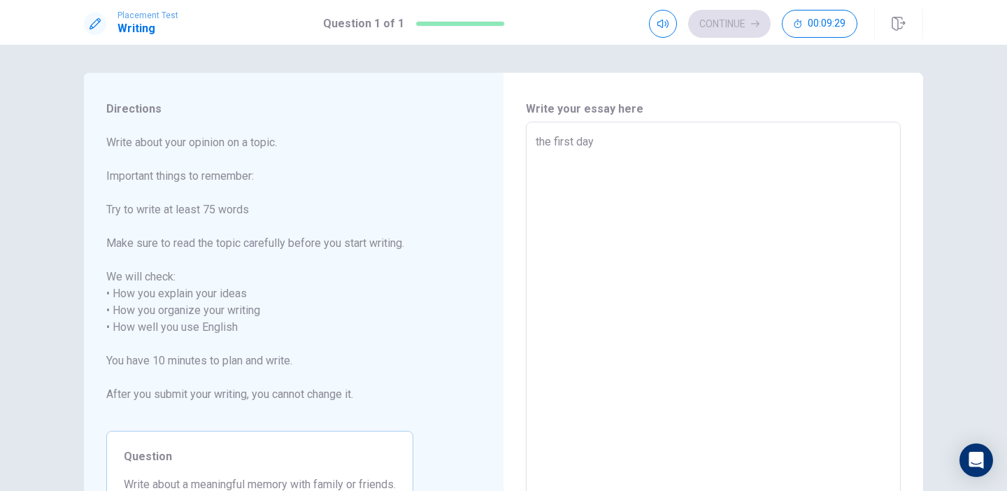
type textarea "the first day o"
type textarea "x"
type textarea "the first day of"
type textarea "x"
type textarea "the first day of"
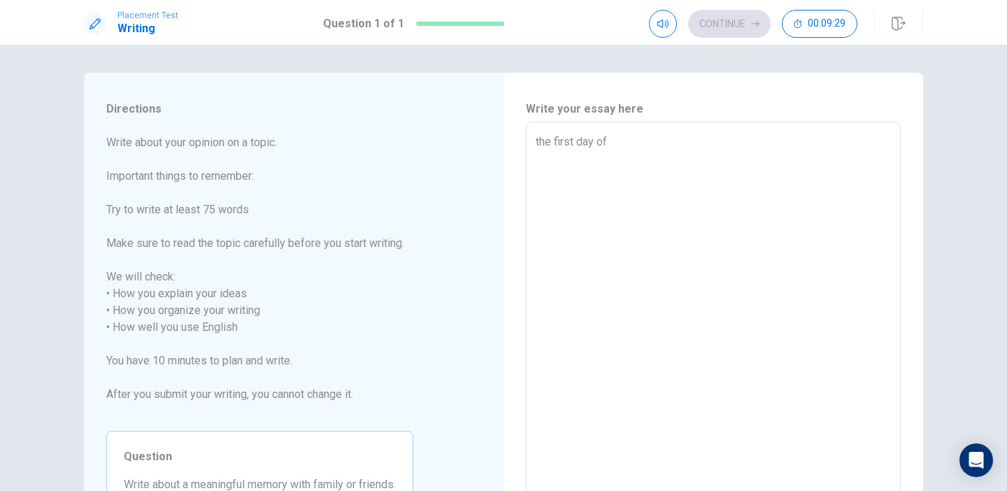
type textarea "x"
type textarea "the first day of h"
type textarea "x"
type textarea "the first day of hi"
type textarea "x"
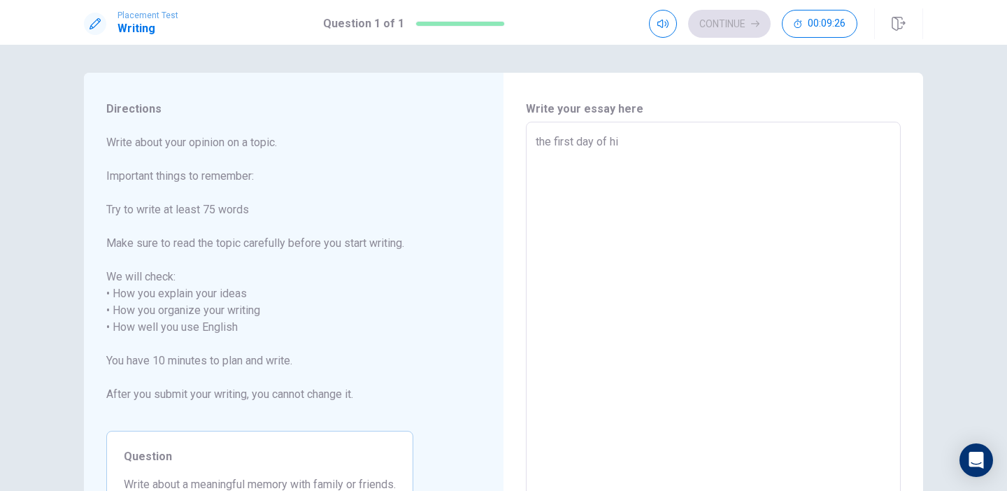
type textarea "the first day of hig"
type textarea "x"
type textarea "the first day of high"
type textarea "x"
type textarea "the first day of highs"
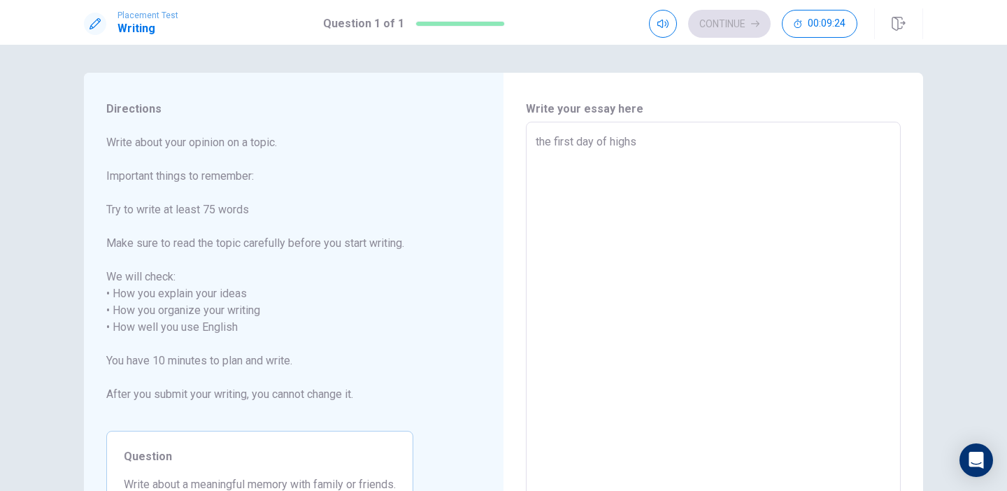
type textarea "x"
type textarea "the first day of highsc"
type textarea "x"
type textarea "the first day of highsch"
type textarea "x"
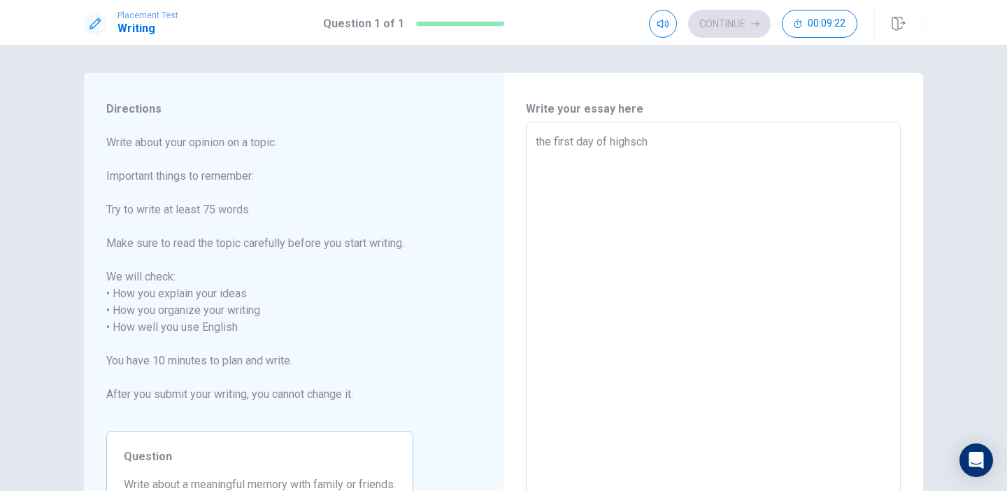
type textarea "the first day of highscho"
type textarea "x"
type textarea "the first day of highschoo"
type textarea "x"
type textarea "the first day of highschool"
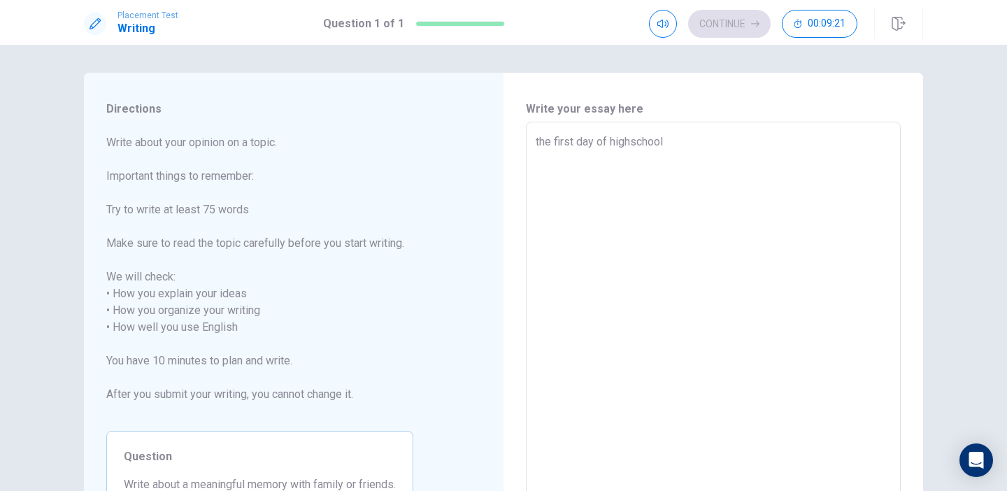
type textarea "x"
type textarea "the first day of highschool"
type textarea "x"
type textarea "the first day of highschool i"
type textarea "x"
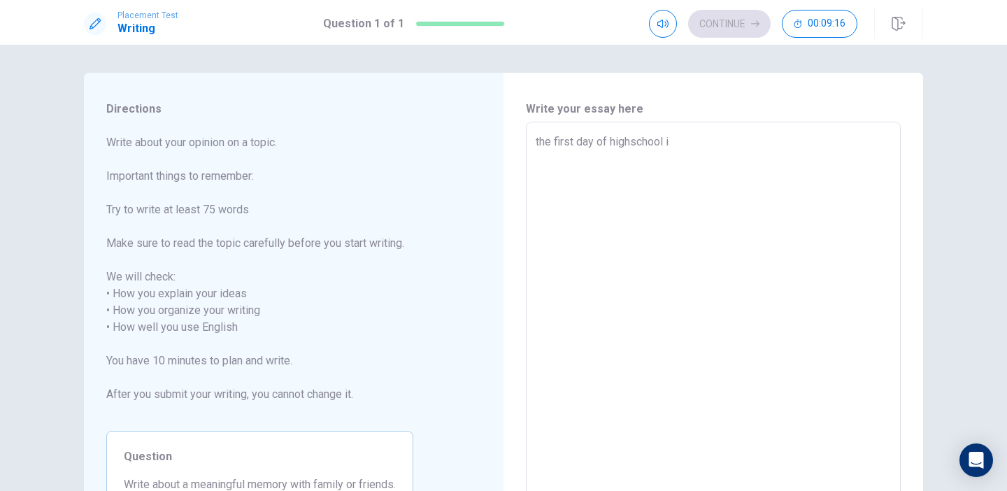
type textarea "the first day of highschool"
type textarea "x"
type textarea "the first day of highschool I"
type textarea "x"
type textarea "the first day of highschool I"
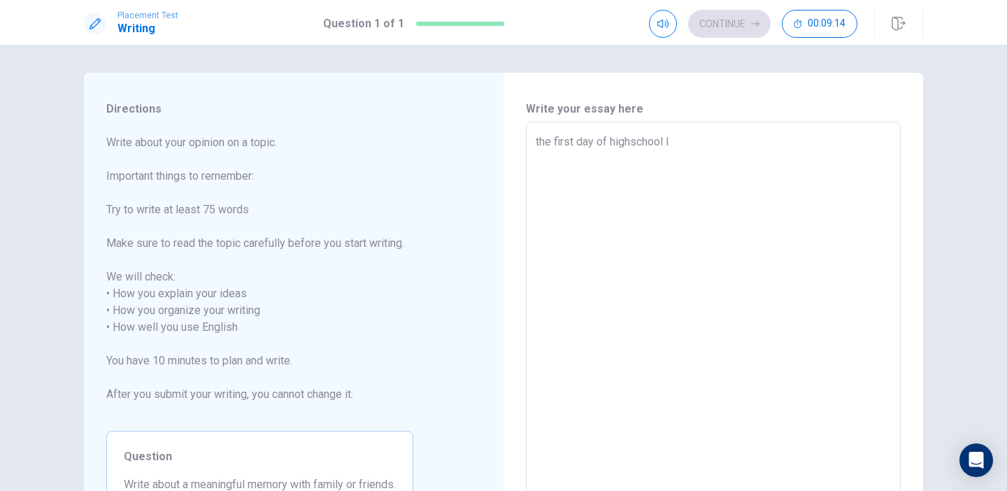
type textarea "x"
type textarea "the first day of highschool I m"
type textarea "x"
type textarea "the first day of highschool I me"
type textarea "x"
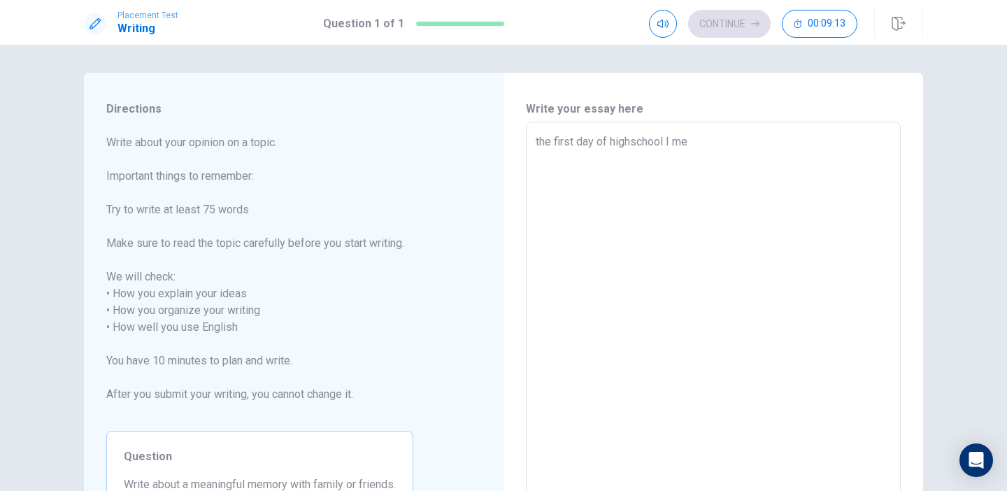
type textarea "the first day of highschool I met"
type textarea "x"
type textarea "the first day of highschool I met"
type textarea "x"
type textarea "the first day of highschool I met a"
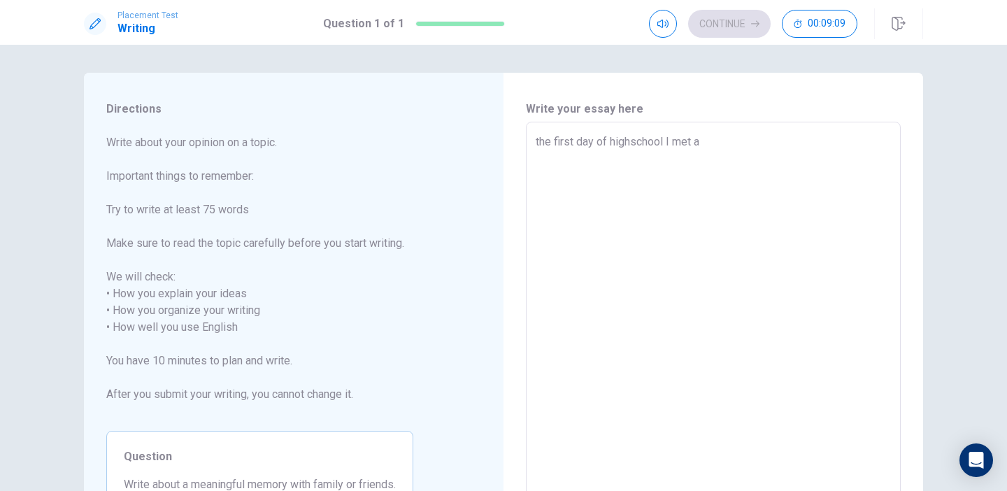
type textarea "x"
type textarea "the first day of highschool I met a"
type textarea "x"
type textarea "the first day of highschool I met a g"
type textarea "x"
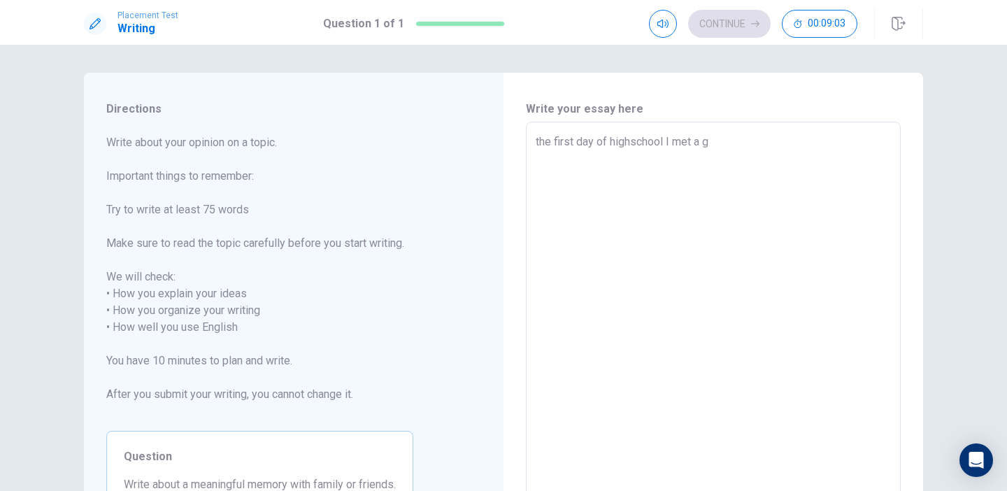
type textarea "the first day of highschool I met a"
type textarea "x"
type textarea "the first day of highschool I met a b"
type textarea "x"
type textarea "the first day of highschool I met a bo"
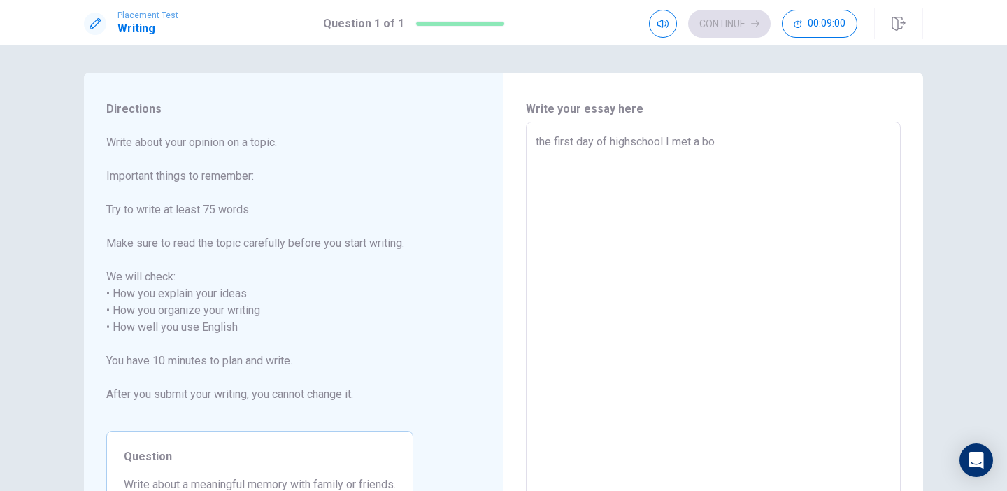
type textarea "x"
type textarea "the first day of highschool I met a boy"
type textarea "x"
type textarea "the first day of highschool I met a boy"
type textarea "x"
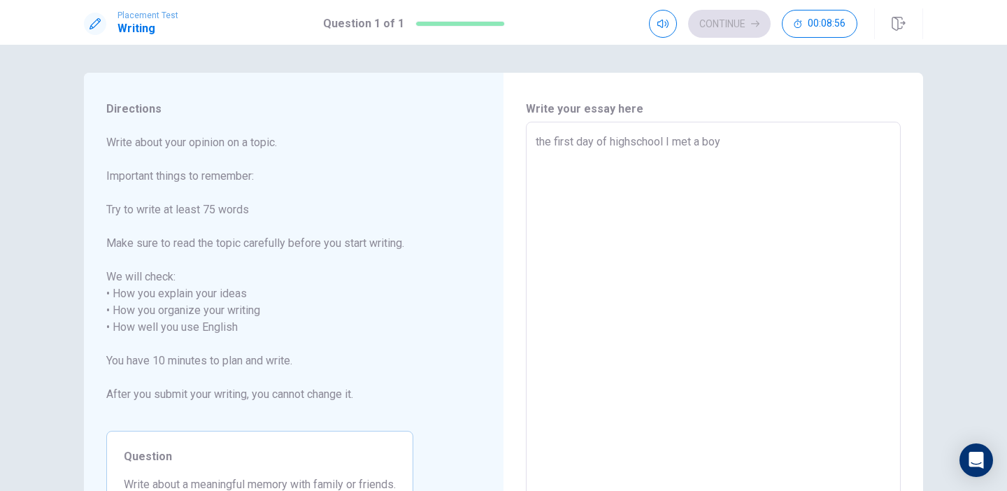
type textarea "the first day of highschool I met a boy w"
type textarea "x"
type textarea "the first day of highschool I met a boy wh"
type textarea "x"
type textarea "the first day of highschool I met a boy who"
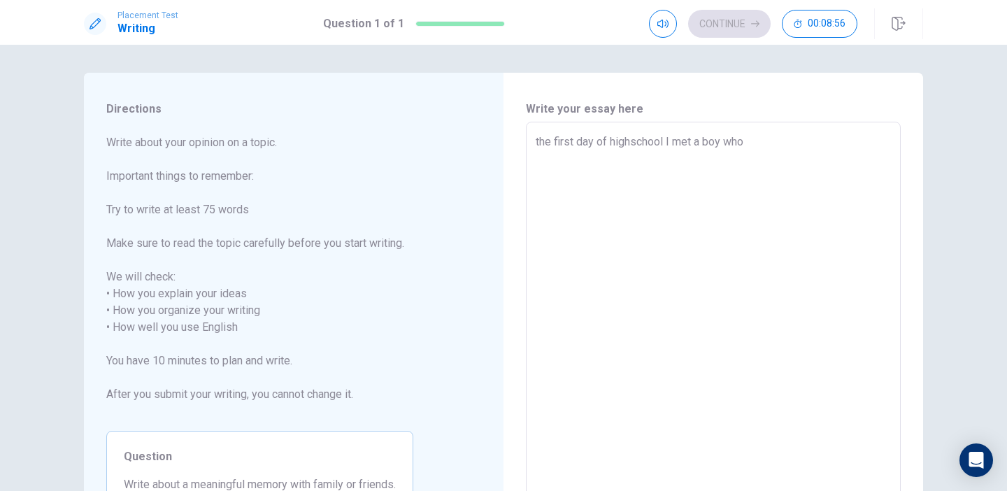
type textarea "x"
type textarea "the first day of highschool I met a boy wh"
type textarea "x"
type textarea "the first day of highschool I met a boy w"
type textarea "x"
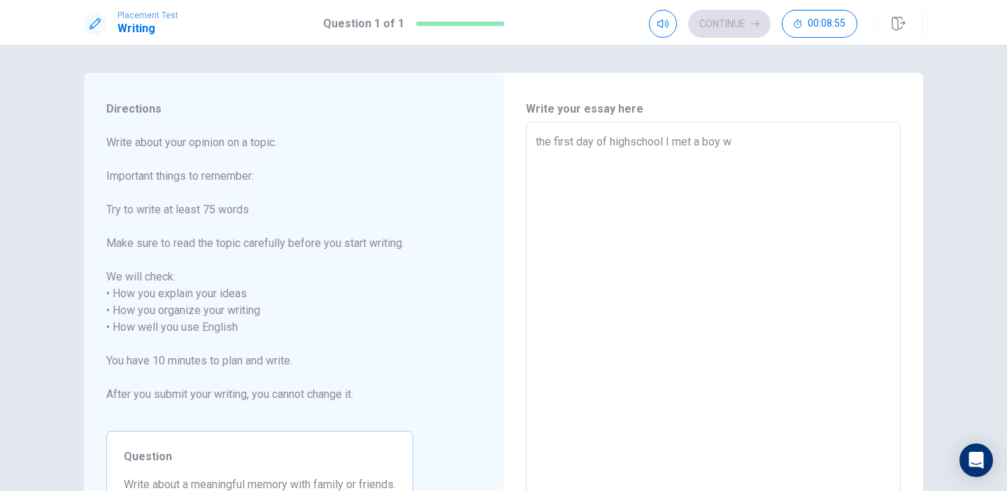
type textarea "the first day of highschool I met a boy"
type textarea "x"
type textarea "the first day of highschool I met a boy h"
type textarea "x"
type textarea "the first day of highschool I met a boy hw"
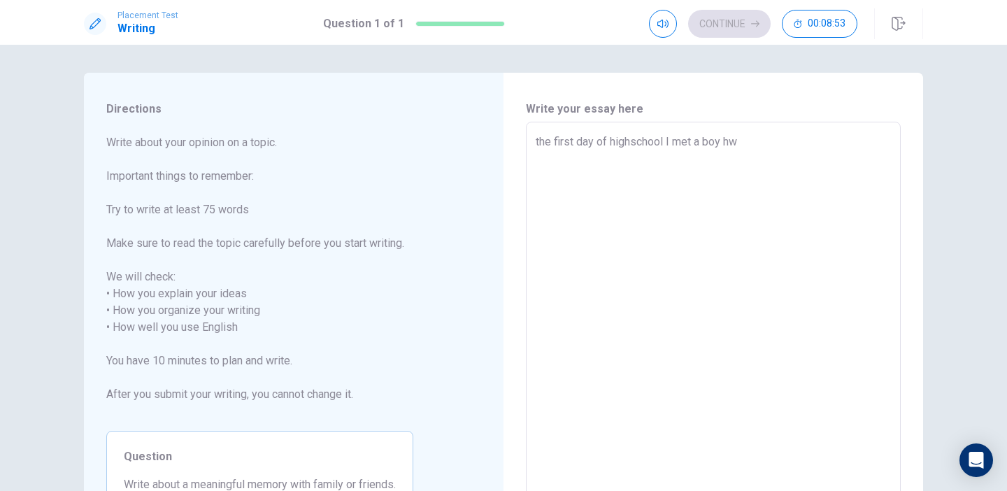
type textarea "x"
type textarea "the first day of highschool I met a boy hwo"
type textarea "x"
type textarea "the first day of highschool I met a boy hw"
type textarea "x"
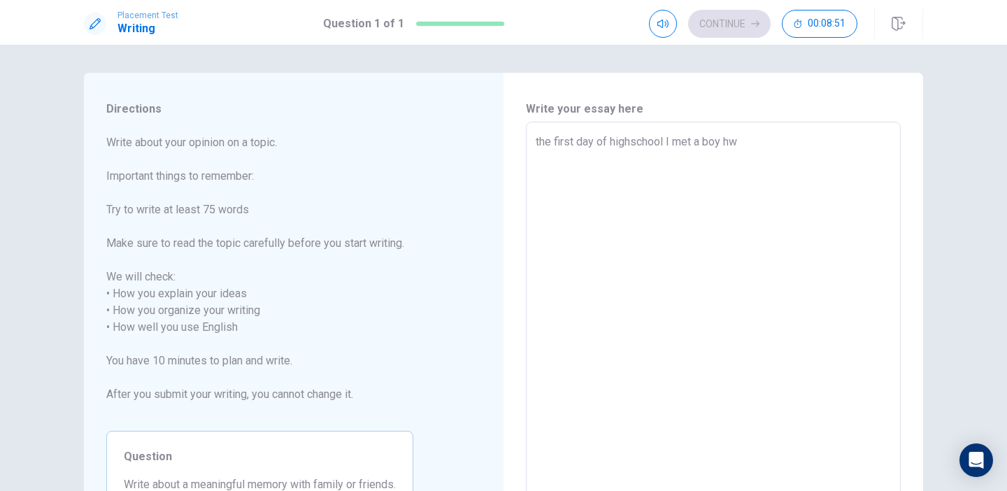
type textarea "the first day of highschool I met a boy h"
type textarea "x"
type textarea "the first day of highschool I met a boy"
type textarea "x"
type textarea "the first day of highschool I met a boy w"
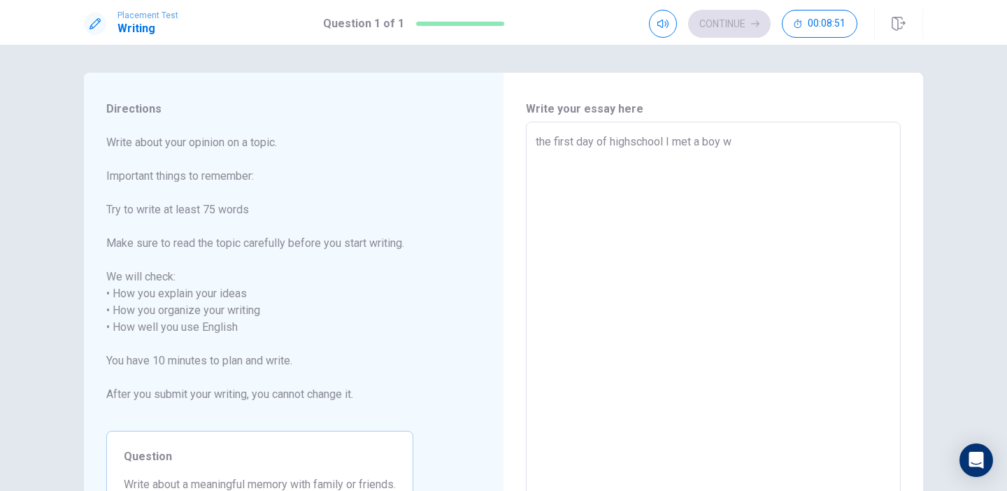
type textarea "x"
type textarea "the first day of highschool I met a boy wh"
type textarea "x"
type textarea "the first day of highschool I met a boy who"
type textarea "x"
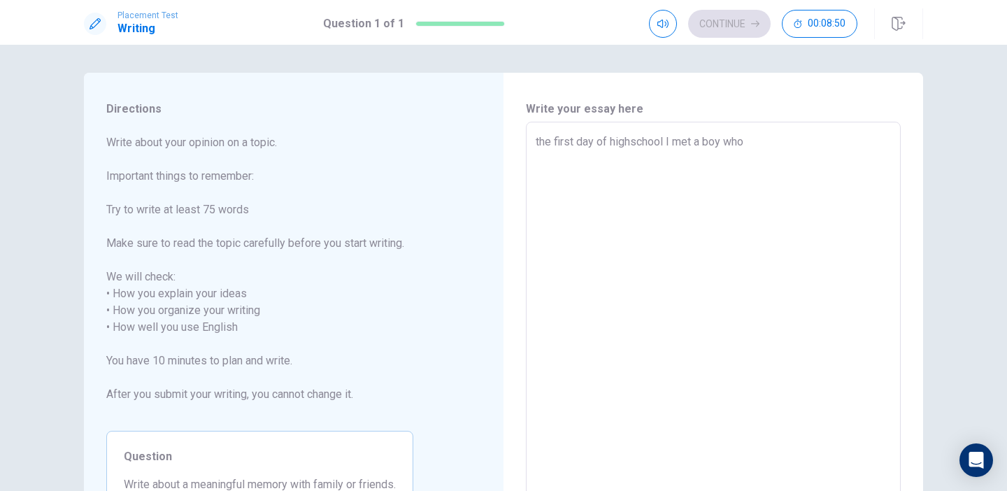
type textarea "the first day of highschool I met a boy who"
type textarea "x"
type textarea "the first day of highschool I met a boy who g"
type textarea "x"
type textarea "the first day of highschool I met a boy who go"
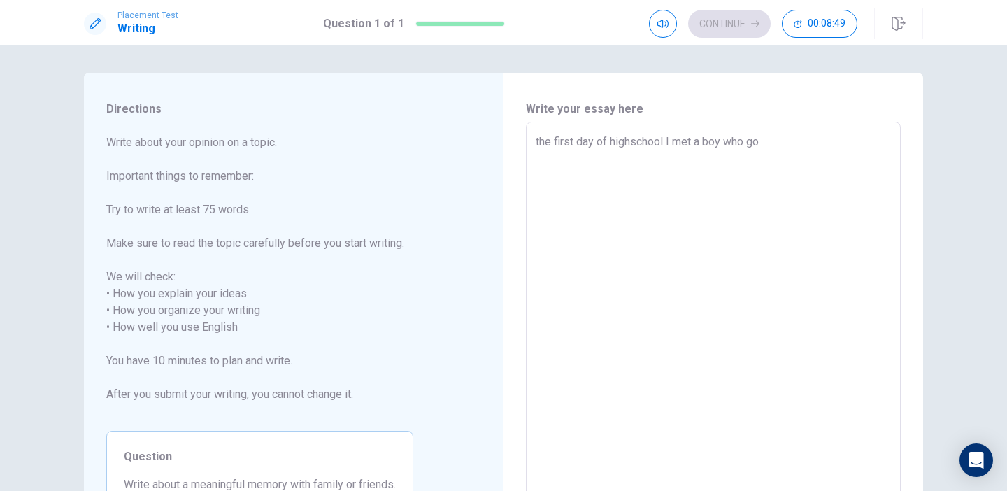
type textarea "x"
type textarea "the first day of highschool I met a boy who gon"
type textarea "x"
type textarea "the first day of highschool I met a boy who gonn"
type textarea "x"
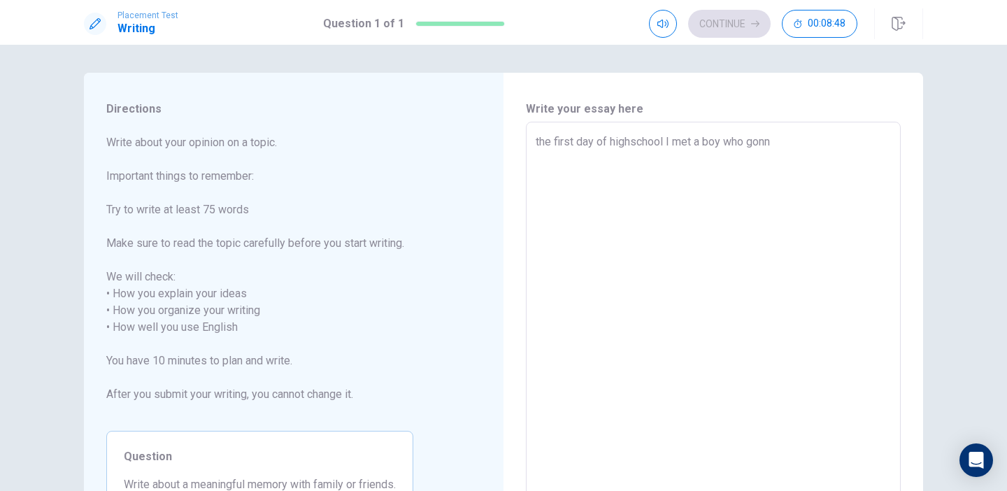
type textarea "the first day of highschool I met a boy who gonnq"
type textarea "x"
type textarea "the first day of highschool I met a boy who gonn"
type textarea "x"
type textarea "the first day of highschool I met a boy who gonna"
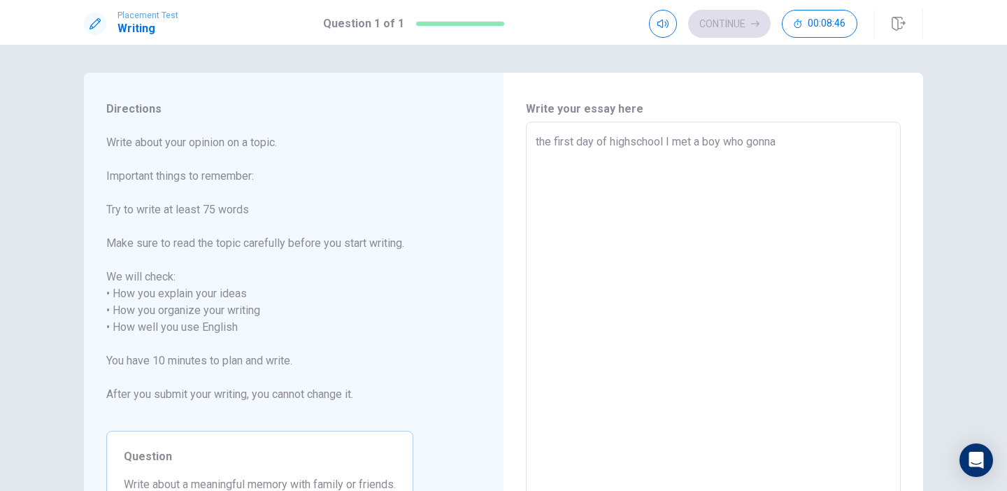
type textarea "x"
type textarea "the first day of highschool I met a boy who gonna"
type textarea "x"
type textarea "the first day of highschool I met a boy who gonna b"
type textarea "x"
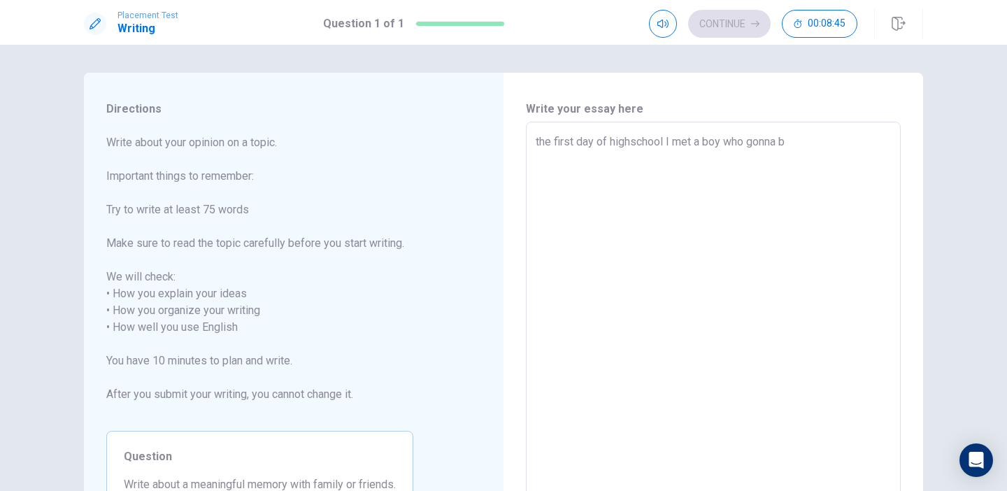
type textarea "the first day of highschool I met a boy who gonna be"
type textarea "x"
type textarea "the first day of highschool I met a boy who gonna be"
type textarea "x"
type textarea "the first day of highschool I met a boy who gonna be m"
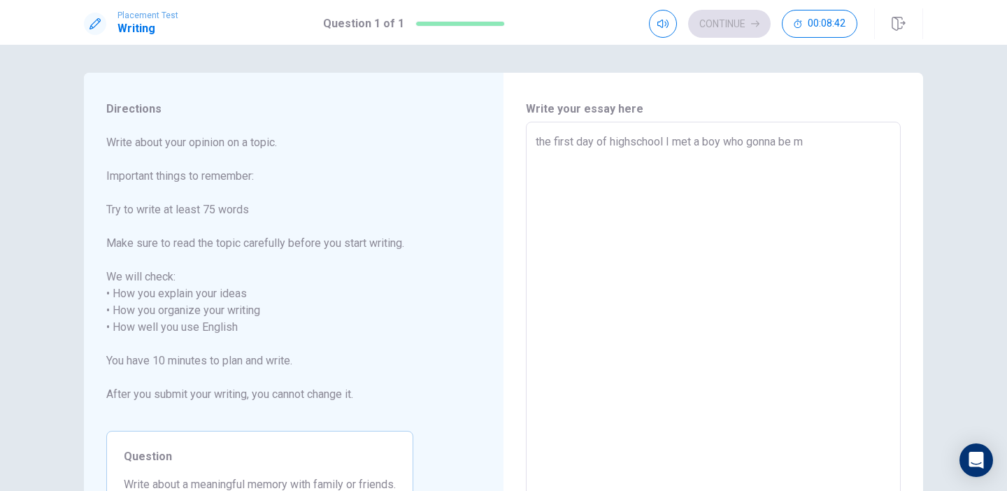
type textarea "x"
type textarea "the first day of highschool I met a boy who gonna be my"
type textarea "x"
type textarea "the first day of highschool I met a boy who gonna be my"
type textarea "x"
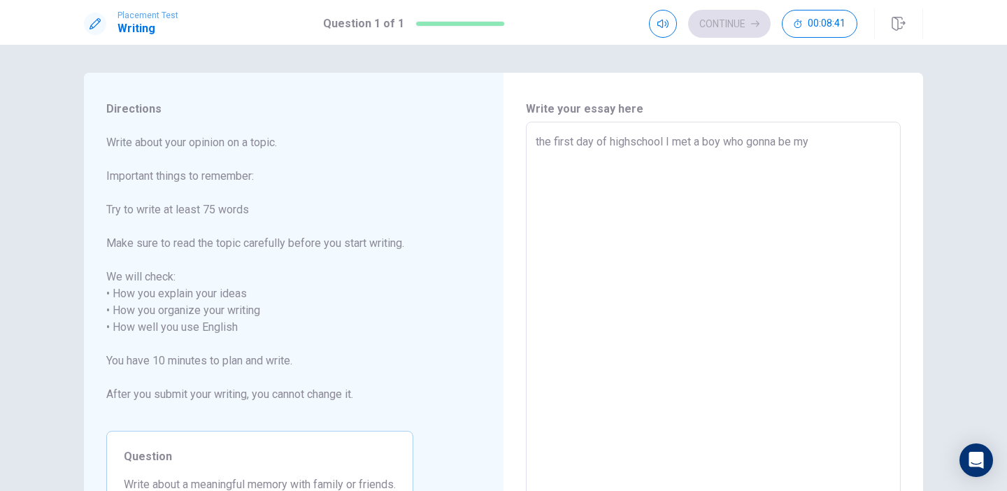
type textarea "the first day of highschool I met a boy who gonna be my b"
type textarea "x"
type textarea "the first day of highschool I met a boy who gonna be my be"
type textarea "x"
type textarea "the first day of highschool I met a boy who gonna be my bes"
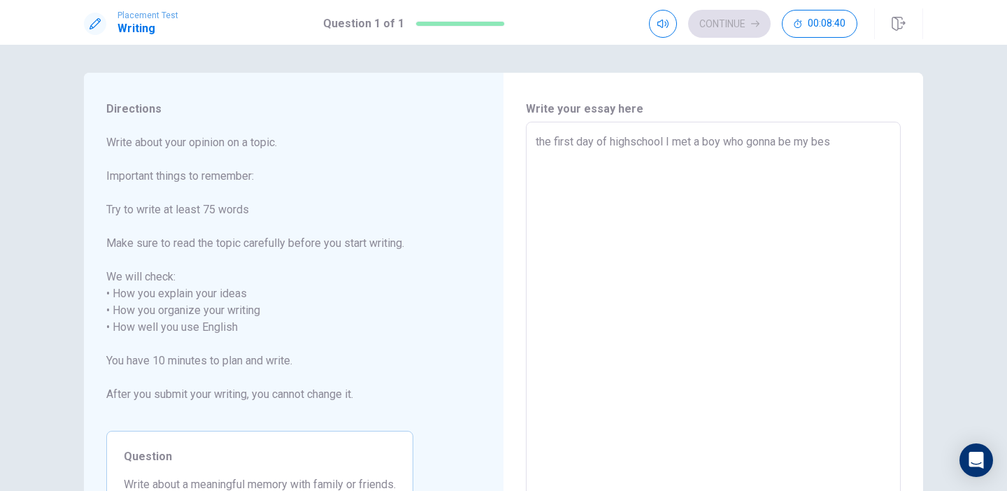
type textarea "x"
type textarea "the first day of highschool I met a boy who gonna be my best"
type textarea "x"
type textarea "the first day of highschool I met a boy who gonna be my best"
type textarea "x"
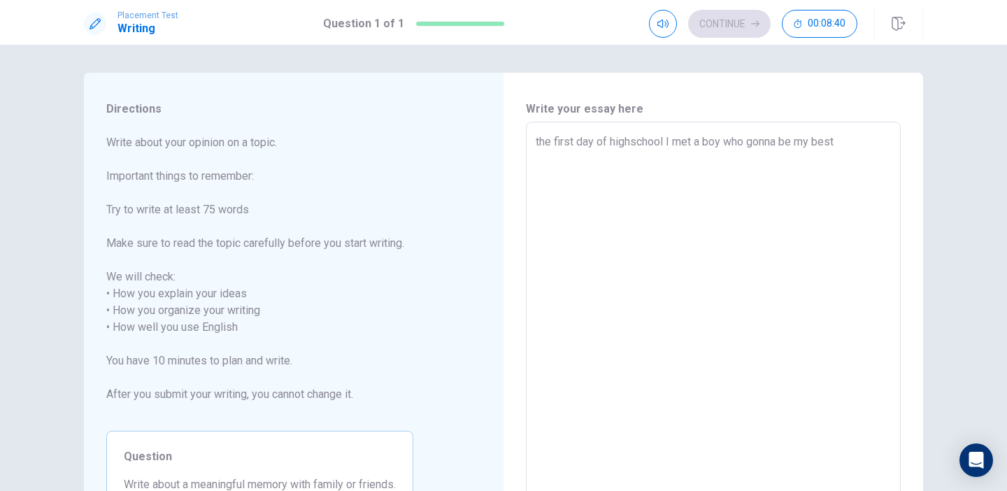
type textarea "the first day of highschool I met a boy who gonna be my best f"
type textarea "x"
type textarea "the first day of highschool I met a boy who gonna be my best fr"
type textarea "x"
type textarea "the first day of highschool I met a boy who gonna be my best fri"
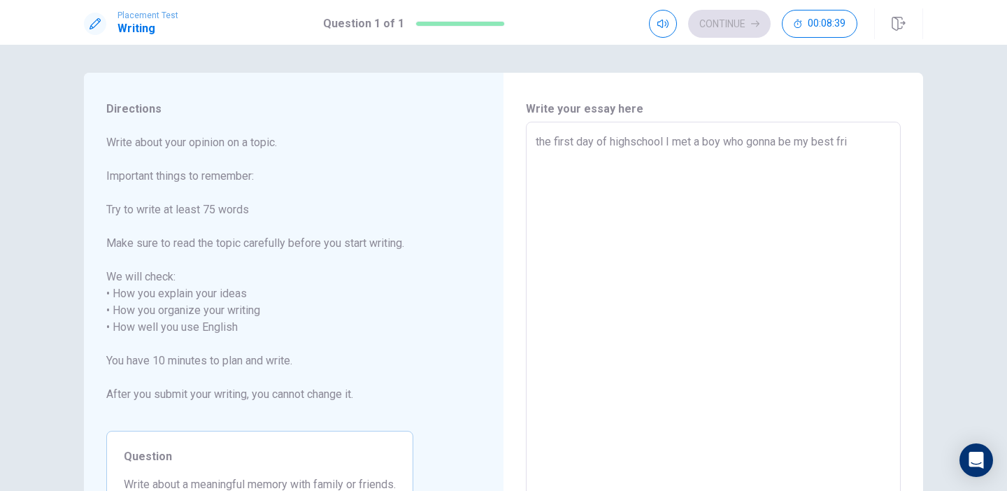
type textarea "x"
type textarea "the first day of highschool I met a boy who gonna be my best frie"
type textarea "x"
type textarea "the first day of highschool I met a boy who gonna be my best frien"
type textarea "x"
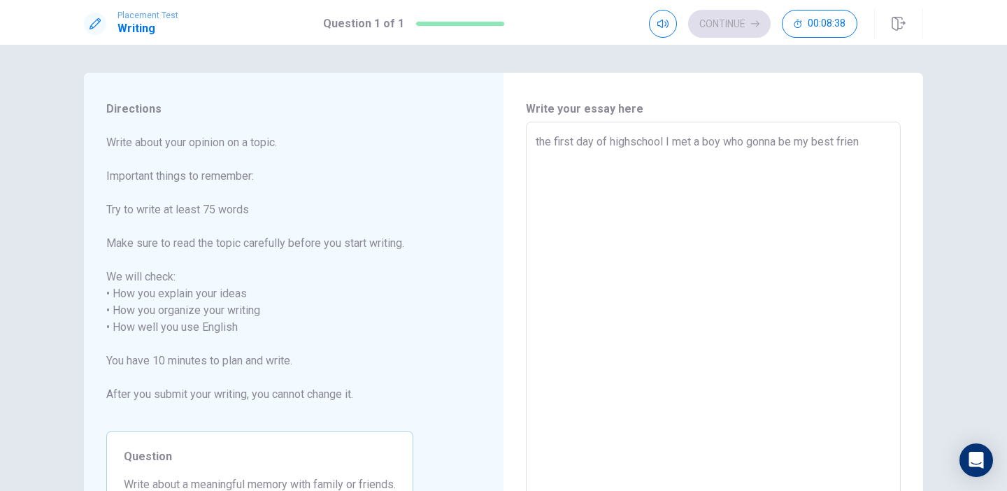
type textarea "the first day of highschool I met a boy who gonna be my best friend"
type textarea "x"
type textarea "the first day of highschool I met a boy who gonna be my best friend."
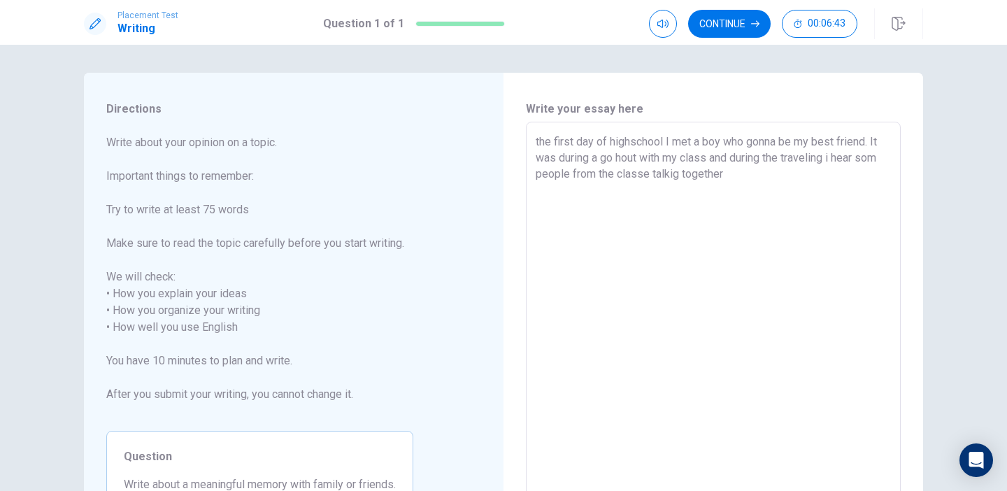
click at [890, 157] on textarea "the first day of highschool I met a boy who gonna be my best friend. It was dur…" at bounding box center [713, 319] width 355 height 371
click at [782, 174] on textarea "the first day of highschool I met a boy who gonna be my best friend. It was dur…" at bounding box center [713, 319] width 355 height 371
click at [798, 191] on textarea "the first day of highschool I met a boy who gonna be my best friend. It was dur…" at bounding box center [713, 319] width 355 height 371
click at [865, 197] on textarea "the first day of highschool I met a boy who gonna be my best friend. It was dur…" at bounding box center [713, 319] width 355 height 371
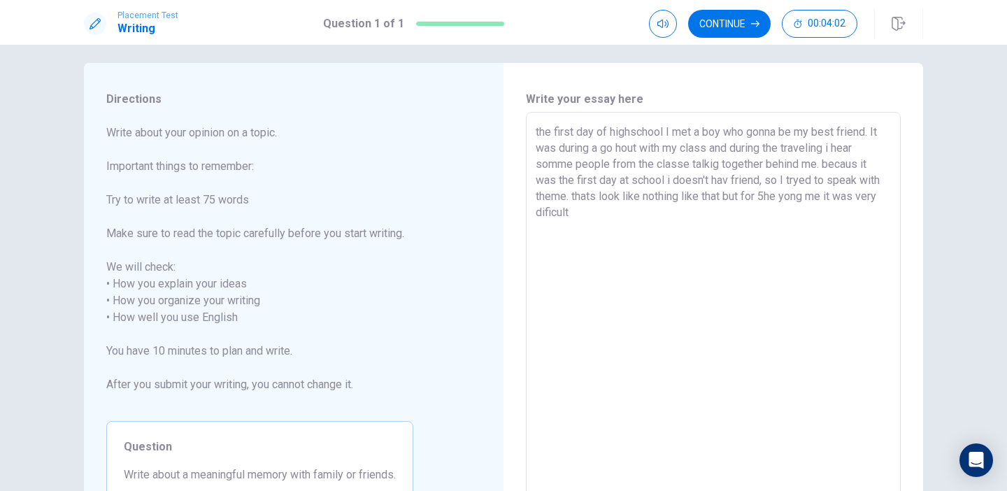
scroll to position [6, 0]
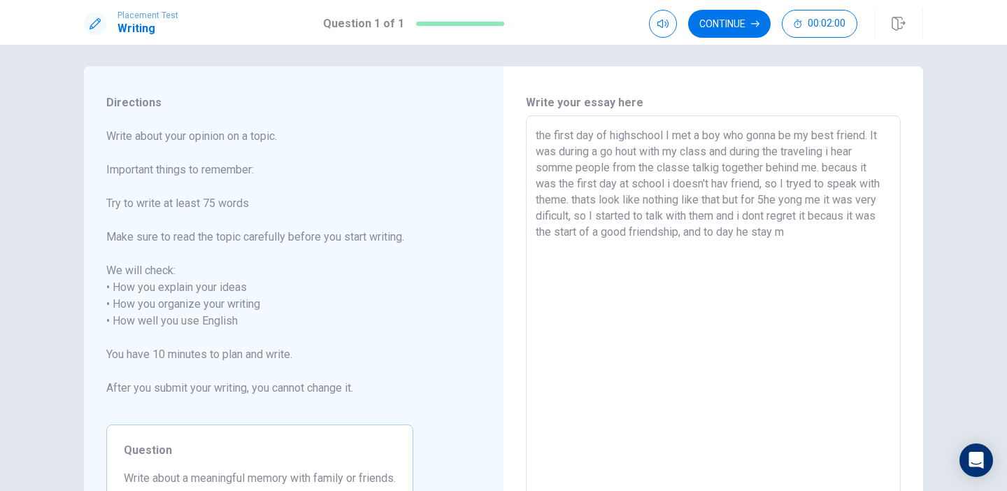
click at [754, 234] on textarea "the first day of highschool I met a boy who gonna be my best friend. It was dur…" at bounding box center [713, 312] width 355 height 371
click at [831, 231] on textarea "the first day of highschool I met a boy who gonna be my best friend. It was dur…" at bounding box center [713, 312] width 355 height 371
click at [739, 233] on textarea "the first day of highschool I met a boy who gonna be my best friend. It was dur…" at bounding box center [713, 312] width 355 height 371
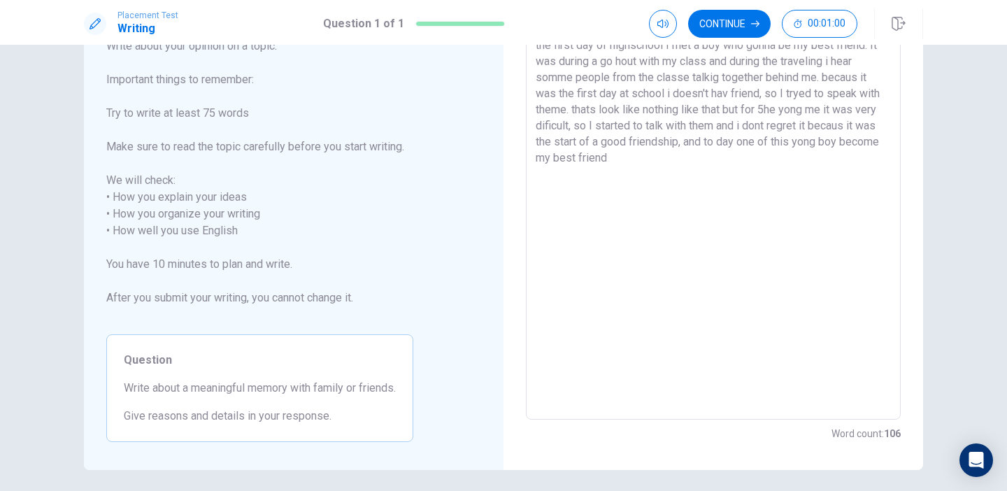
scroll to position [148, 0]
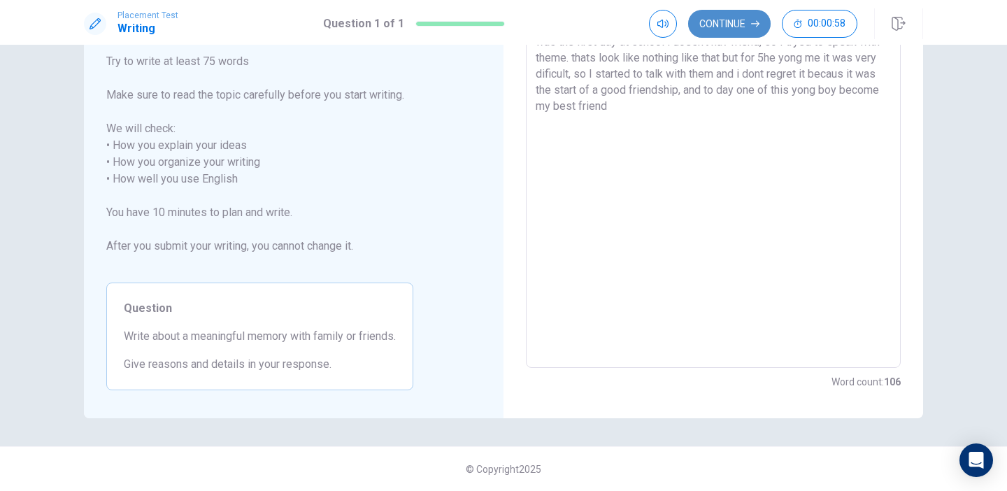
click at [716, 25] on button "Continue" at bounding box center [729, 24] width 83 height 28
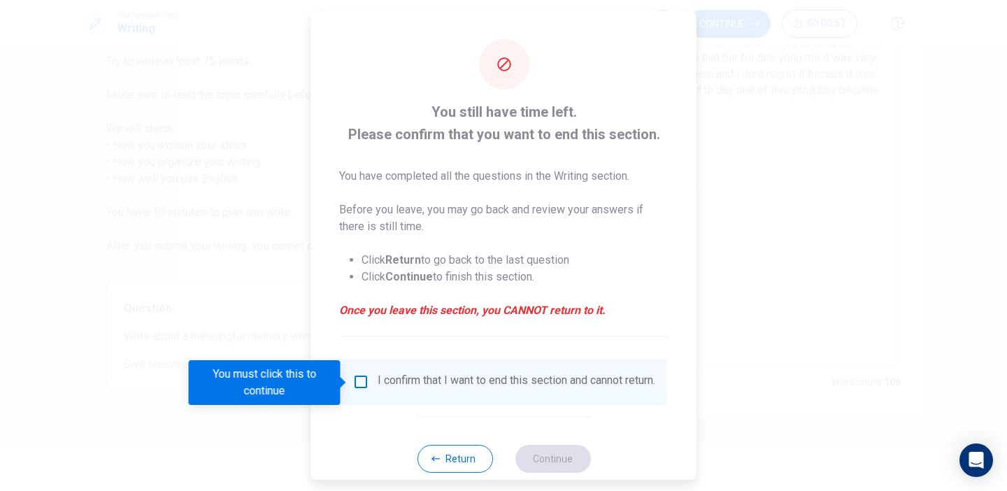
click at [363, 385] on input "You must click this to continue" at bounding box center [361, 382] width 17 height 17
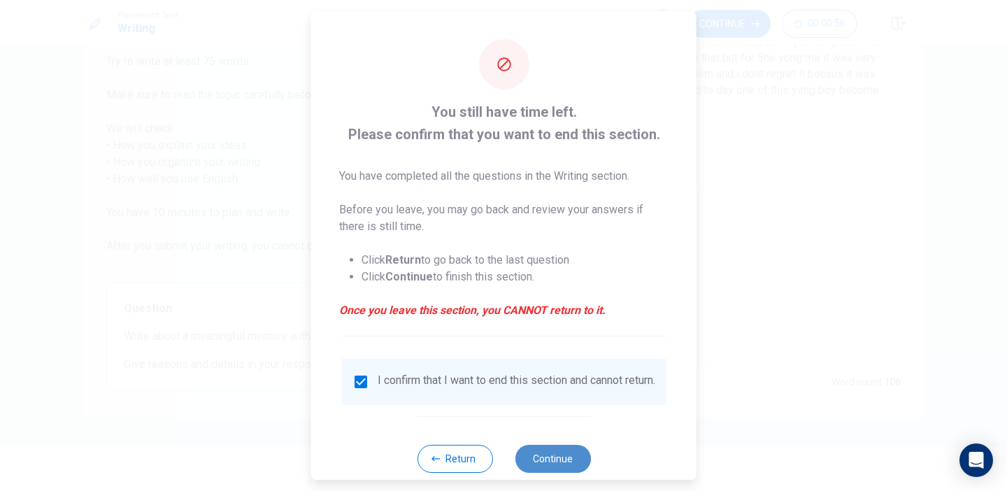
click at [544, 469] on button "Continue" at bounding box center [553, 459] width 76 height 28
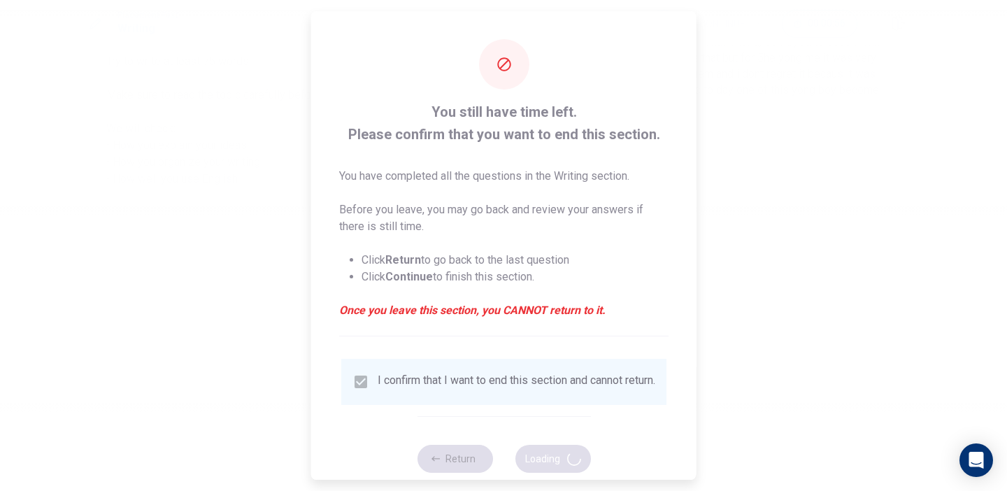
scroll to position [0, 0]
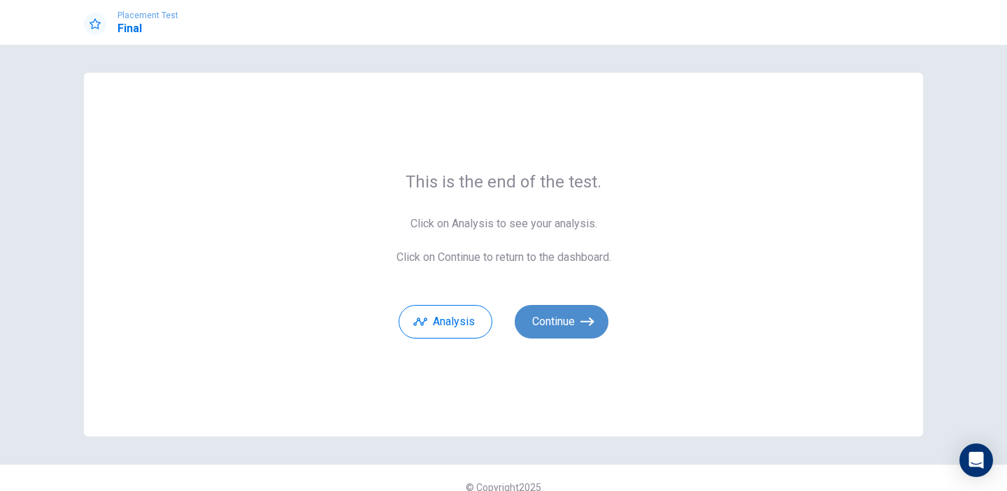
click at [573, 311] on button "Continue" at bounding box center [562, 322] width 94 height 34
